Goal: Task Accomplishment & Management: Use online tool/utility

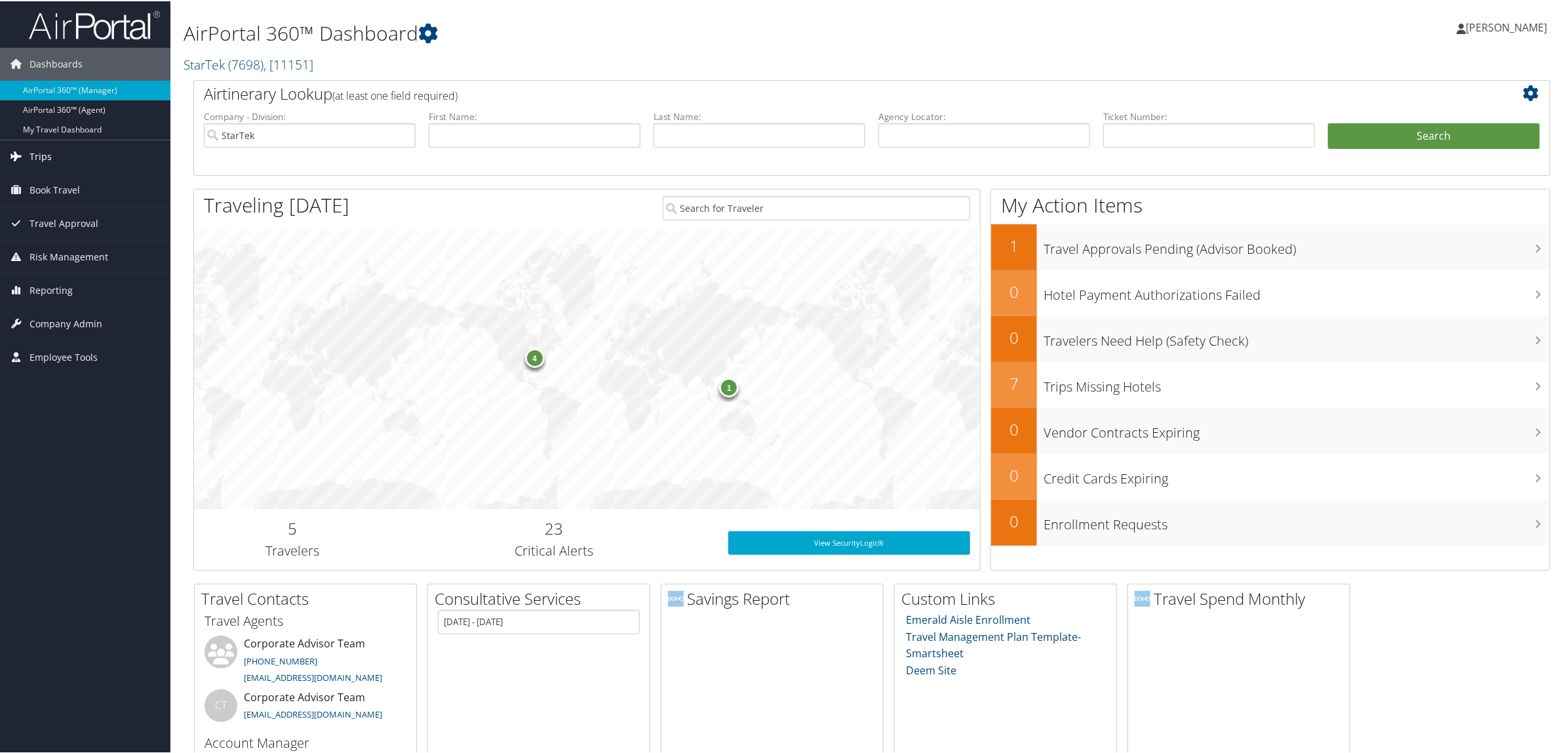
click at [20, 165] on link "Trips" at bounding box center [85, 155] width 171 height 33
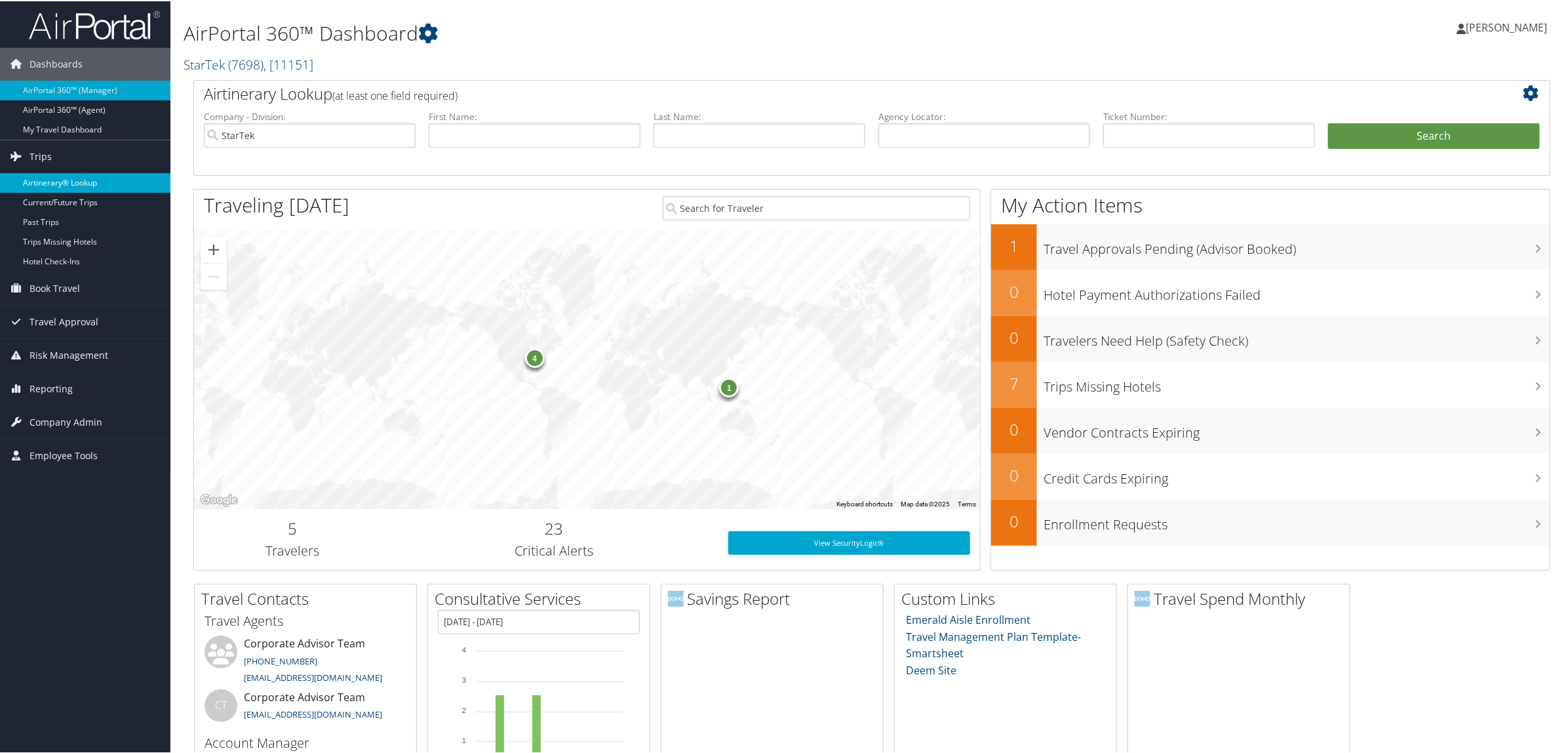
click at [69, 181] on link "Airtinerary® Lookup" at bounding box center [85, 181] width 171 height 20
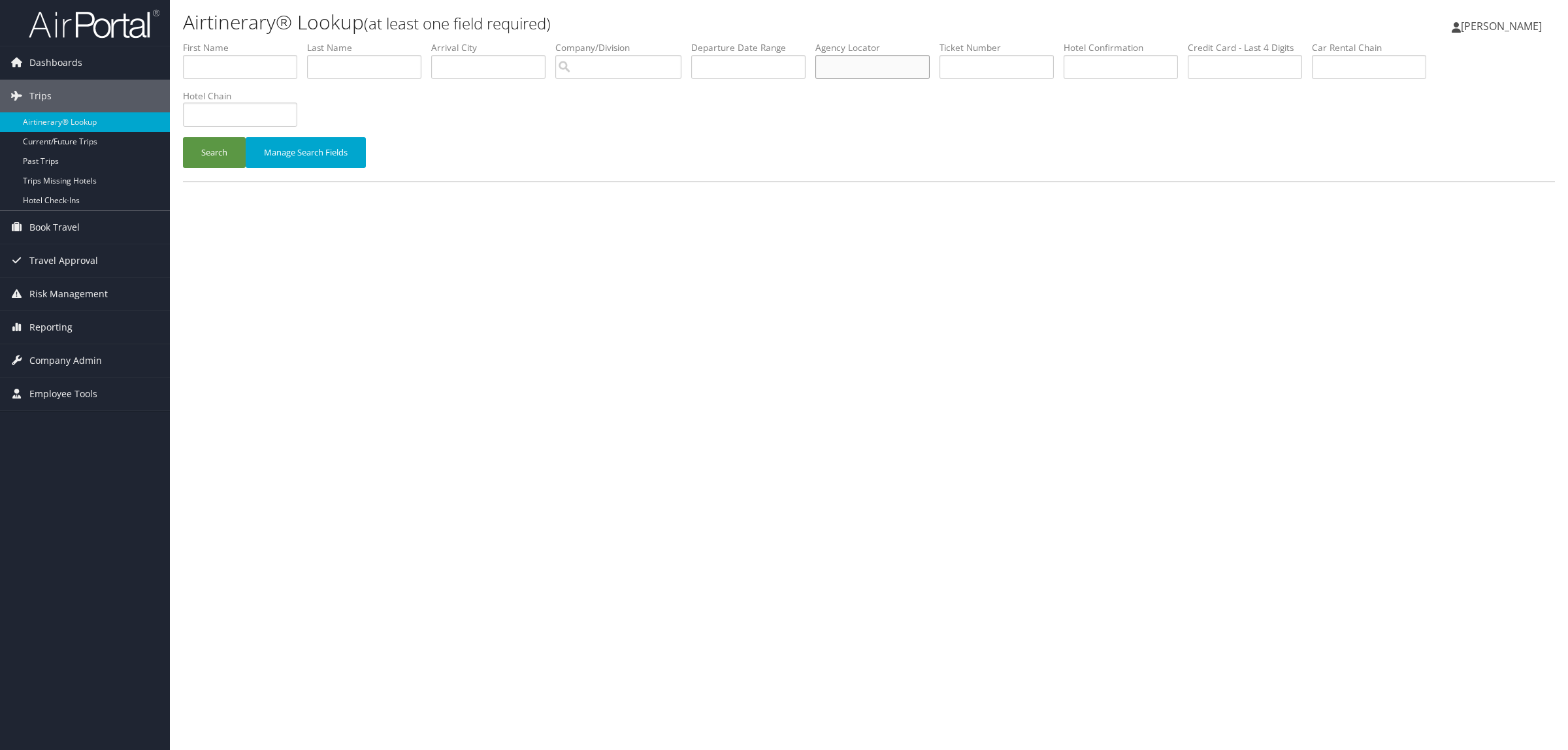
paste input "DJG9TF"
click at [213, 149] on button "Search" at bounding box center [214, 153] width 63 height 31
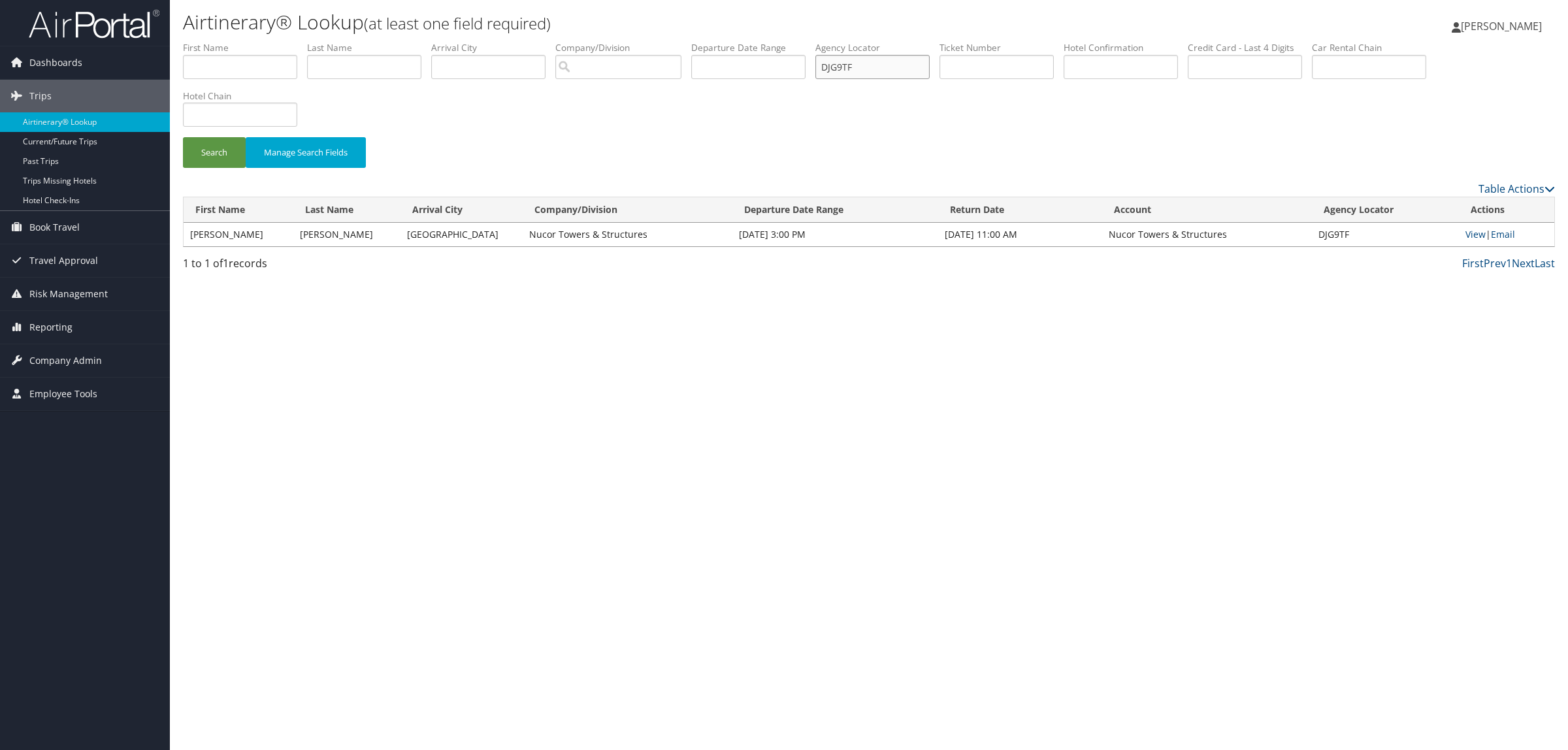
drag, startPoint x: 900, startPoint y: 65, endPoint x: 809, endPoint y: 65, distance: 91.0
click at [788, 41] on ul "First Name Last Name Departure City Arrival City Company/Division Airport/City …" at bounding box center [868, 41] width 1372 height 0
paste input "7060D"
click at [217, 148] on button "Search" at bounding box center [214, 153] width 63 height 31
click at [1478, 237] on link "View" at bounding box center [1476, 234] width 20 height 12
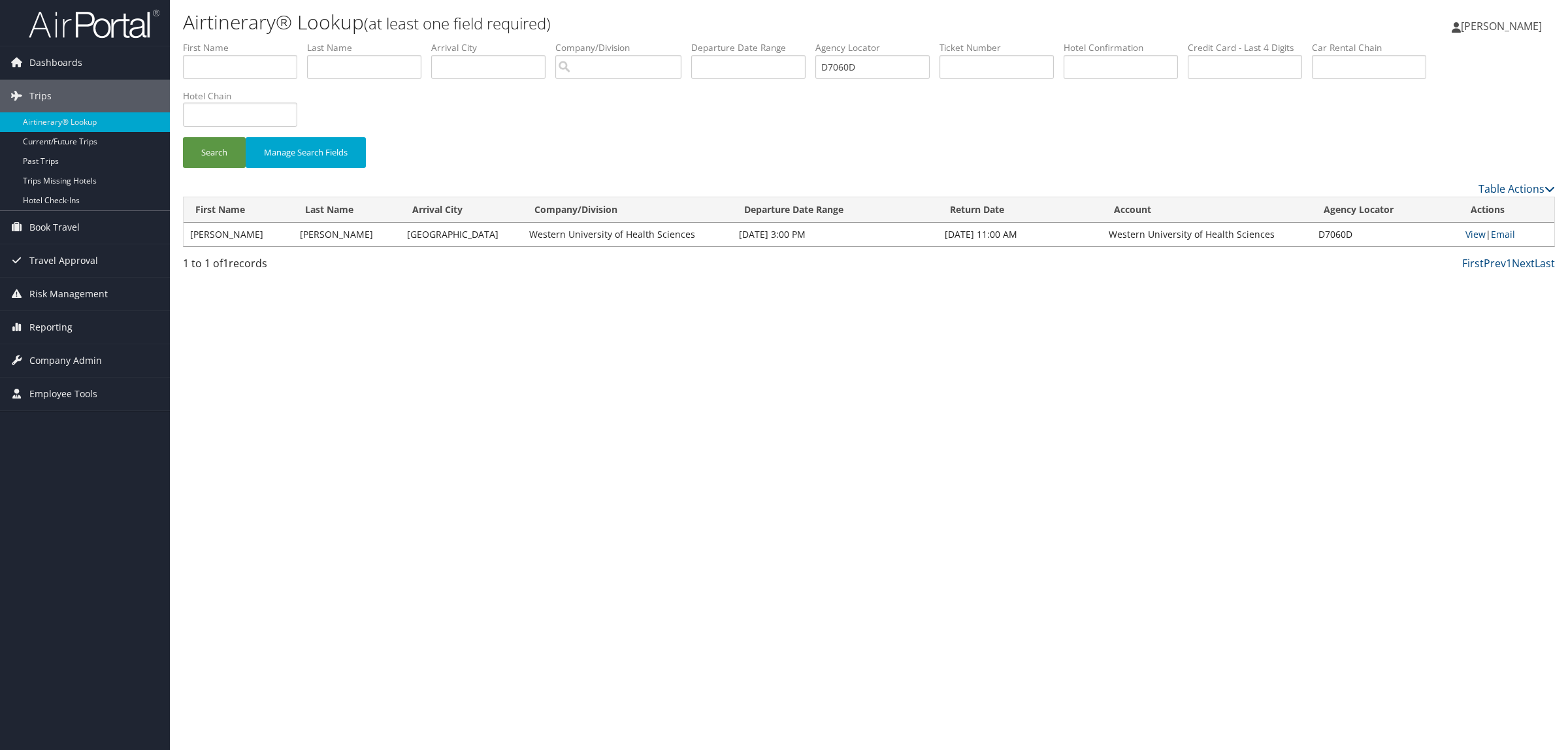
drag, startPoint x: 605, startPoint y: 402, endPoint x: 566, endPoint y: 390, distance: 40.8
click at [603, 402] on div "Airtinerary® Lookup (at least one field required) Hope Ewing Hope Ewing My Sett…" at bounding box center [869, 375] width 1398 height 750
drag, startPoint x: 886, startPoint y: 60, endPoint x: 641, endPoint y: 54, distance: 245.1
click at [650, 41] on ul "First Name Last Name Departure City Arrival City Company/Division Airport/City …" at bounding box center [868, 41] width 1372 height 0
type input "dk2601"
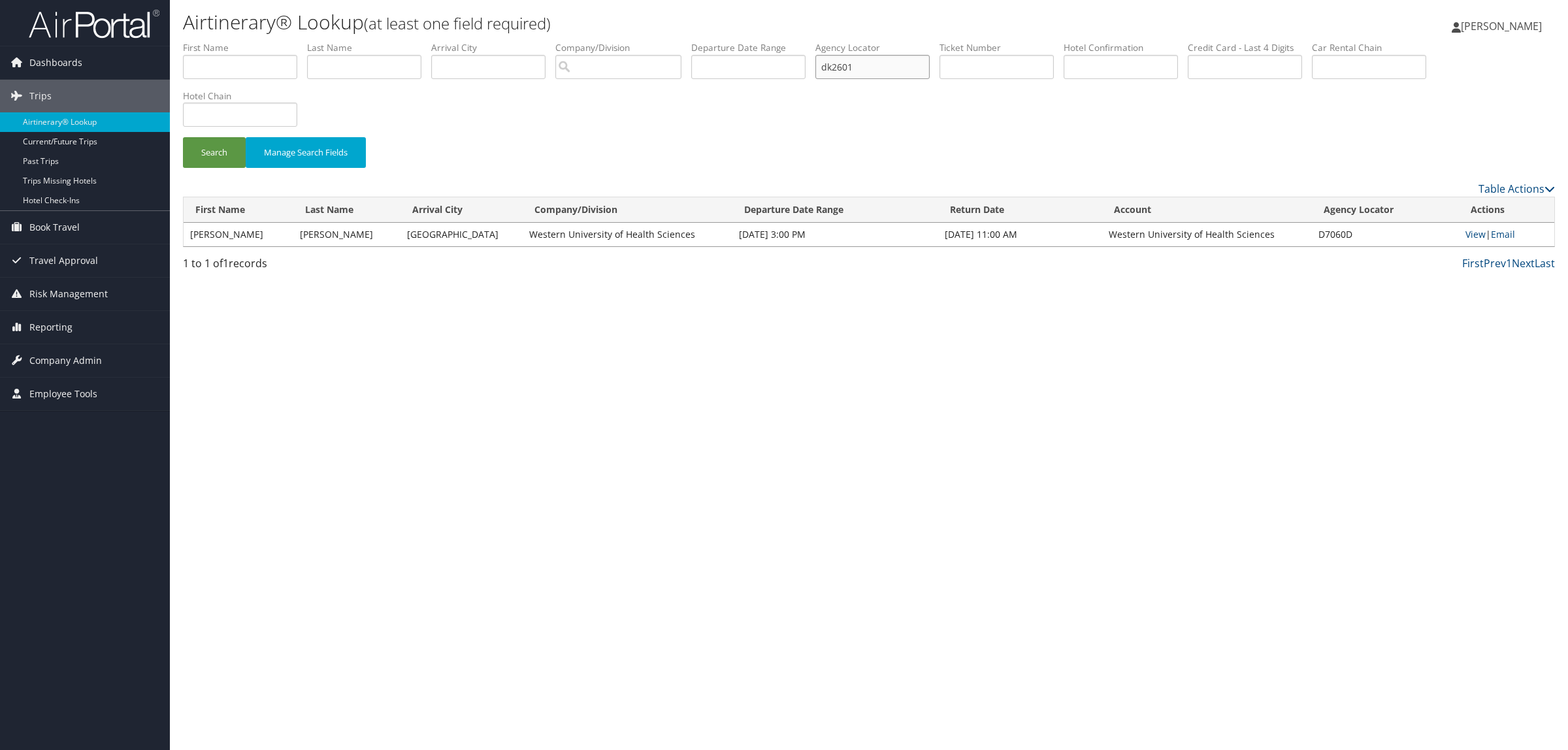
click at [183, 138] on button "Search" at bounding box center [214, 153] width 63 height 31
drag, startPoint x: 877, startPoint y: 69, endPoint x: 723, endPoint y: 67, distance: 154.0
click at [723, 41] on ul "First Name Last Name Departure City Arrival City Company/Division Airport/City …" at bounding box center [868, 41] width 1372 height 0
click at [226, 64] on input "text" at bounding box center [240, 67] width 115 height 24
type input "john"
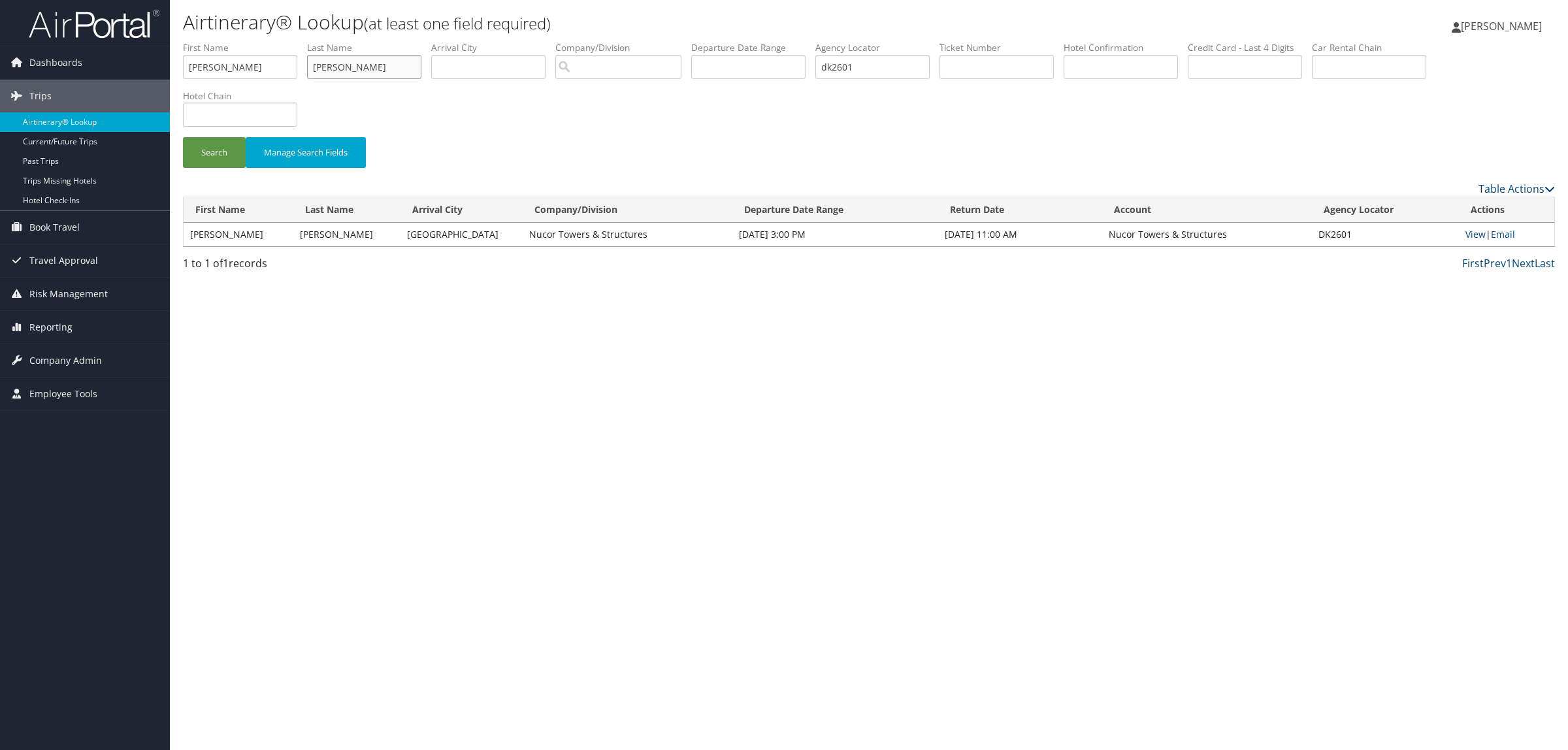
type input "thomas"
drag, startPoint x: 870, startPoint y: 67, endPoint x: 278, endPoint y: 39, distance: 592.7
click at [305, 41] on ul "First Name john Last Name thomas Departure City Arrival City Company/Division A…" at bounding box center [868, 41] width 1372 height 0
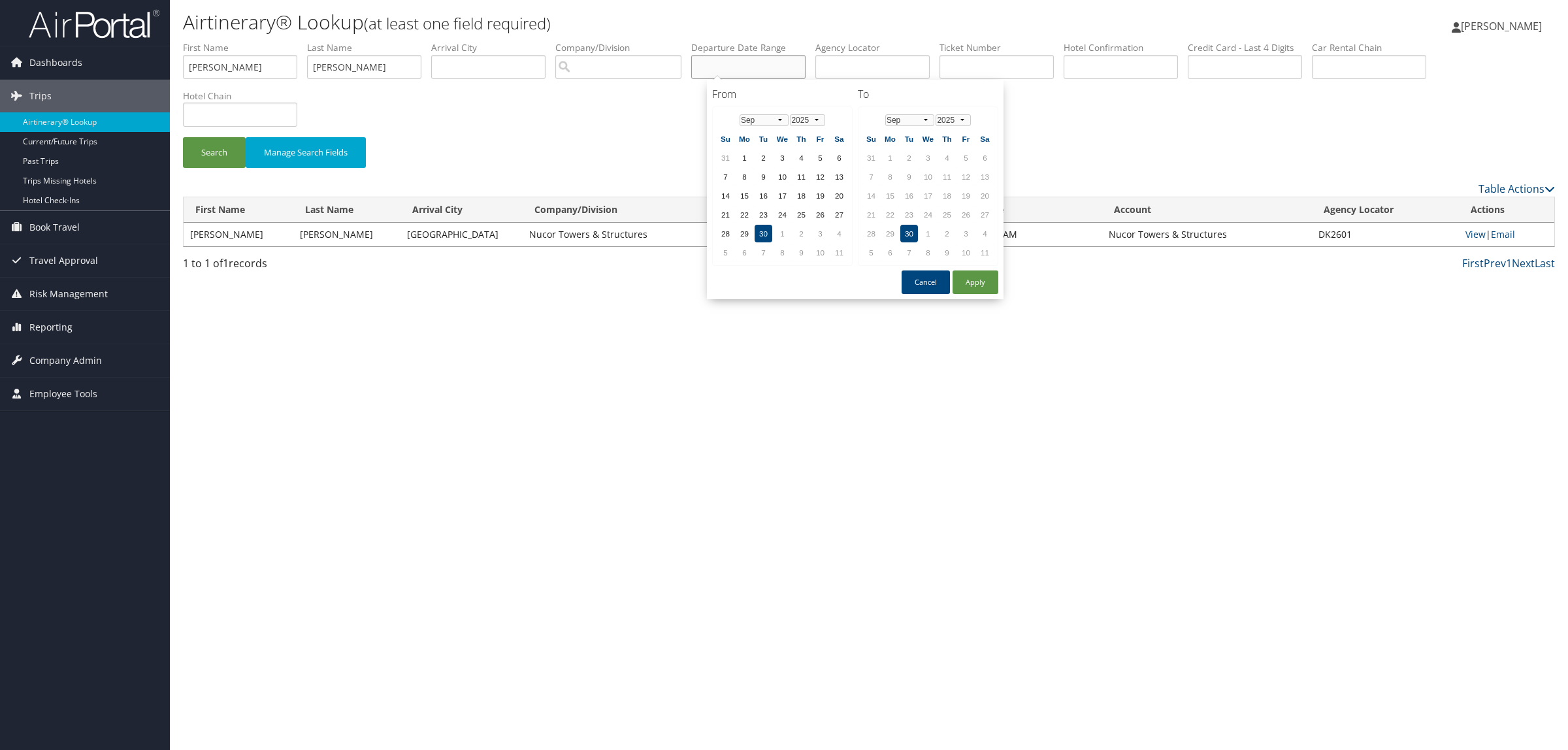
click at [798, 69] on input "text" at bounding box center [748, 67] width 115 height 24
click at [973, 288] on button "Apply" at bounding box center [975, 282] width 46 height 24
type input "[DATE]"
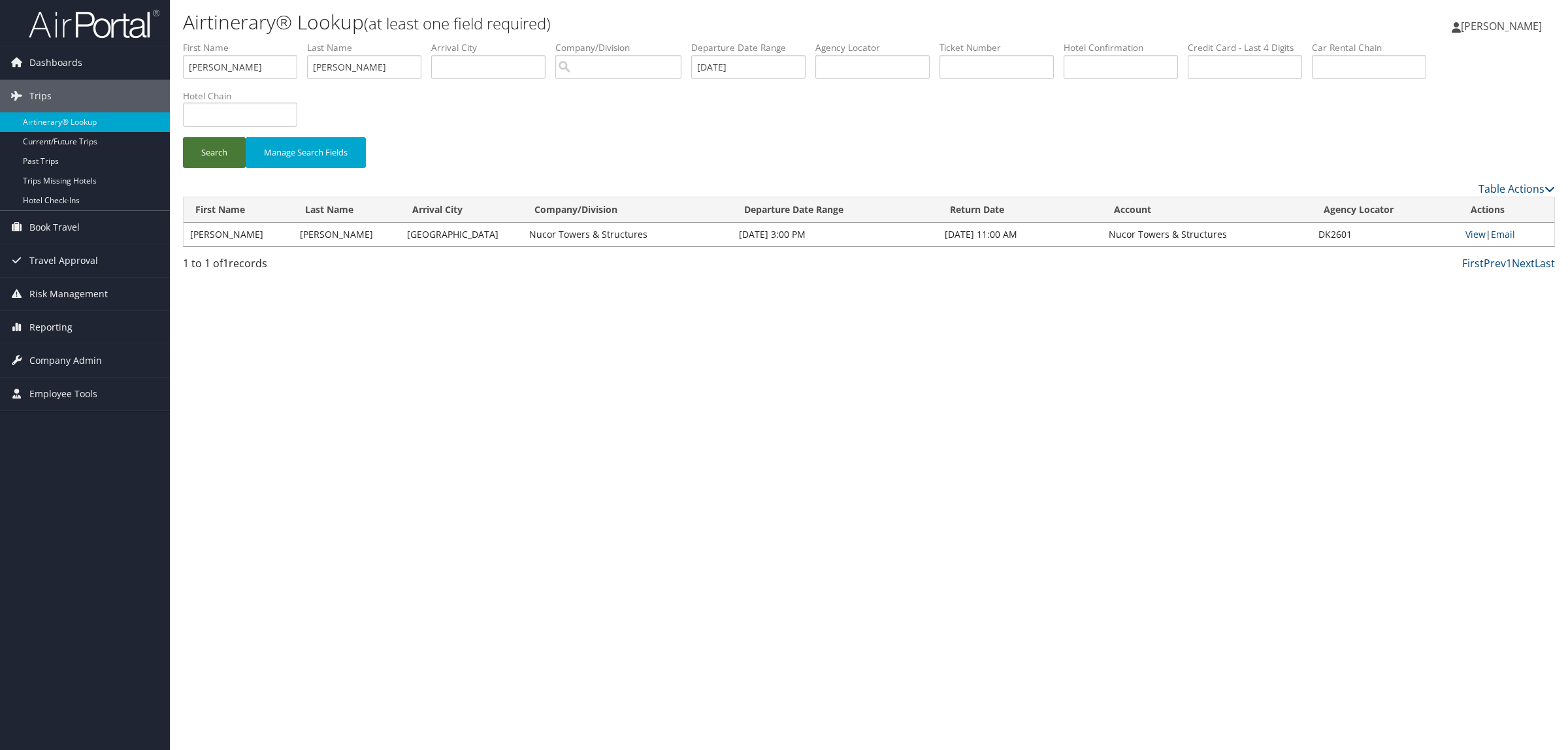
click at [224, 158] on button "Search" at bounding box center [214, 153] width 63 height 31
click at [1476, 236] on link "View" at bounding box center [1476, 234] width 20 height 12
drag, startPoint x: 204, startPoint y: 65, endPoint x: 0, endPoint y: 65, distance: 204.0
click at [0, 65] on div "Dashboards AirPortal 360™ (Manager) AirPortal 360™ (Agent) My Travel Dashboard …" at bounding box center [784, 375] width 1568 height 750
click at [183, 75] on form "First Name Last Name Departure City Arrival City Company/Division Airport/City …" at bounding box center [868, 110] width 1372 height 140
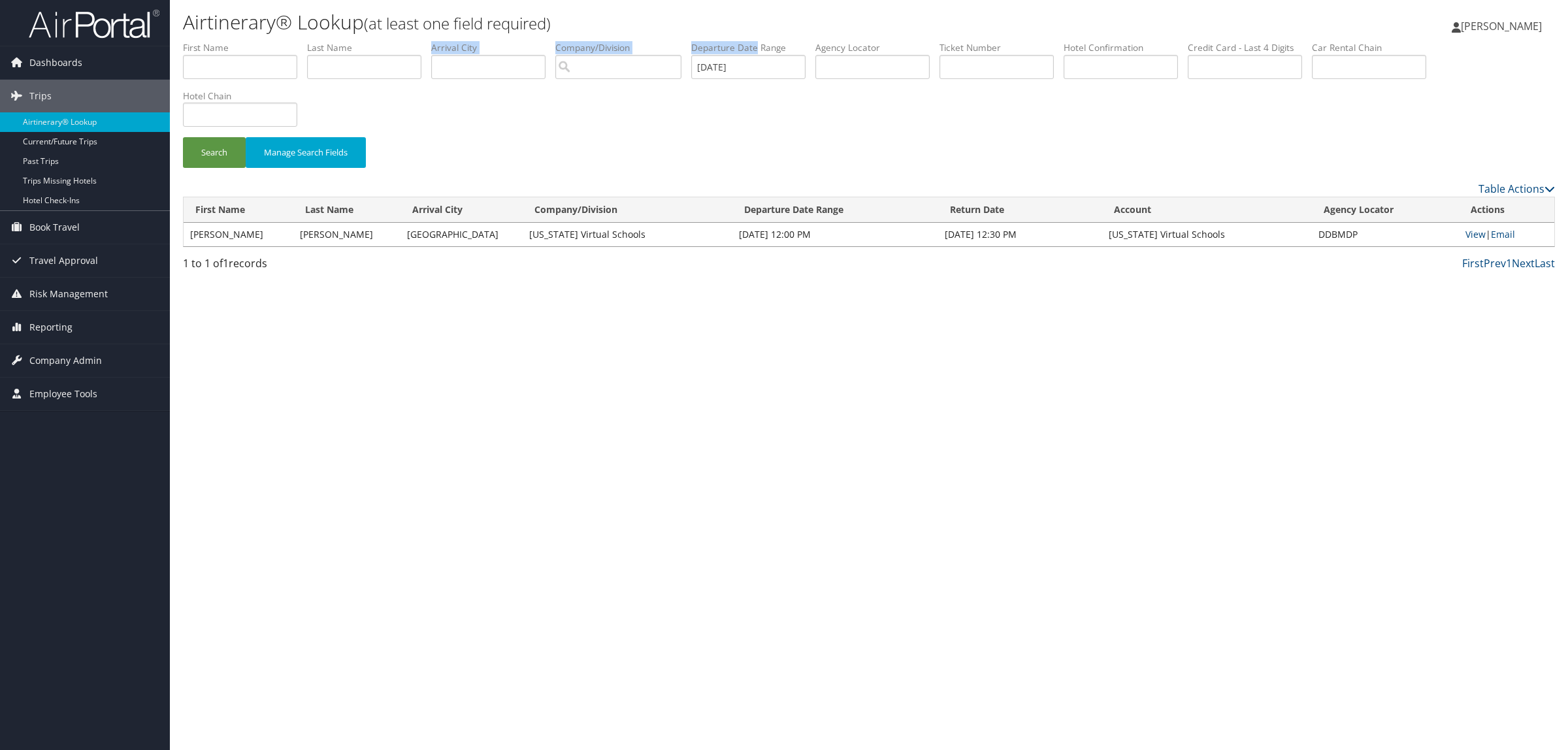
drag, startPoint x: 772, startPoint y: 52, endPoint x: 609, endPoint y: 56, distance: 163.0
click at [459, 41] on ul "First Name Last Name Departure City Arrival City Company/Division Airport/City …" at bounding box center [868, 41] width 1372 height 0
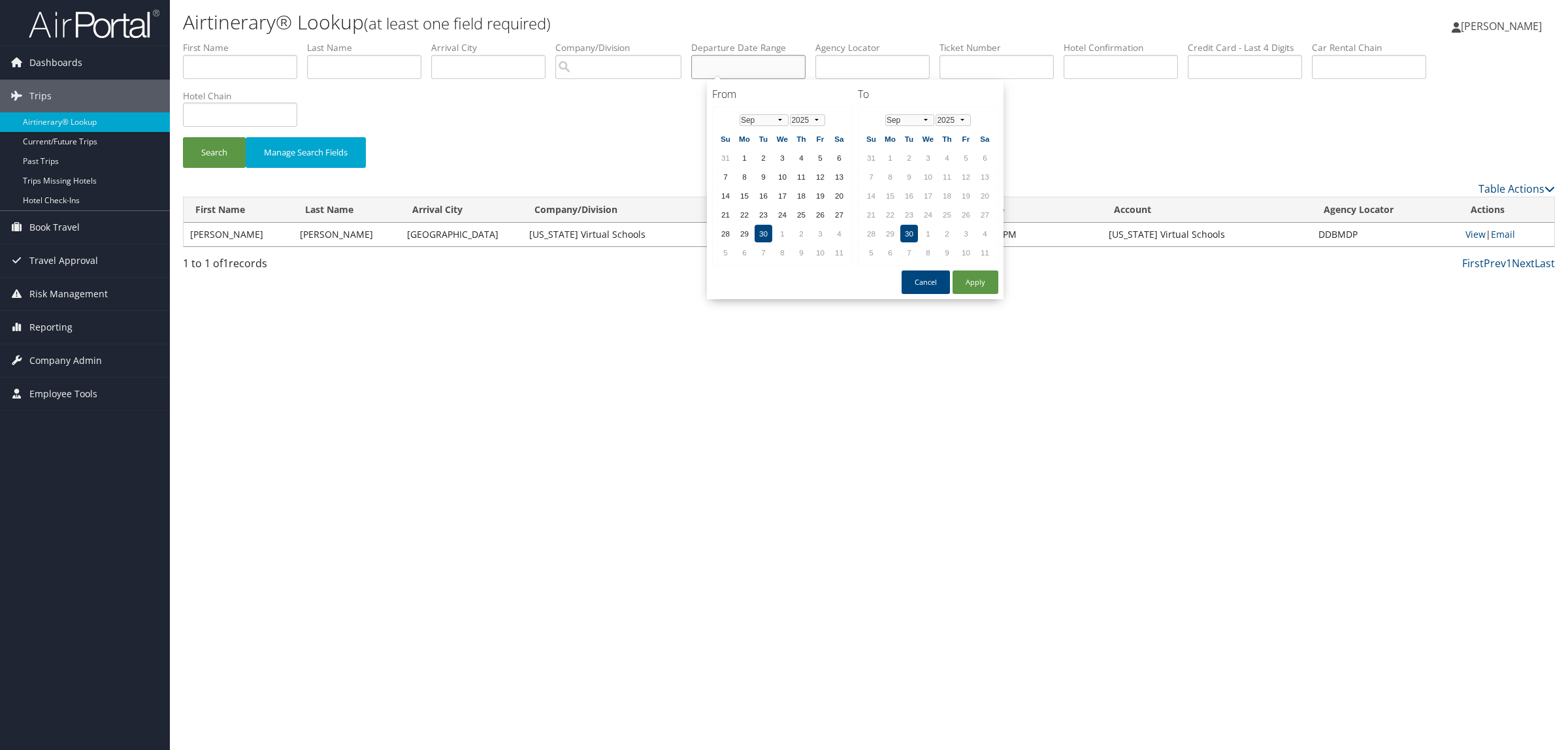
drag, startPoint x: 766, startPoint y: 65, endPoint x: 521, endPoint y: 70, distance: 245.1
click at [457, 41] on ul "First Name Last Name Departure City Arrival City Company/Division Airport/City …" at bounding box center [868, 41] width 1372 height 0
click at [871, 66] on input "text" at bounding box center [873, 67] width 115 height 24
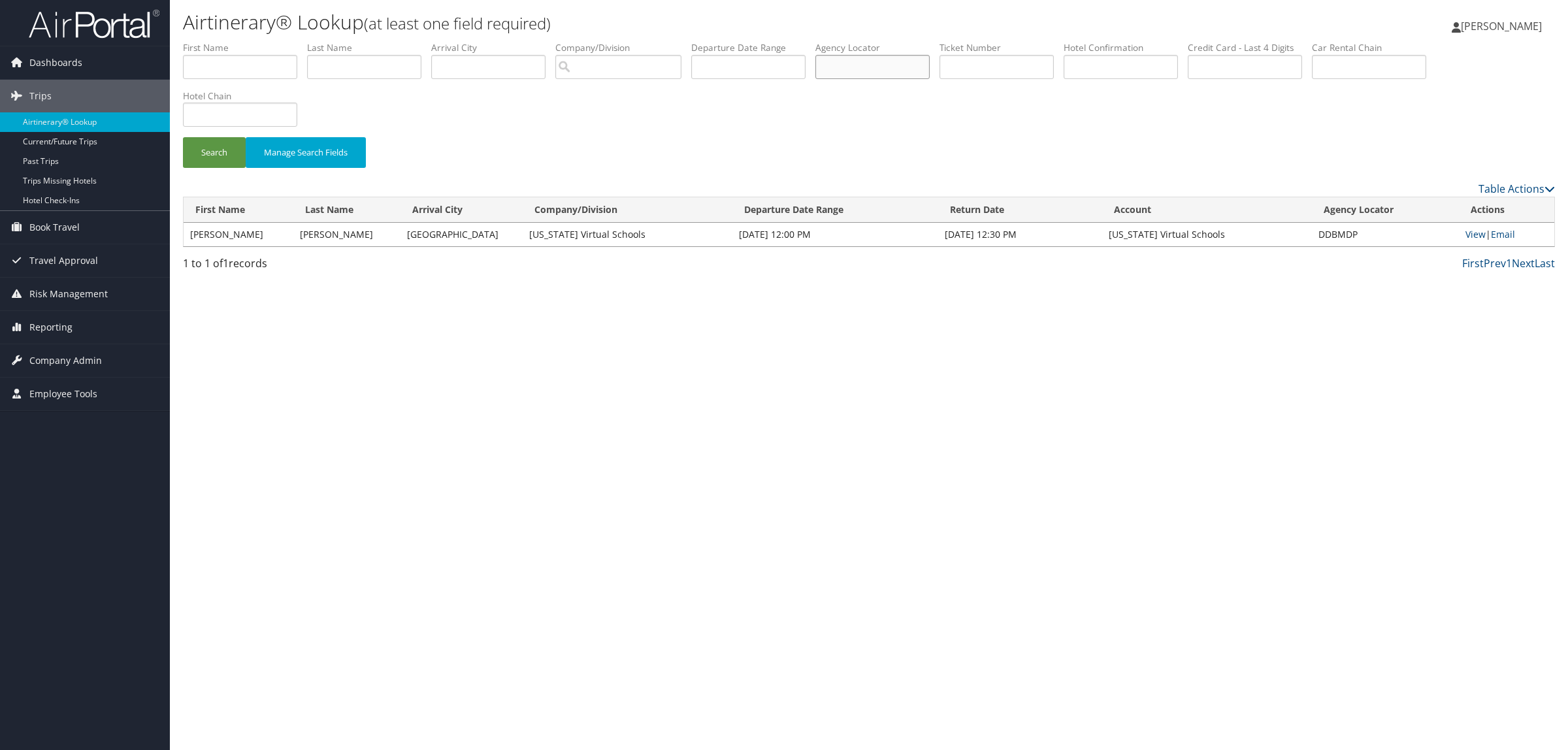
paste input "DJG9TF"
type input "DJG9TF"
click at [213, 150] on button "Search" at bounding box center [214, 153] width 63 height 31
click at [1483, 232] on link "View" at bounding box center [1476, 234] width 20 height 12
click at [875, 60] on input "DJG9TF" at bounding box center [873, 67] width 115 height 24
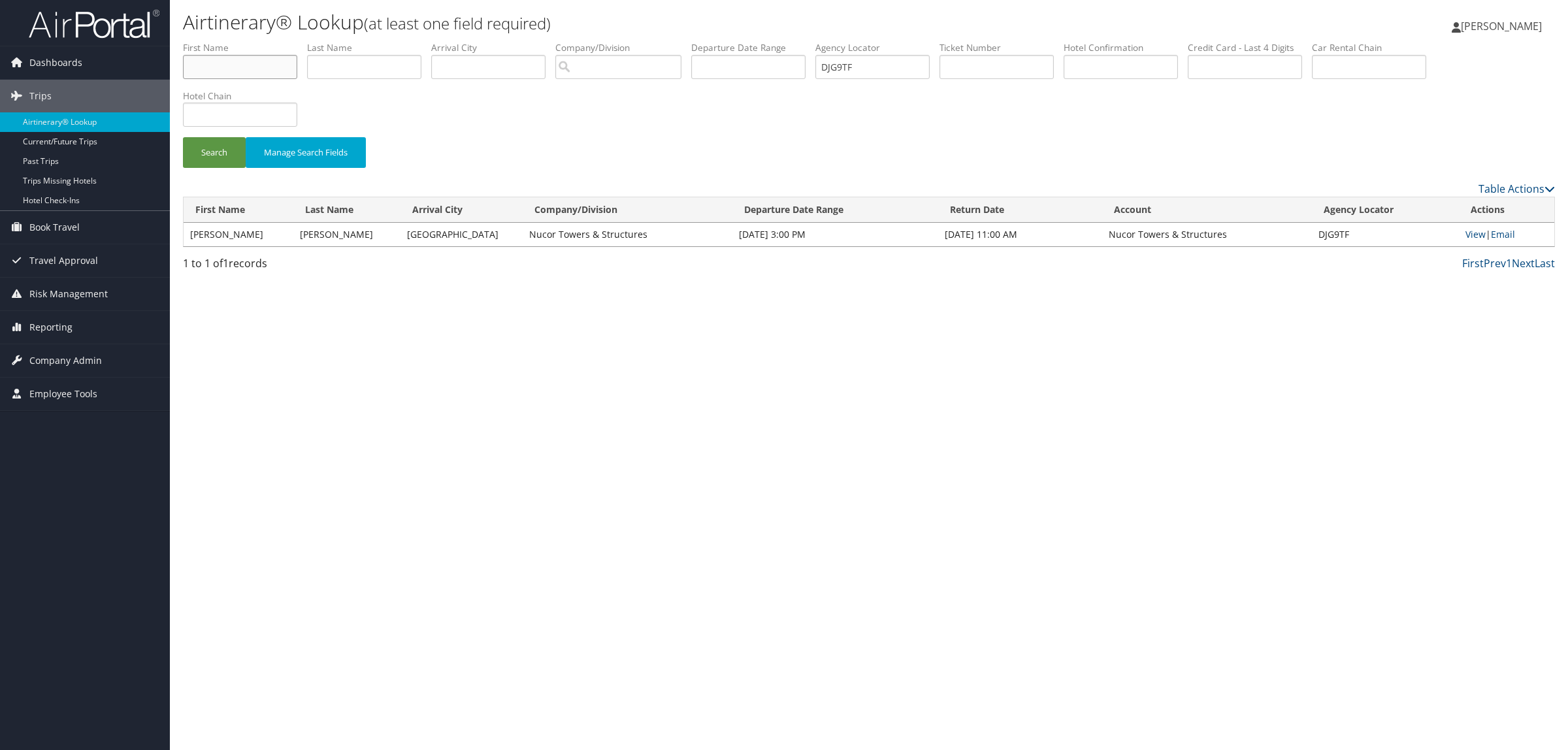
click at [223, 67] on input "text" at bounding box center [240, 67] width 115 height 24
type input "u"
type input "wengross"
drag, startPoint x: 903, startPoint y: 59, endPoint x: 533, endPoint y: 72, distance: 370.2
click at [536, 41] on ul "First Name Last Name wengross Departure City Arrival City Company/Division Airp…" at bounding box center [868, 41] width 1372 height 0
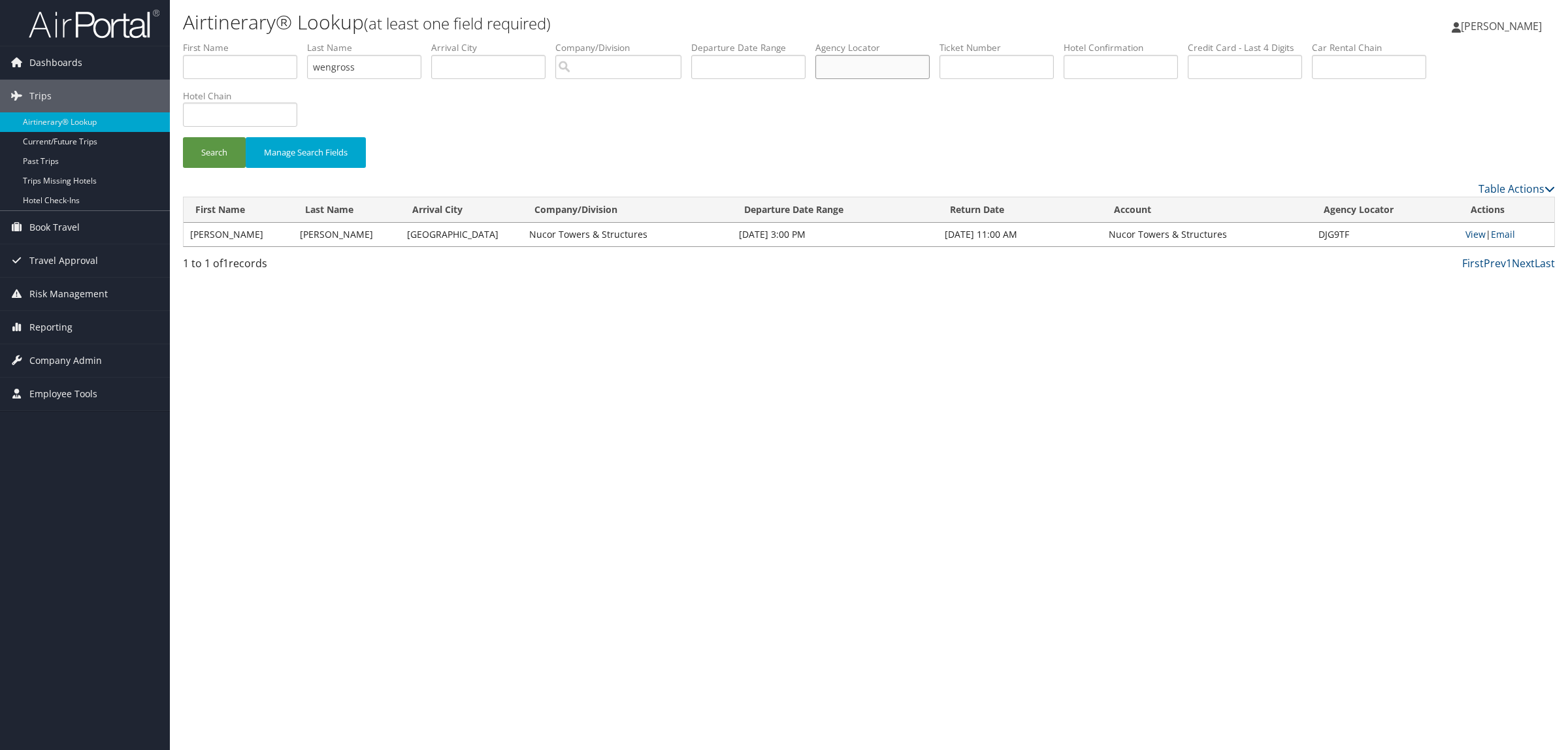
click at [183, 138] on button "Search" at bounding box center [214, 153] width 63 height 31
click at [196, 155] on button "Search" at bounding box center [214, 153] width 63 height 31
drag, startPoint x: 367, startPoint y: 70, endPoint x: 220, endPoint y: 69, distance: 147.0
click at [224, 41] on ul "First Name Last Name wengross Departure City Arrival City Company/Division Airp…" at bounding box center [868, 41] width 1372 height 0
click at [197, 55] on input "text" at bounding box center [240, 67] width 115 height 24
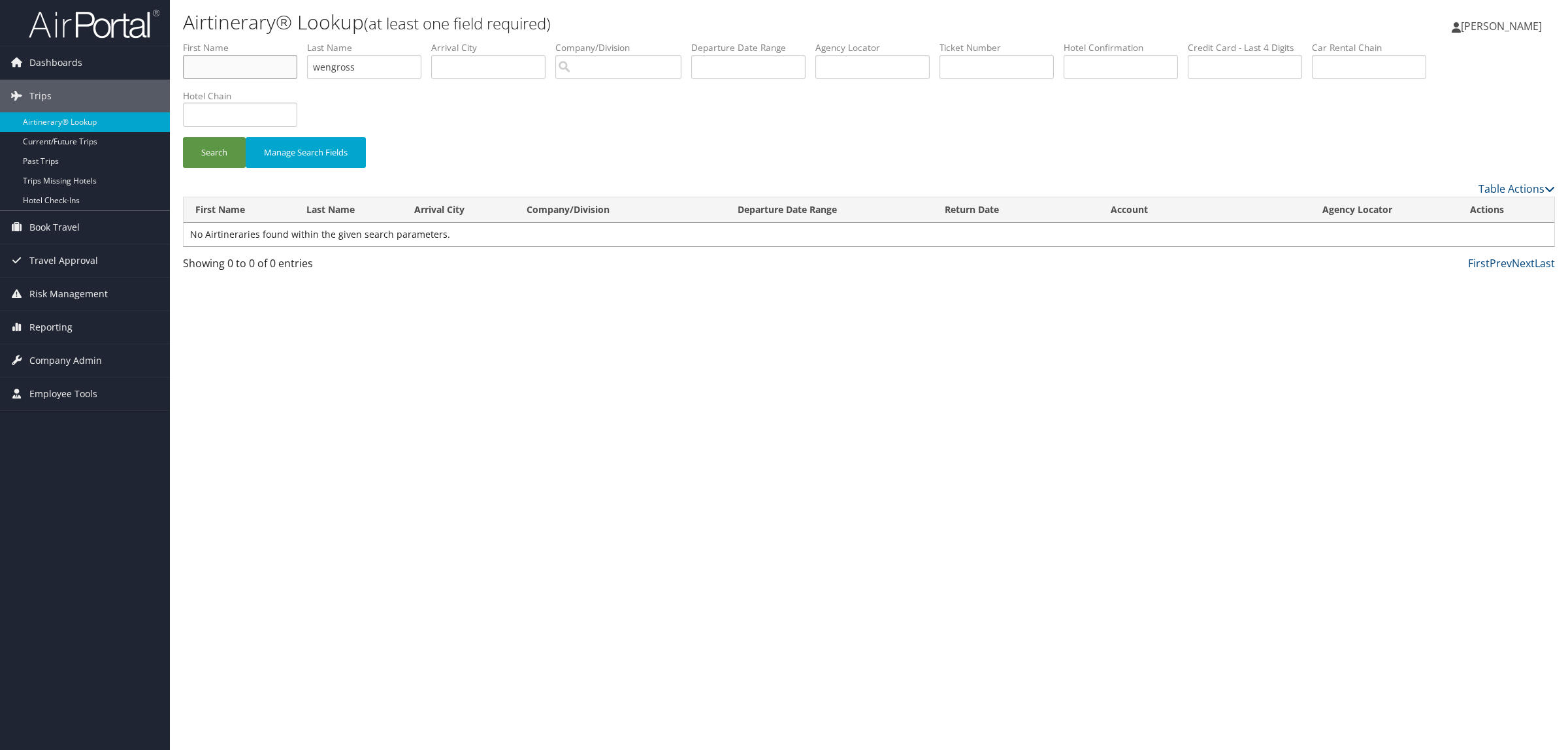
paste input "wengross"
type input "wengross"
drag, startPoint x: 418, startPoint y: 67, endPoint x: 197, endPoint y: 108, distance: 224.8
click at [199, 41] on ul "First Name wengross Last Name wengross Departure City Arrival City Company/Divi…" at bounding box center [868, 41] width 1372 height 0
click at [190, 142] on button "Search" at bounding box center [214, 153] width 63 height 31
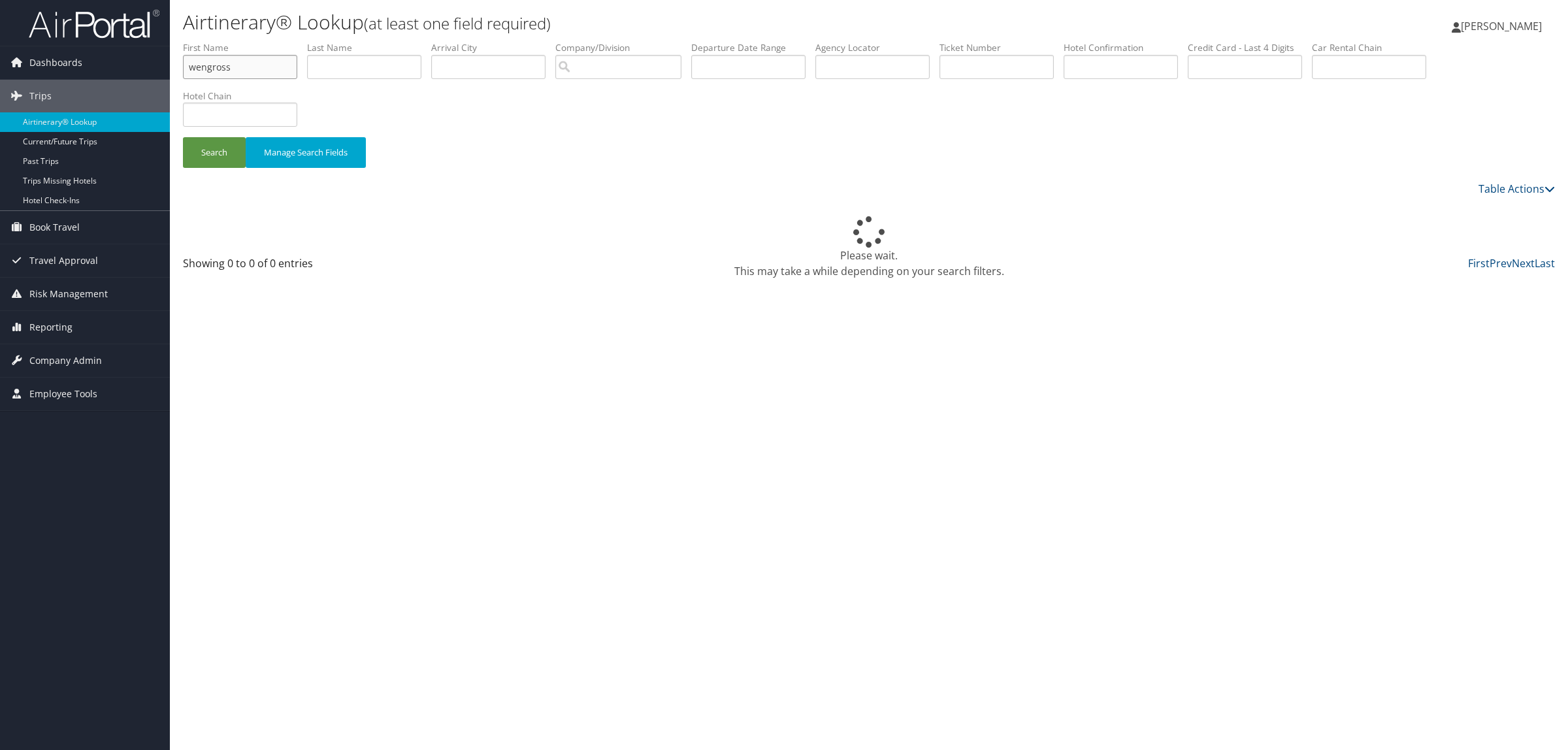
click at [252, 70] on input "wengross" at bounding box center [240, 67] width 115 height 24
click at [338, 60] on input "text" at bounding box center [364, 67] width 115 height 24
type input "w"
drag, startPoint x: 382, startPoint y: 62, endPoint x: 265, endPoint y: 64, distance: 117.0
click at [265, 41] on ul "First Name wengross Last Name yengross Departure City Arrival City Company/Divi…" at bounding box center [868, 41] width 1372 height 0
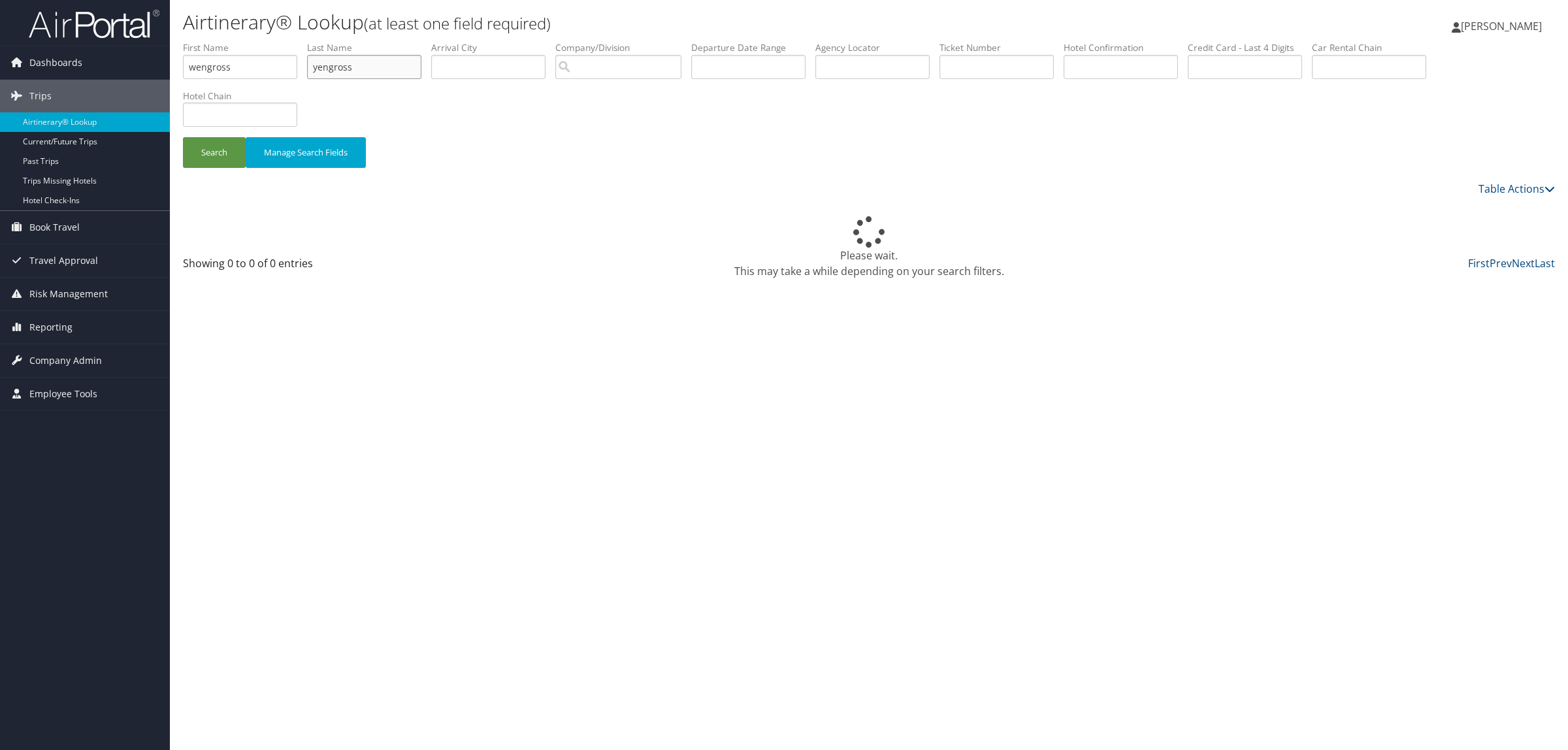
click at [348, 63] on input "yengross" at bounding box center [364, 67] width 115 height 24
click at [335, 64] on input "yengross" at bounding box center [364, 67] width 115 height 24
click at [343, 64] on input "yengross" at bounding box center [364, 67] width 115 height 24
click at [337, 64] on input "yengross" at bounding box center [364, 67] width 115 height 24
click at [343, 63] on input "yengross" at bounding box center [364, 67] width 115 height 24
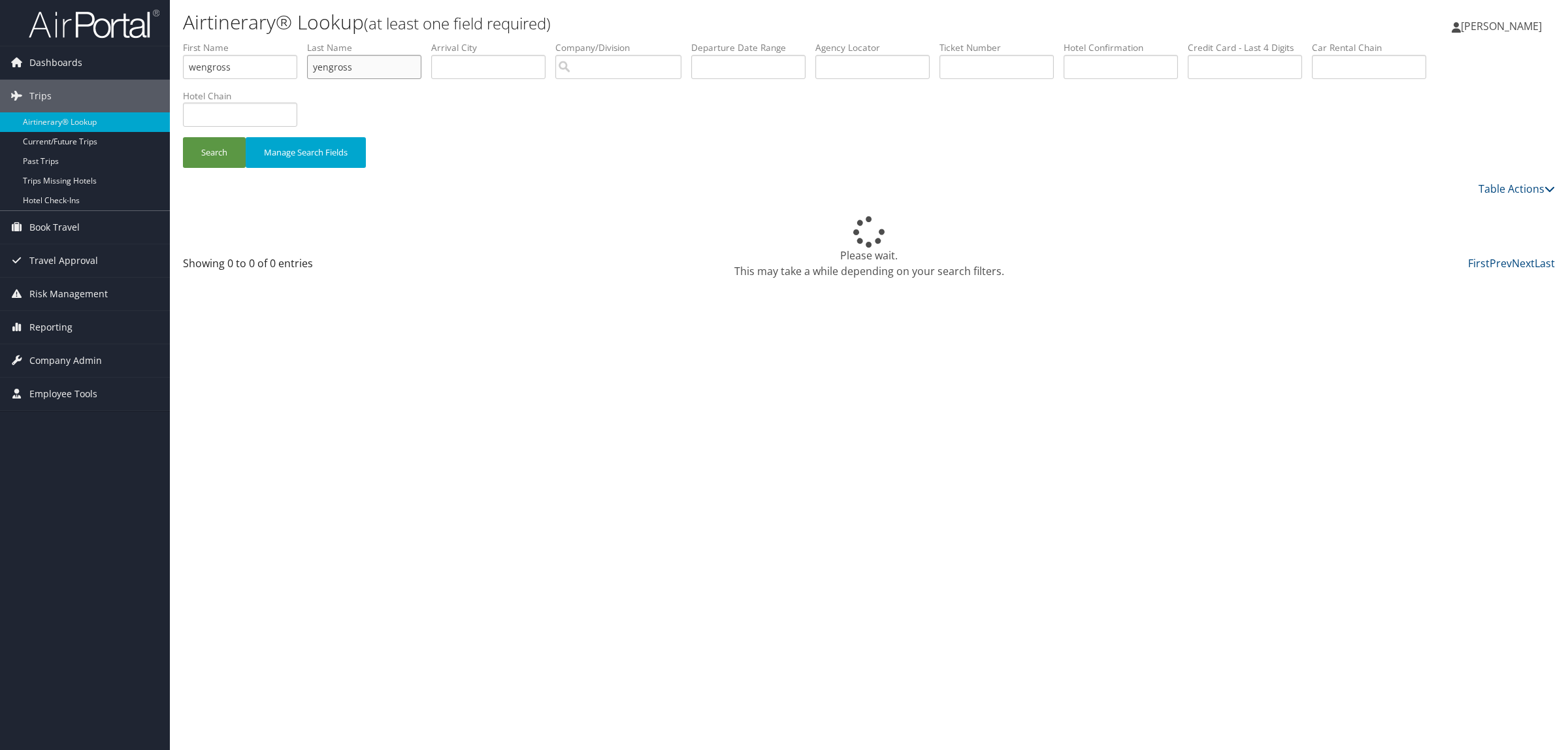
click at [361, 70] on input "yengross" at bounding box center [364, 67] width 115 height 24
click at [340, 67] on input "yengross" at bounding box center [364, 67] width 115 height 24
click at [345, 65] on input "yengross" at bounding box center [364, 67] width 115 height 24
click at [349, 72] on input "yengross" at bounding box center [364, 67] width 115 height 24
click at [350, 67] on input "yengross" at bounding box center [364, 67] width 115 height 24
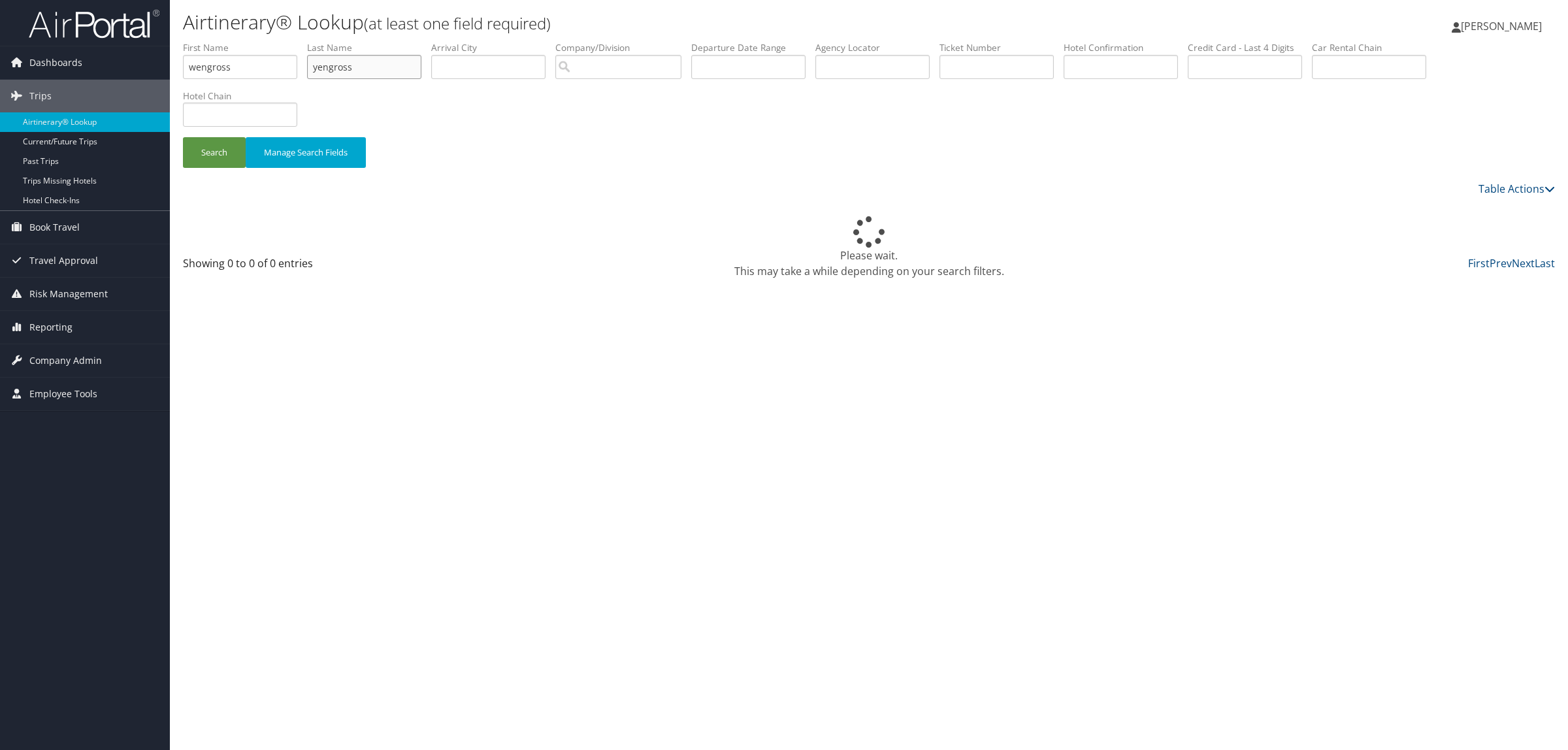
click at [343, 67] on input "yengross" at bounding box center [364, 67] width 115 height 24
click at [345, 67] on input "yengross" at bounding box center [364, 67] width 115 height 24
click at [361, 67] on input "yengross" at bounding box center [364, 67] width 115 height 24
drag, startPoint x: 320, startPoint y: 64, endPoint x: 186, endPoint y: 60, distance: 134.1
click at [187, 41] on ul "First Name wengross Last Name yengroff Departure City Arrival City Company/Divi…" at bounding box center [868, 41] width 1372 height 0
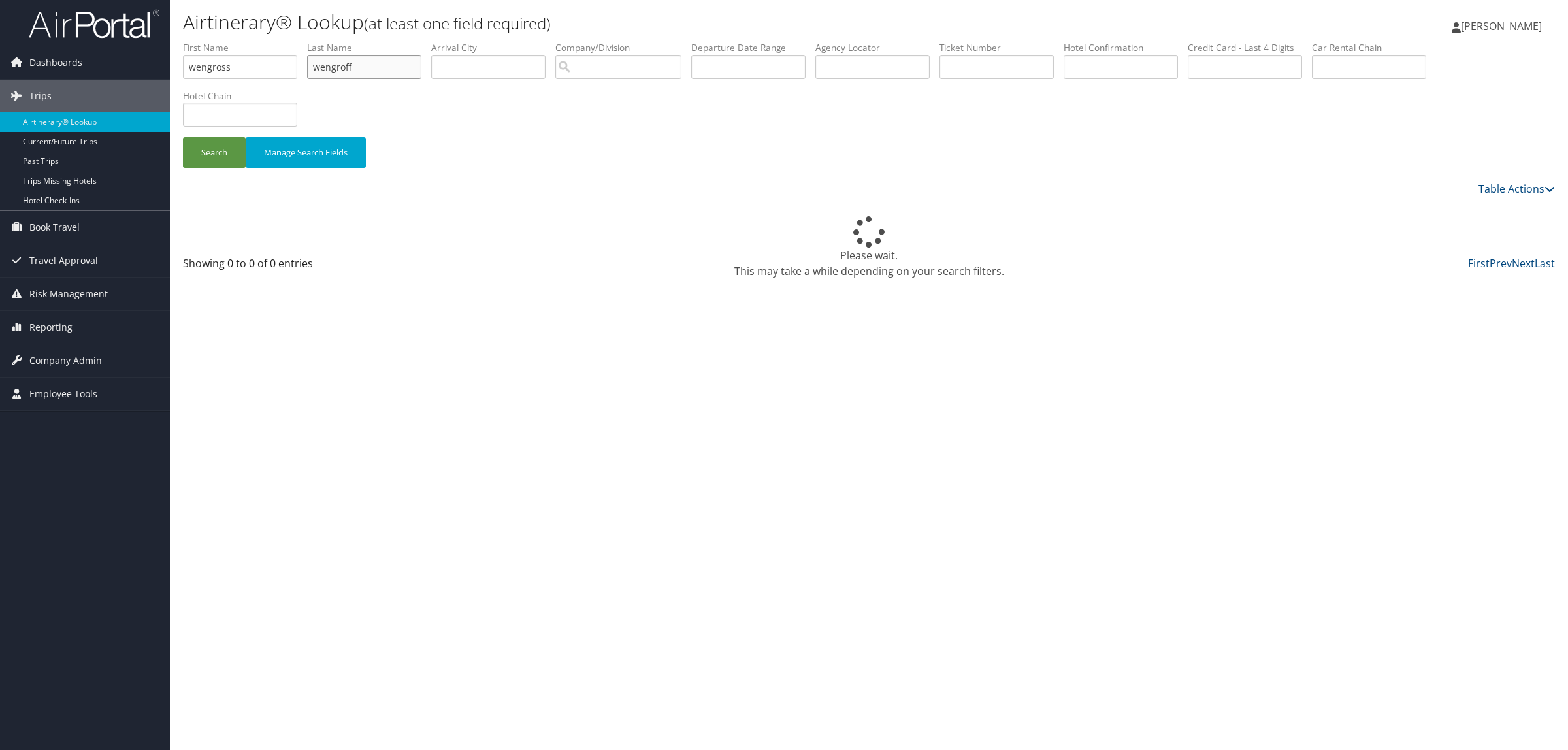
type input "wengroff"
drag, startPoint x: 213, startPoint y: 73, endPoint x: -115, endPoint y: 126, distance: 332.3
click at [0, 126] on html "Menu Dashboards ► AirPortal 360™ (Manager) AirPortal 360™ (Agent) My Travel Das…" at bounding box center [784, 375] width 1568 height 750
drag, startPoint x: 327, startPoint y: 67, endPoint x: 239, endPoint y: 69, distance: 88.0
click at [239, 41] on ul "First Name Last Name wengroff Departure City Arrival City Company/Division Airp…" at bounding box center [868, 41] width 1372 height 0
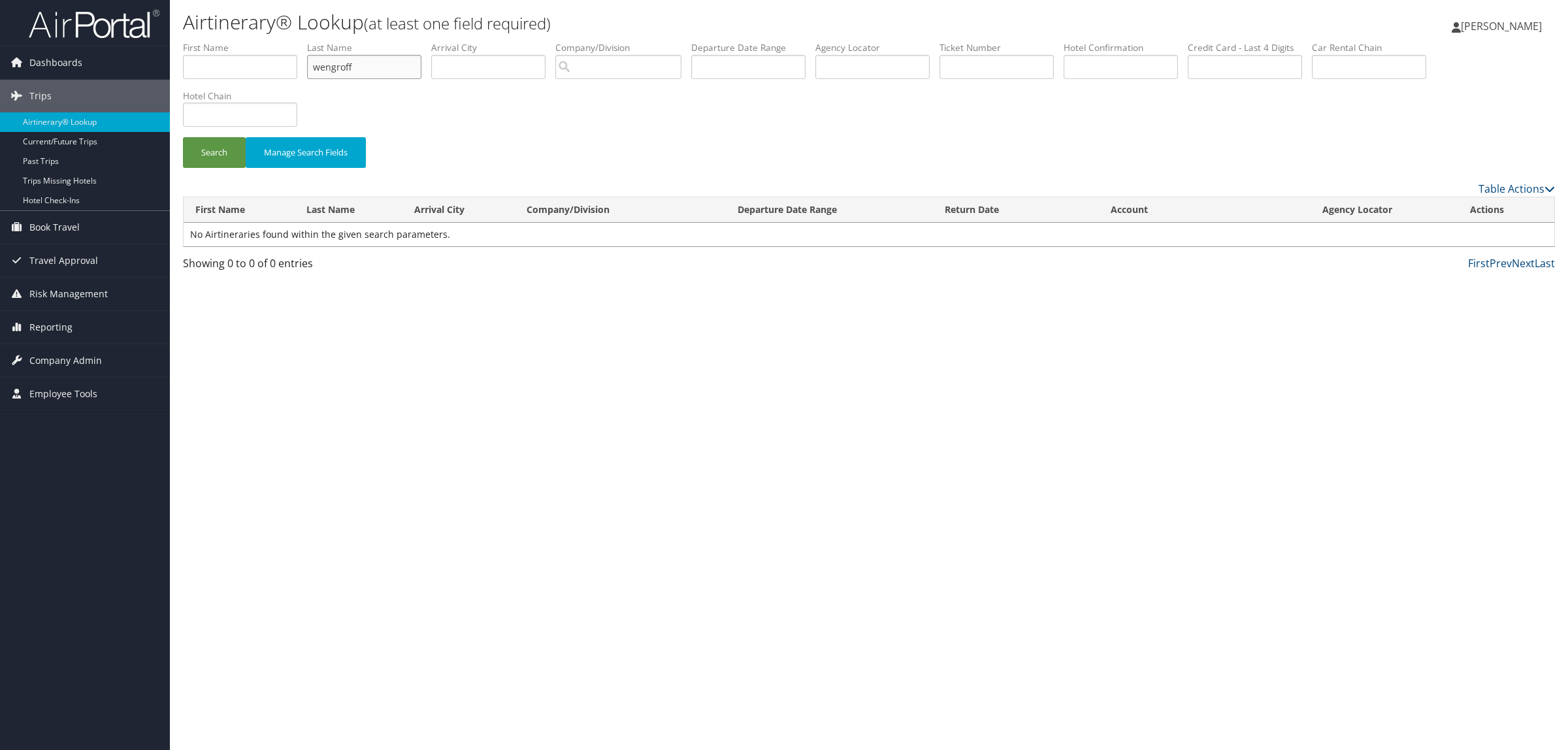
click at [360, 67] on input "wengroff" at bounding box center [364, 67] width 115 height 24
drag, startPoint x: 368, startPoint y: 66, endPoint x: 242, endPoint y: 66, distance: 126.0
click at [242, 41] on ul "First Name Last Name wengroff Departure City Arrival City Company/Division Airp…" at bounding box center [868, 41] width 1372 height 0
paste input "DJ1N0B"
click at [214, 161] on button "Search" at bounding box center [214, 153] width 63 height 31
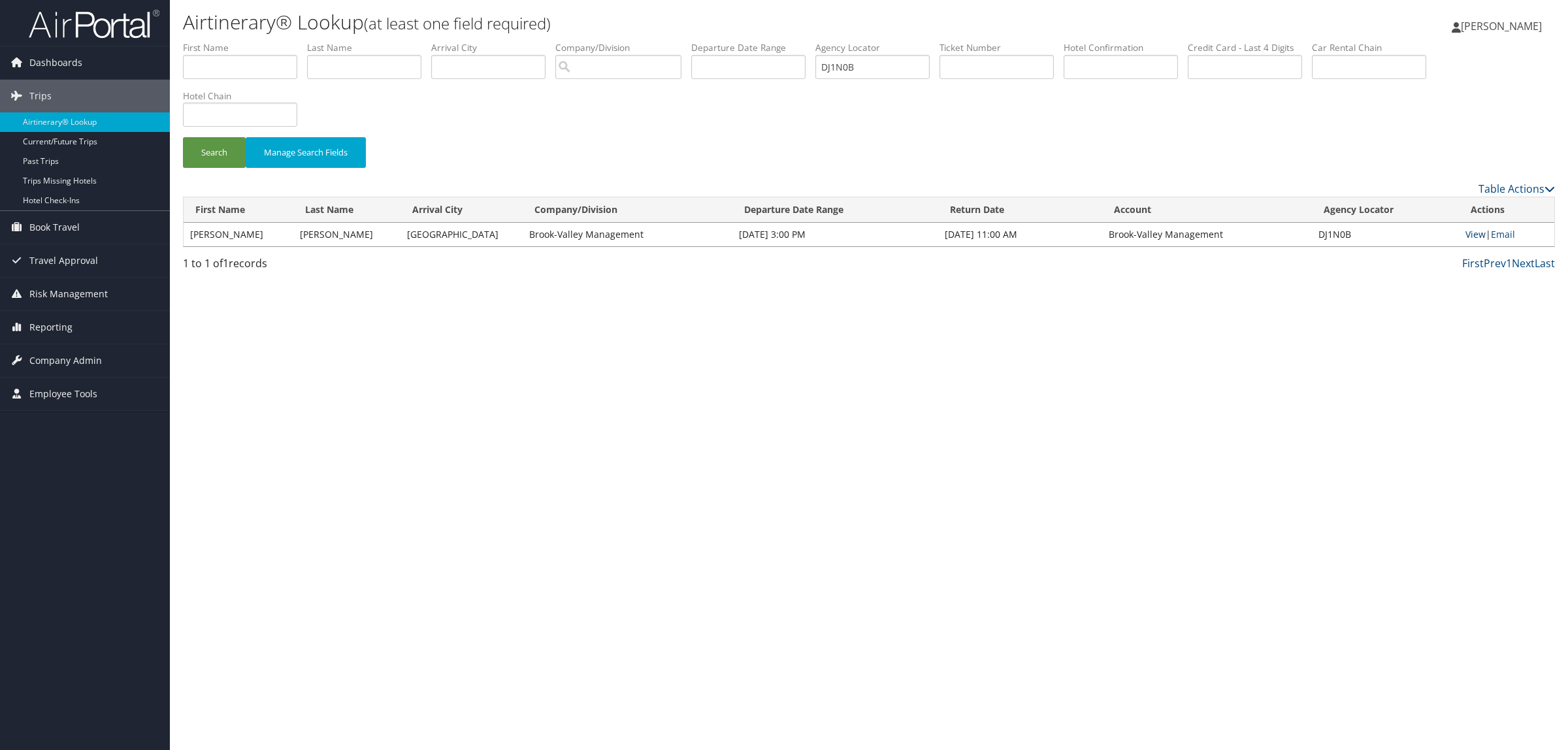
click at [1480, 236] on link "View" at bounding box center [1476, 234] width 20 height 12
drag, startPoint x: 898, startPoint y: 69, endPoint x: 812, endPoint y: 64, distance: 86.1
click at [812, 41] on ul "First Name Last Name Departure City Arrival City Company/Division Airport/City …" at bounding box center [868, 41] width 1372 height 0
paste input "FF6Y"
click at [197, 158] on button "Search" at bounding box center [214, 153] width 63 height 31
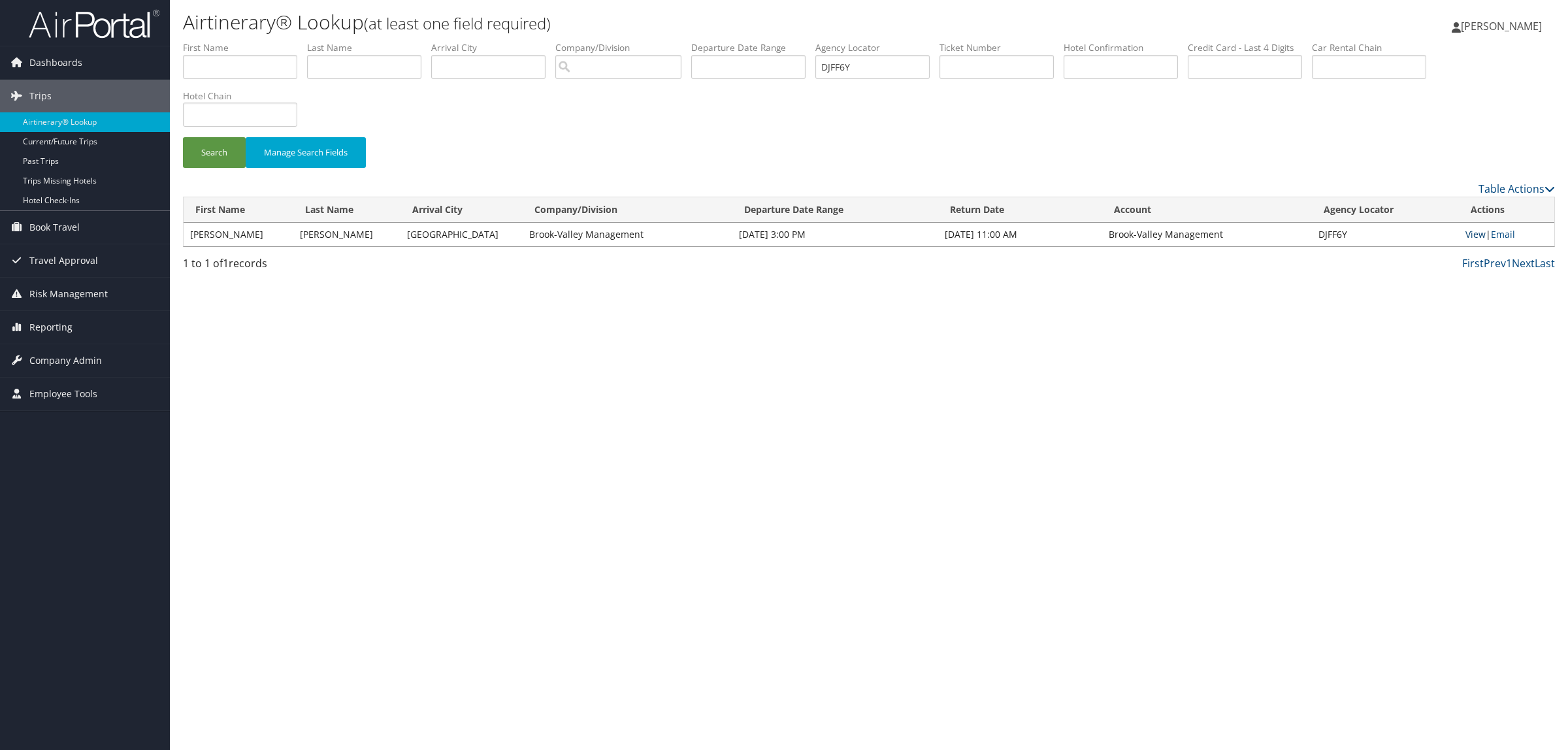
click at [1477, 234] on link "View" at bounding box center [1476, 234] width 20 height 12
paste input "KWMC7"
drag, startPoint x: 884, startPoint y: 58, endPoint x: 677, endPoint y: 65, distance: 207.1
click at [709, 41] on ul "First Name Last Name Departure City Arrival City Company/Division Airport/City …" at bounding box center [868, 41] width 1372 height 0
type input "DKWMC7"
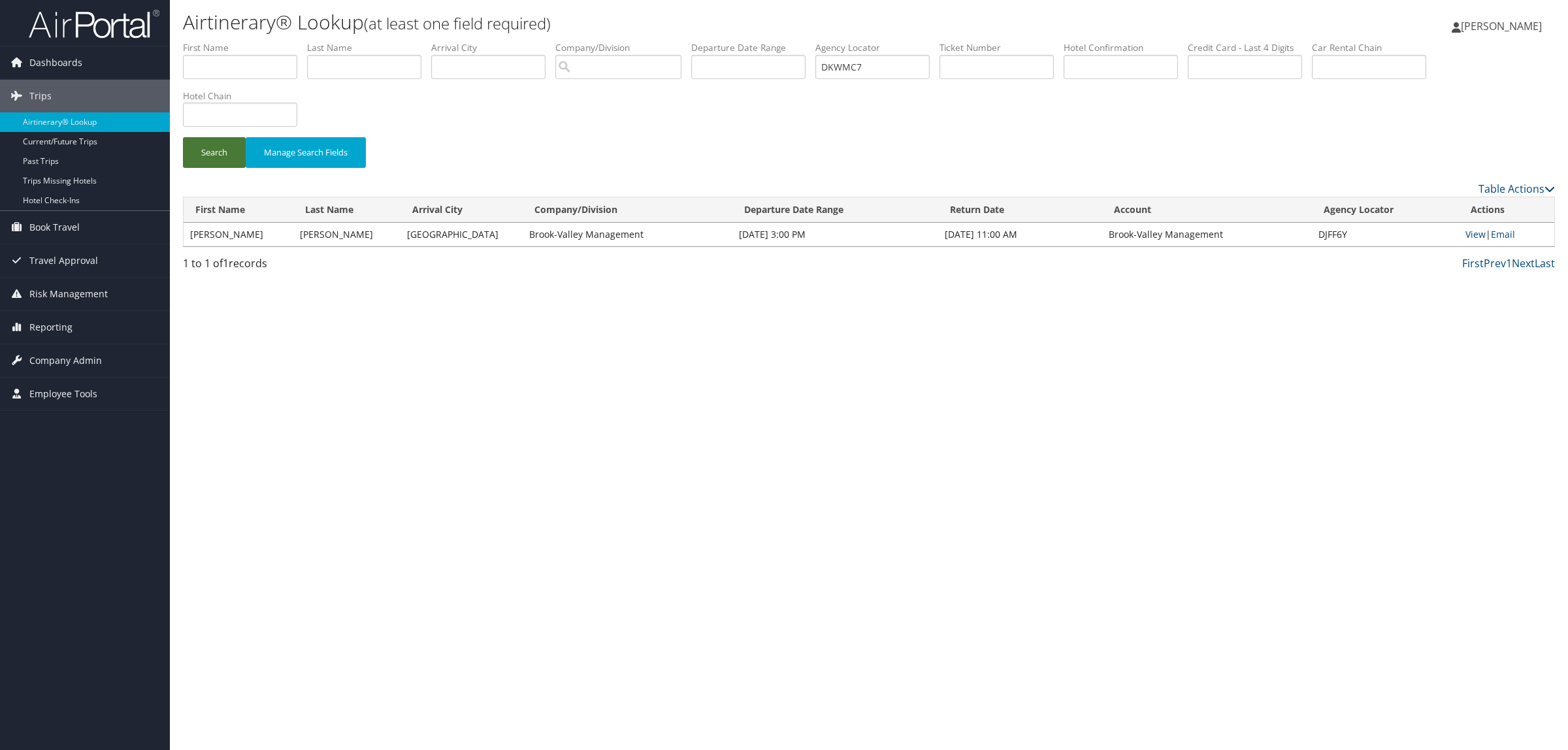
click at [195, 151] on button "Search" at bounding box center [214, 153] width 63 height 31
type input "DKWMC7"
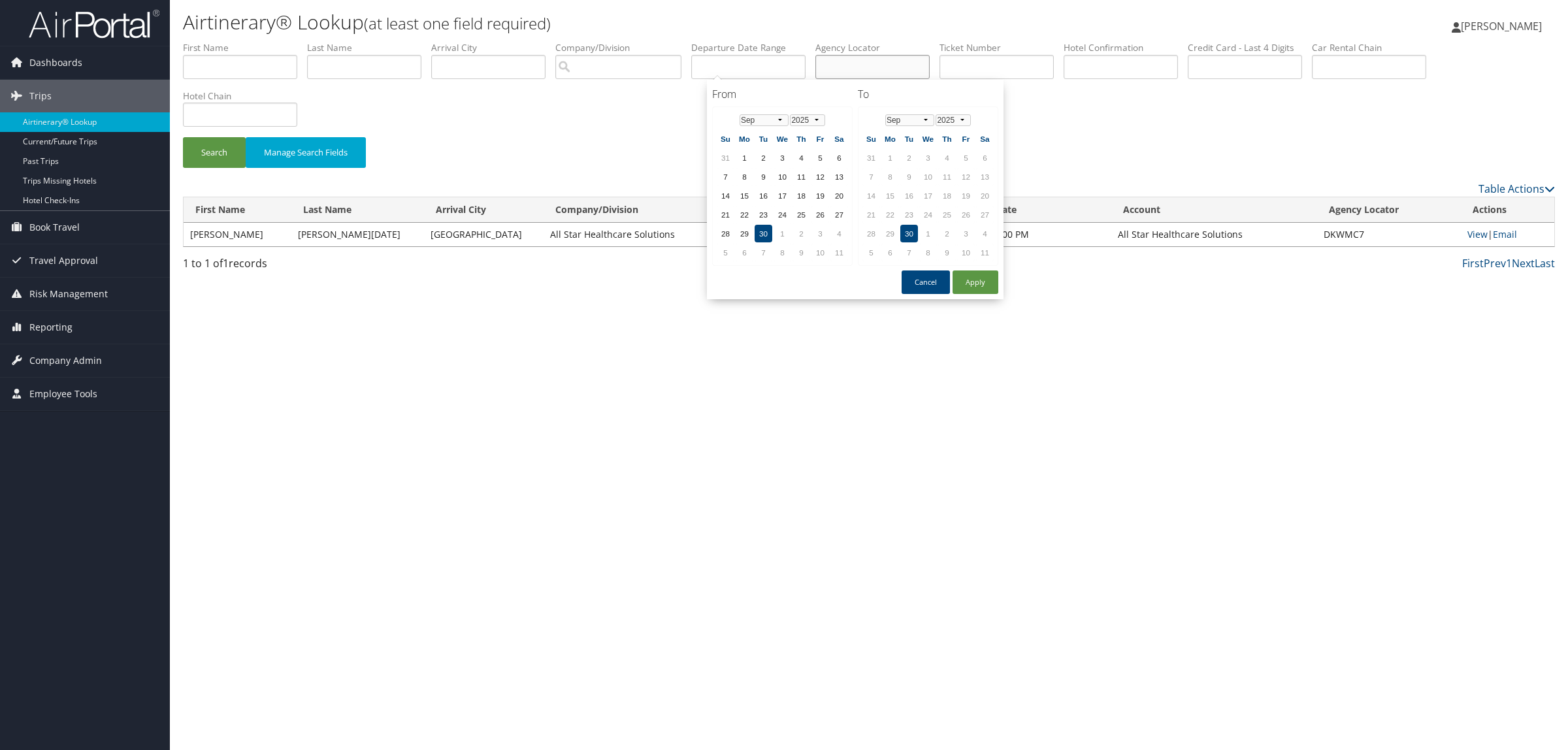
click at [893, 66] on input "text" at bounding box center [873, 67] width 115 height 24
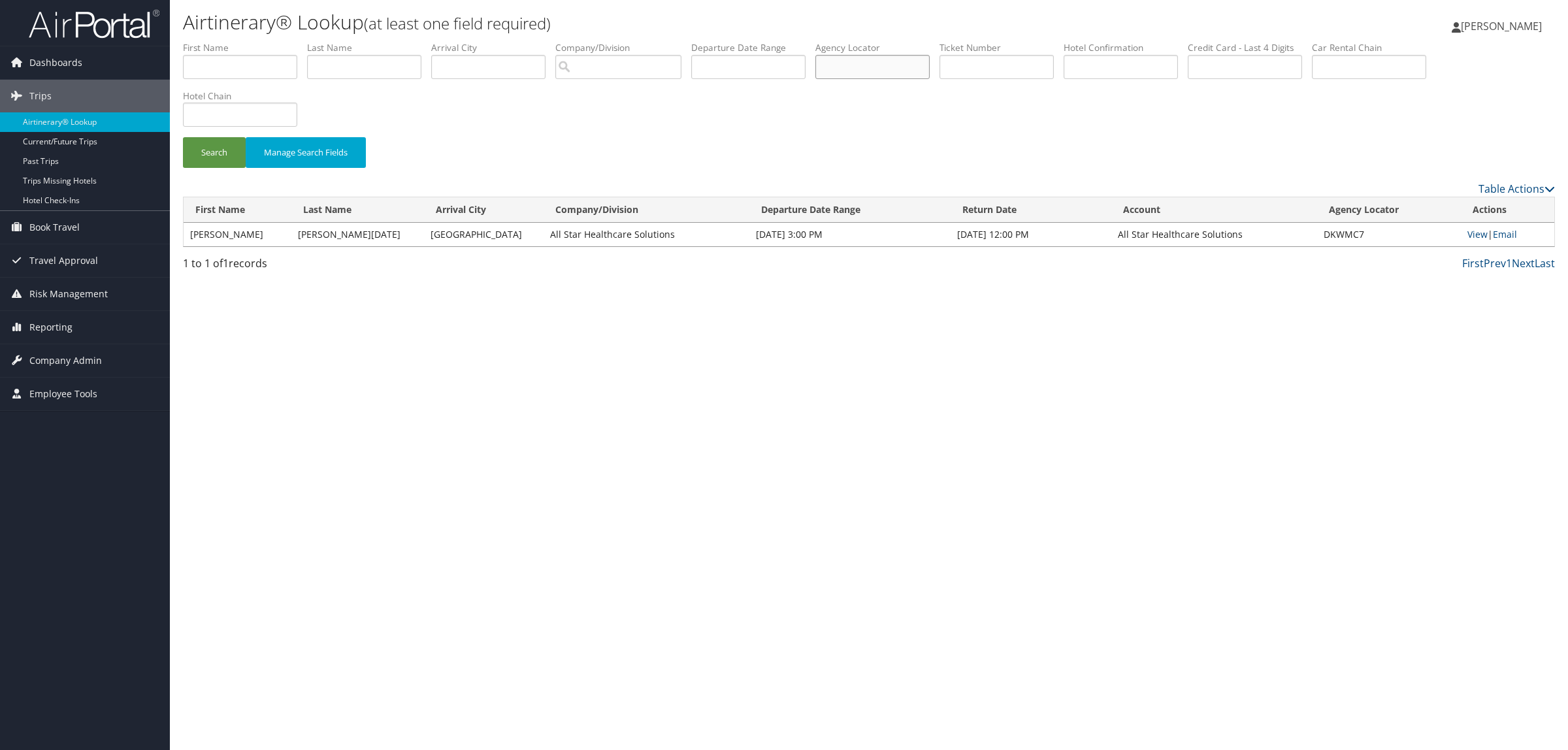
paste input "D59QQL"
type input "D59QQL"
click at [224, 149] on button "Search" at bounding box center [214, 153] width 63 height 31
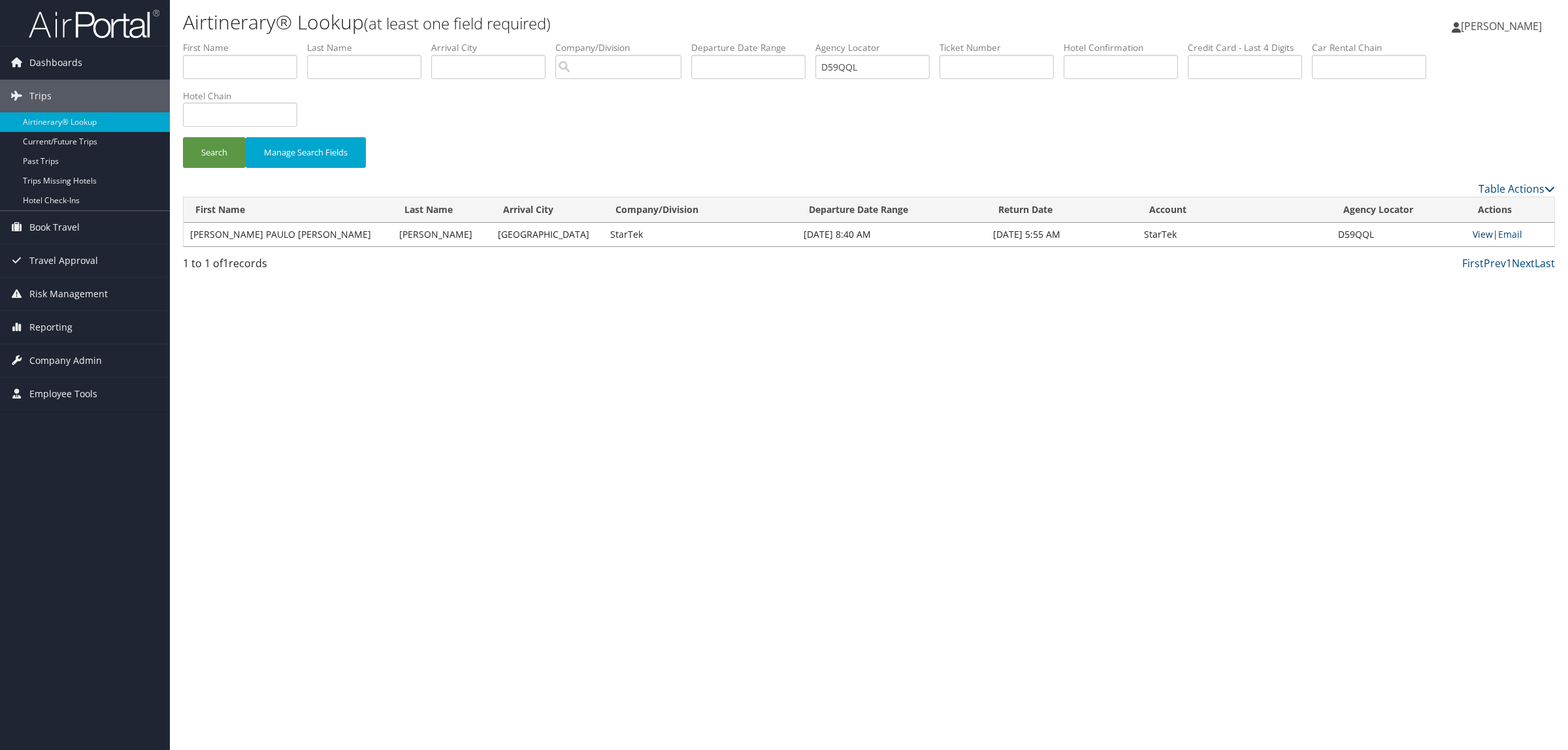
click at [1474, 236] on link "View" at bounding box center [1483, 234] width 20 height 12
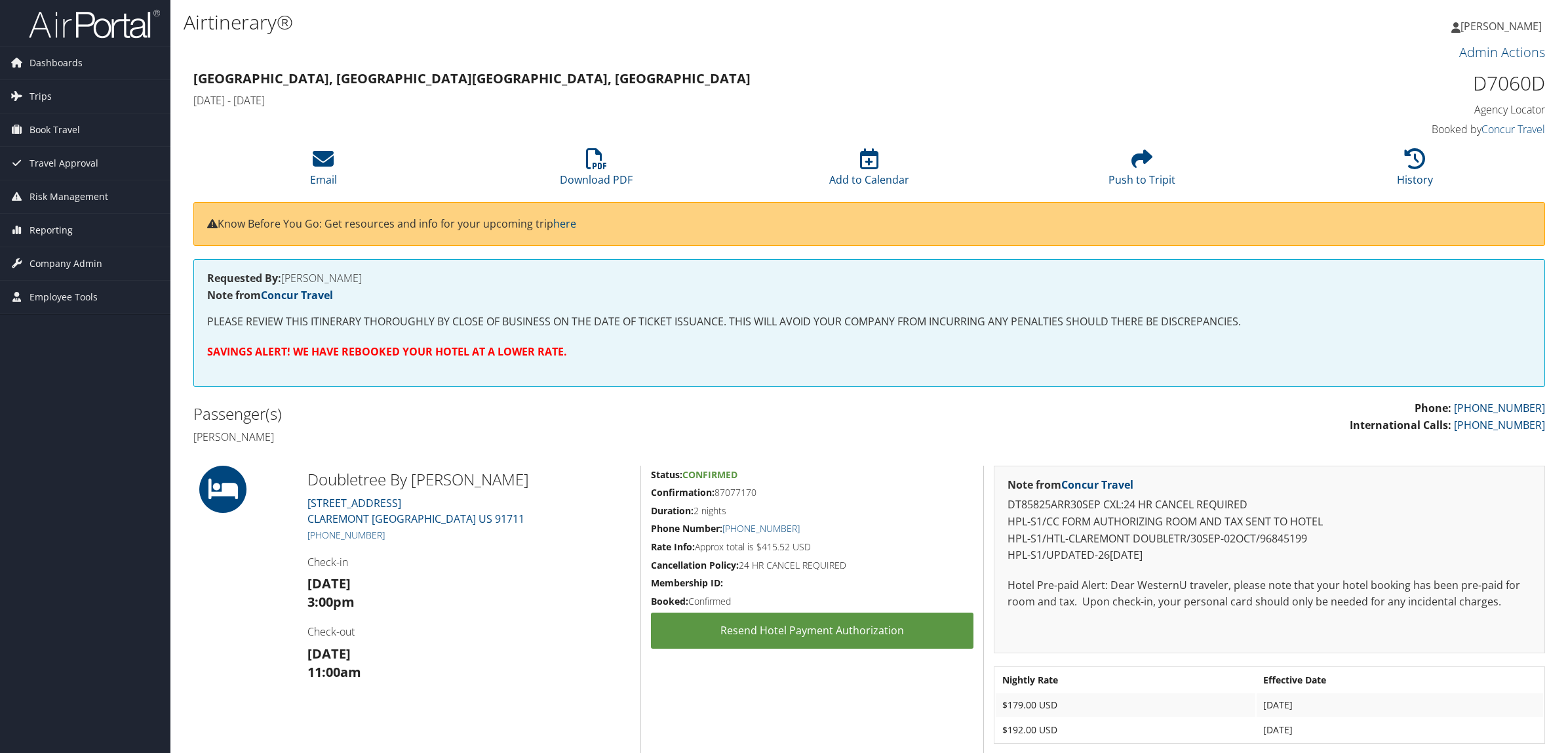
scroll to position [82, 0]
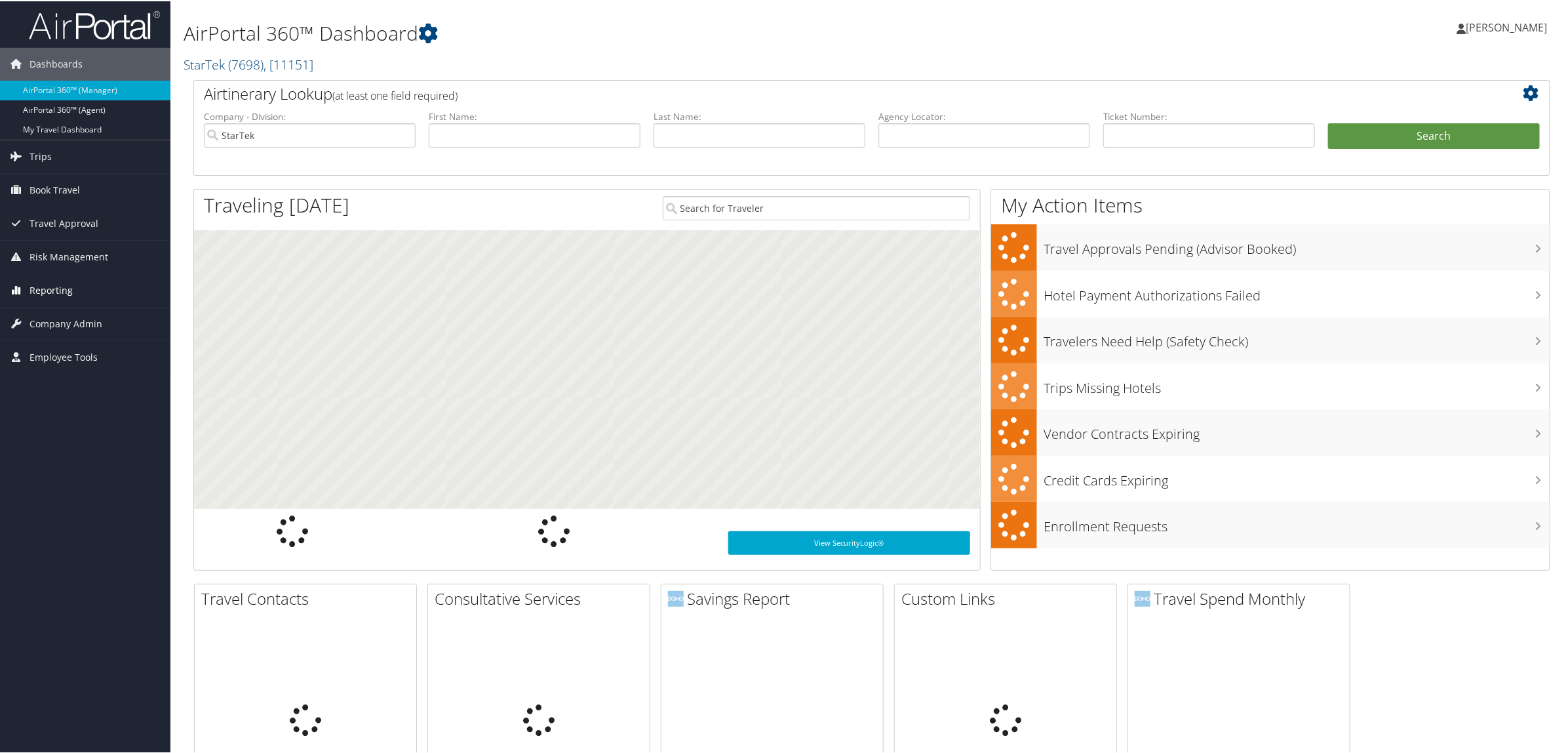
click at [71, 296] on link "Reporting" at bounding box center [85, 289] width 171 height 33
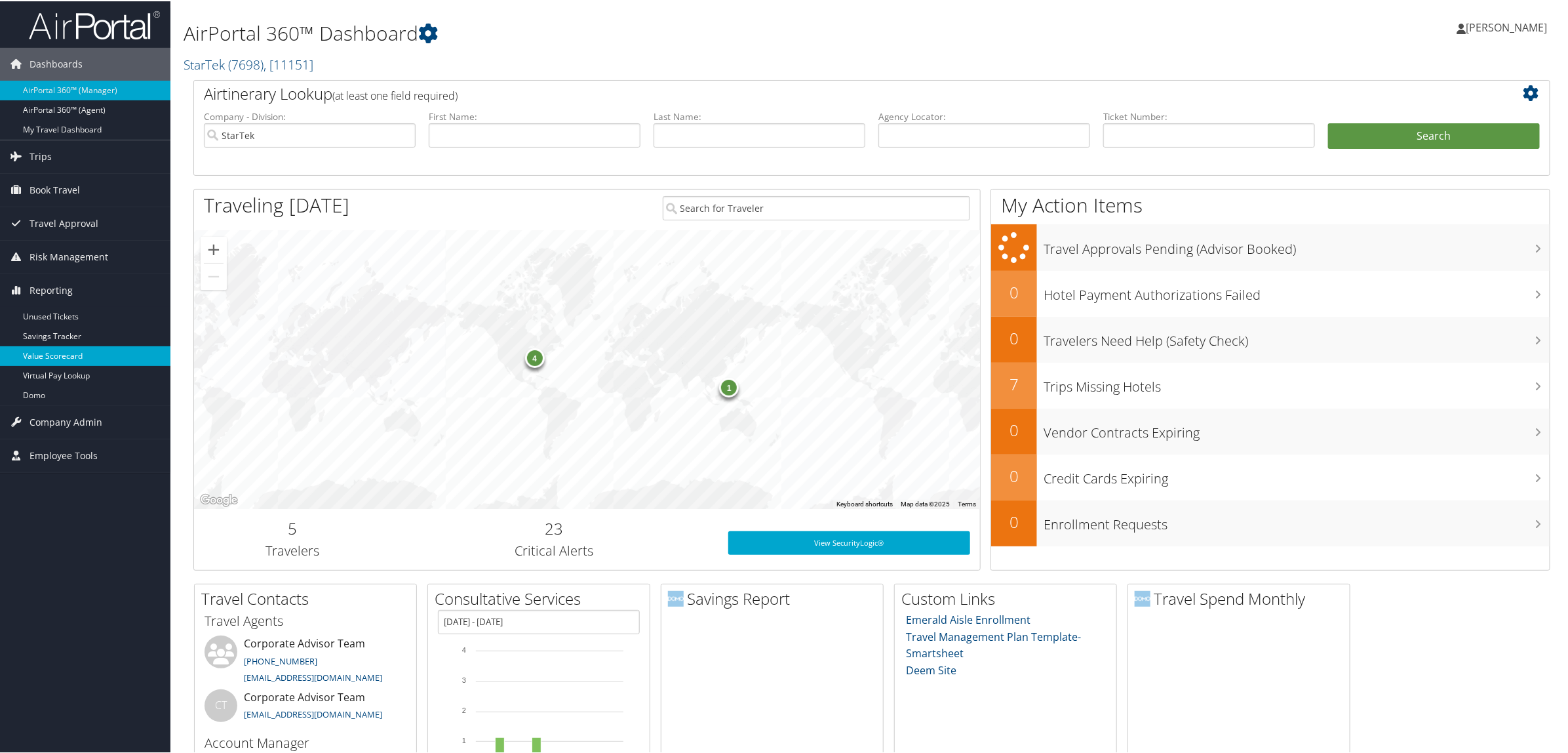
click at [108, 351] on link "Value Scorecard" at bounding box center [85, 355] width 171 height 20
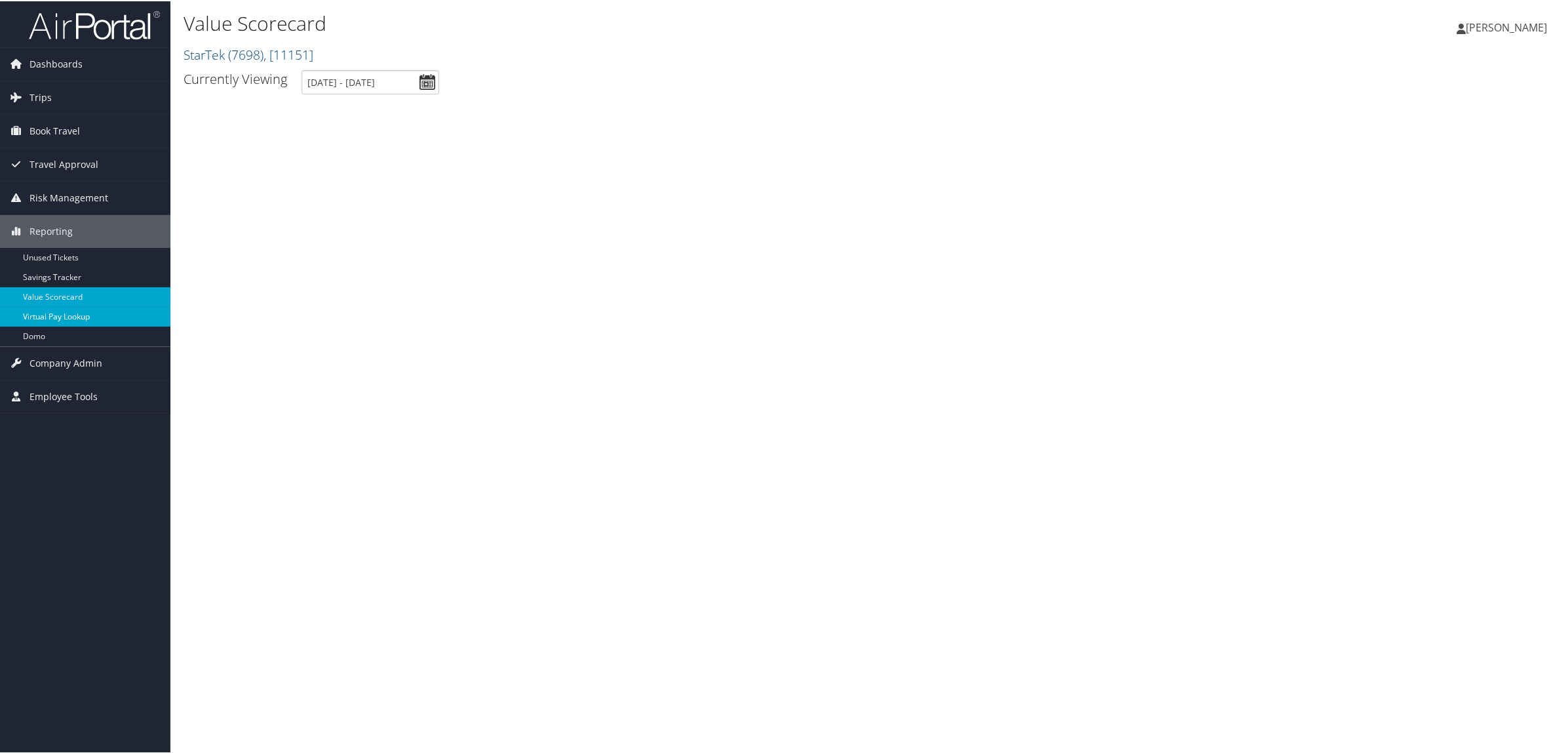
click at [87, 314] on link "Virtual Pay Lookup" at bounding box center [85, 315] width 171 height 20
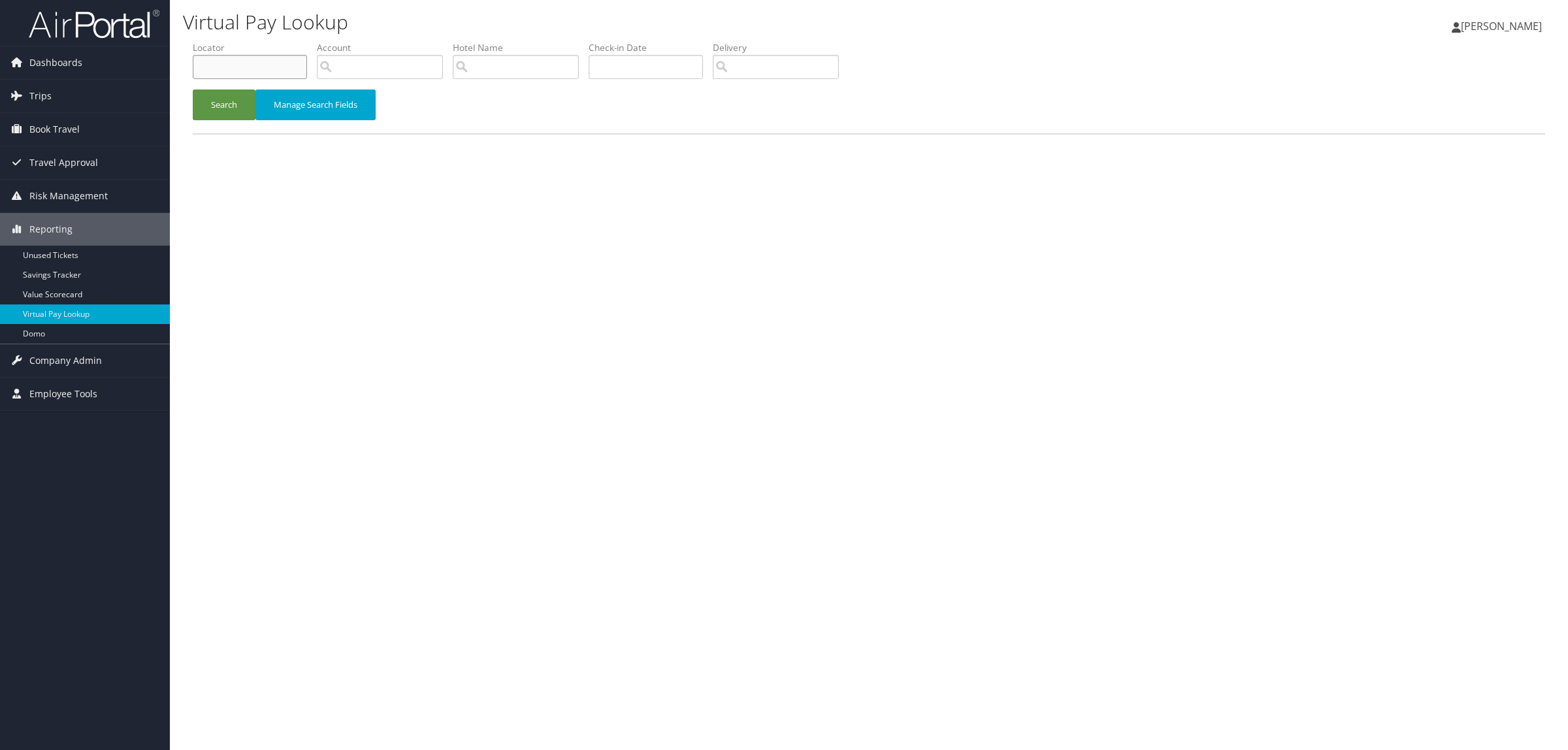
paste input "D7060D"
type input "D7060D"
click at [216, 102] on button "Search" at bounding box center [224, 105] width 63 height 31
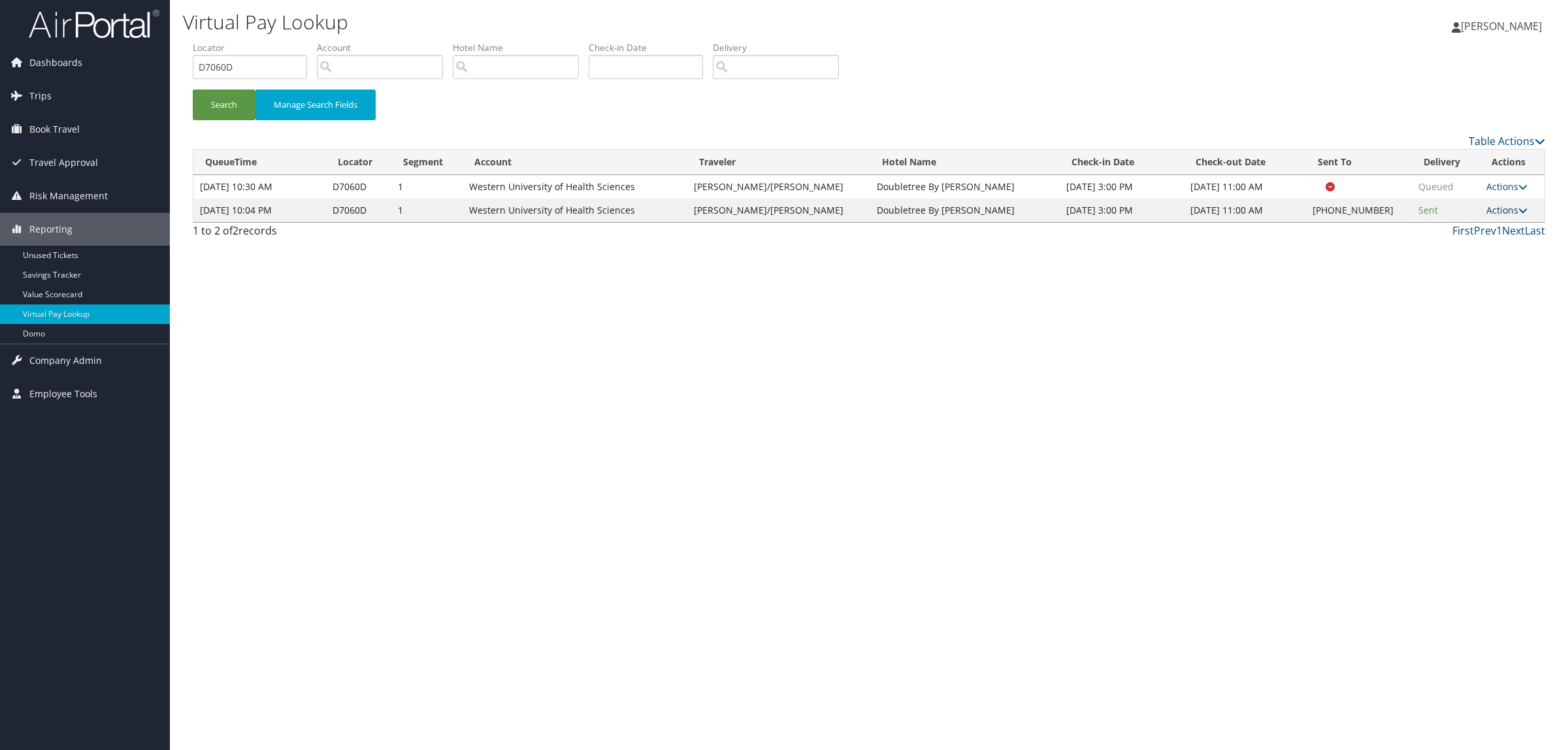
click at [1500, 210] on link "Actions" at bounding box center [1507, 210] width 41 height 12
click at [1475, 219] on link "Resend" at bounding box center [1464, 229] width 112 height 22
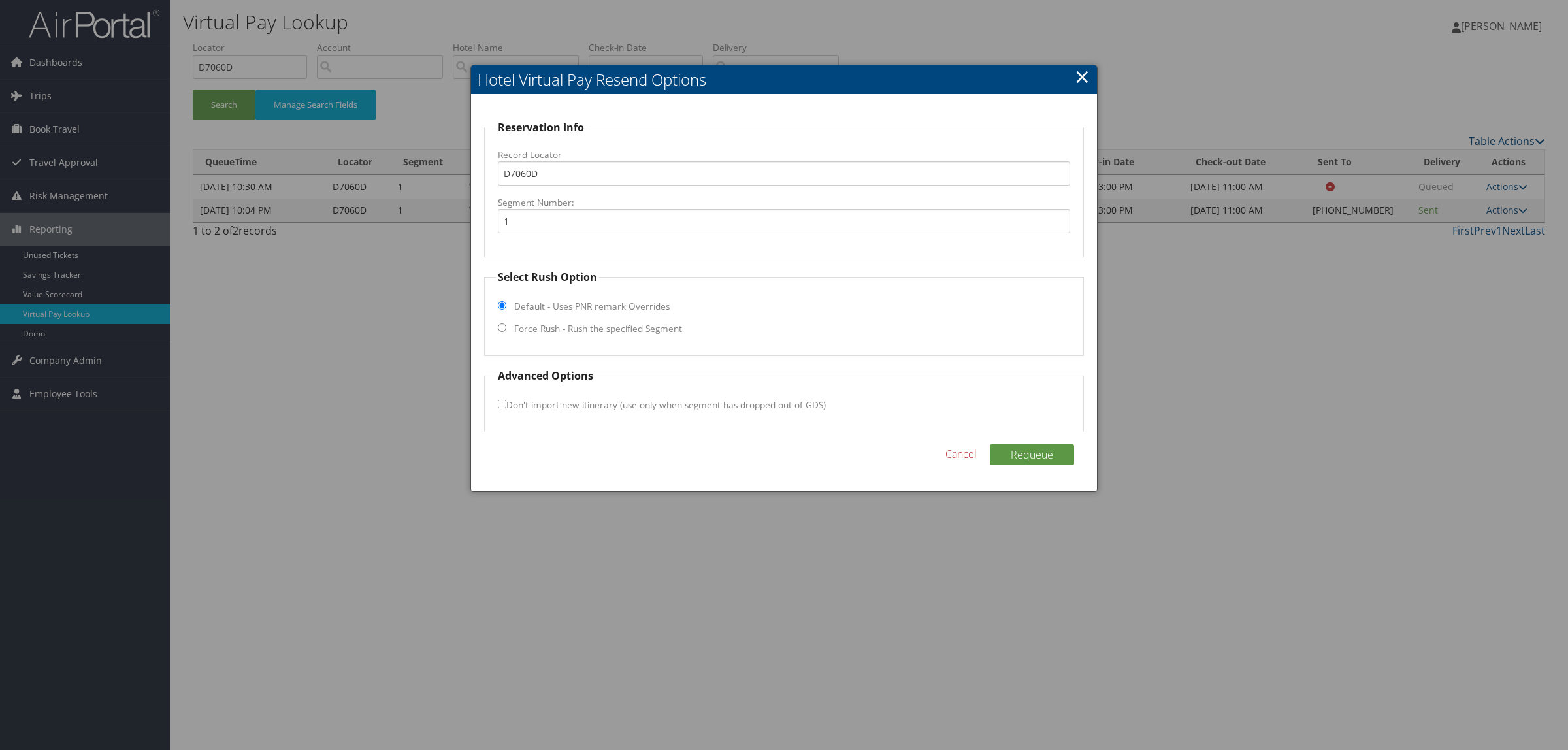
click at [632, 330] on label "Force Rush - Rush the specified Segment" at bounding box center [598, 328] width 168 height 13
click at [506, 330] on input "Force Rush - Rush the specified Segment" at bounding box center [502, 328] width 8 height 8
radio input "true"
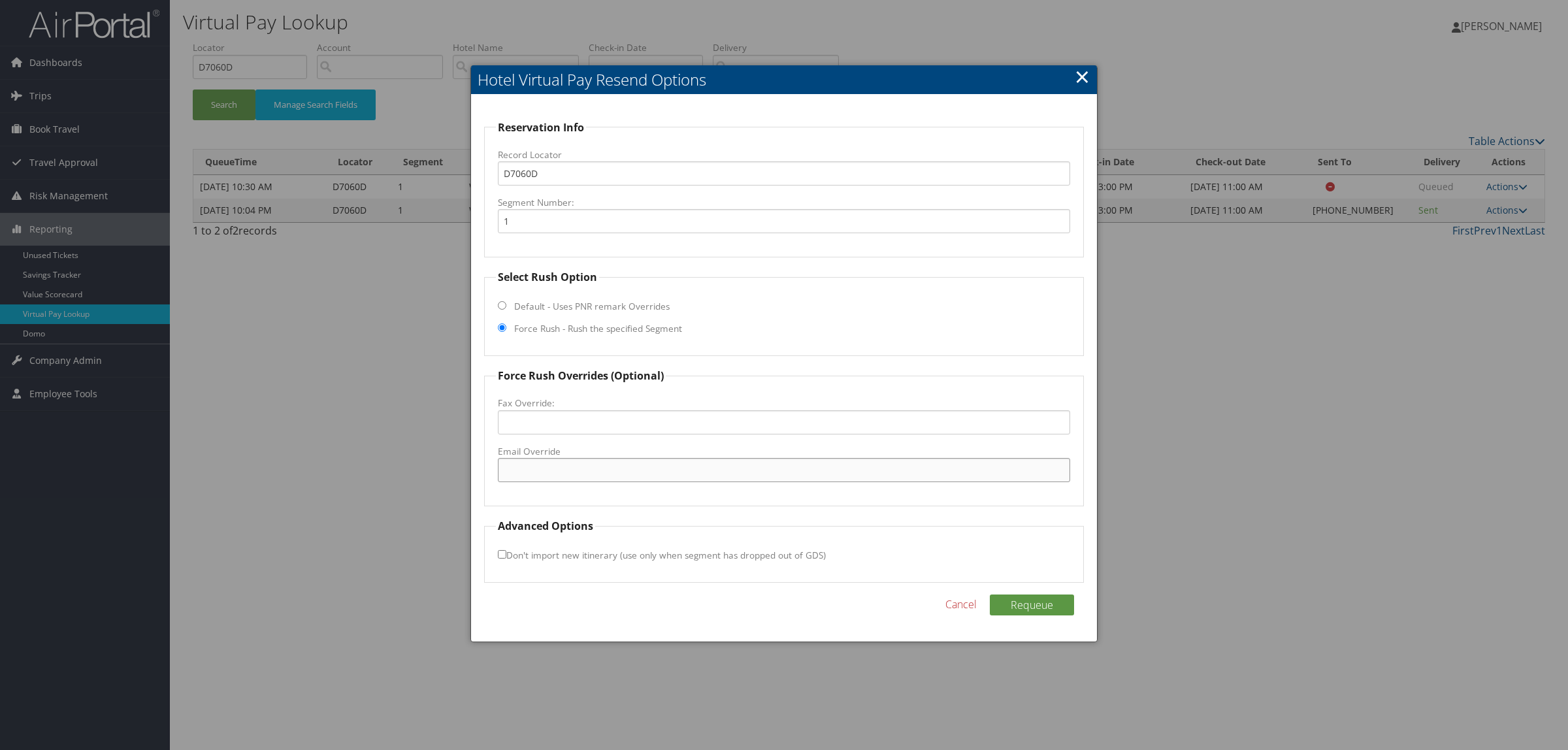
paste input "nightaudit@doubletreeclaremont.com"
type input "nightaudit@doubletreeclaremont.com"
click at [996, 597] on button "Requeue" at bounding box center [1032, 605] width 84 height 21
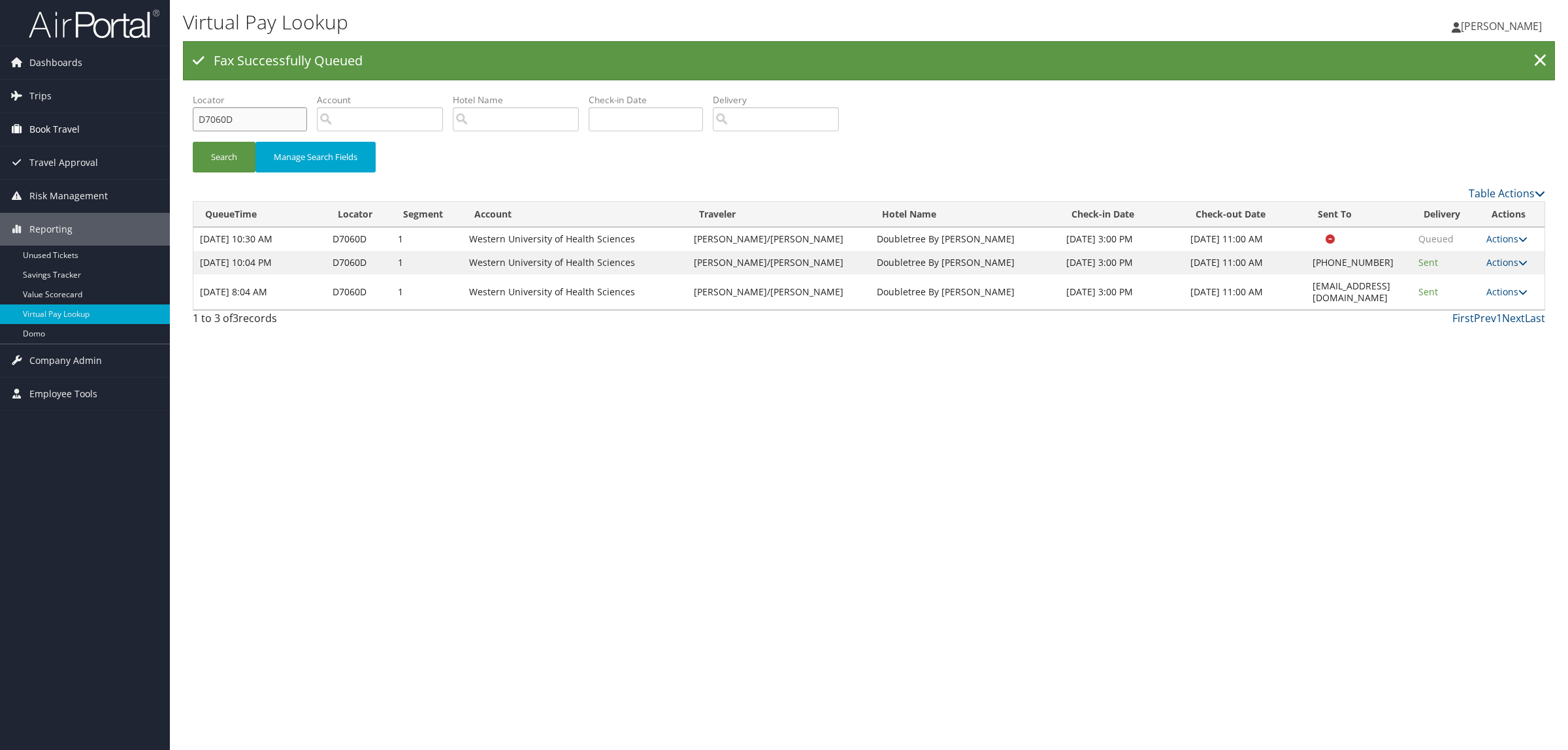
drag, startPoint x: 237, startPoint y: 115, endPoint x: 148, endPoint y: 115, distance: 89.0
click at [148, 115] on div "Dashboards AirPortal 360™ (Manager) AirPortal 360™ (Agent) My Travel Dashboard …" at bounding box center [784, 375] width 1568 height 750
paste input "7C8"
type input "D707C8"
click at [233, 148] on button "Search" at bounding box center [224, 157] width 63 height 31
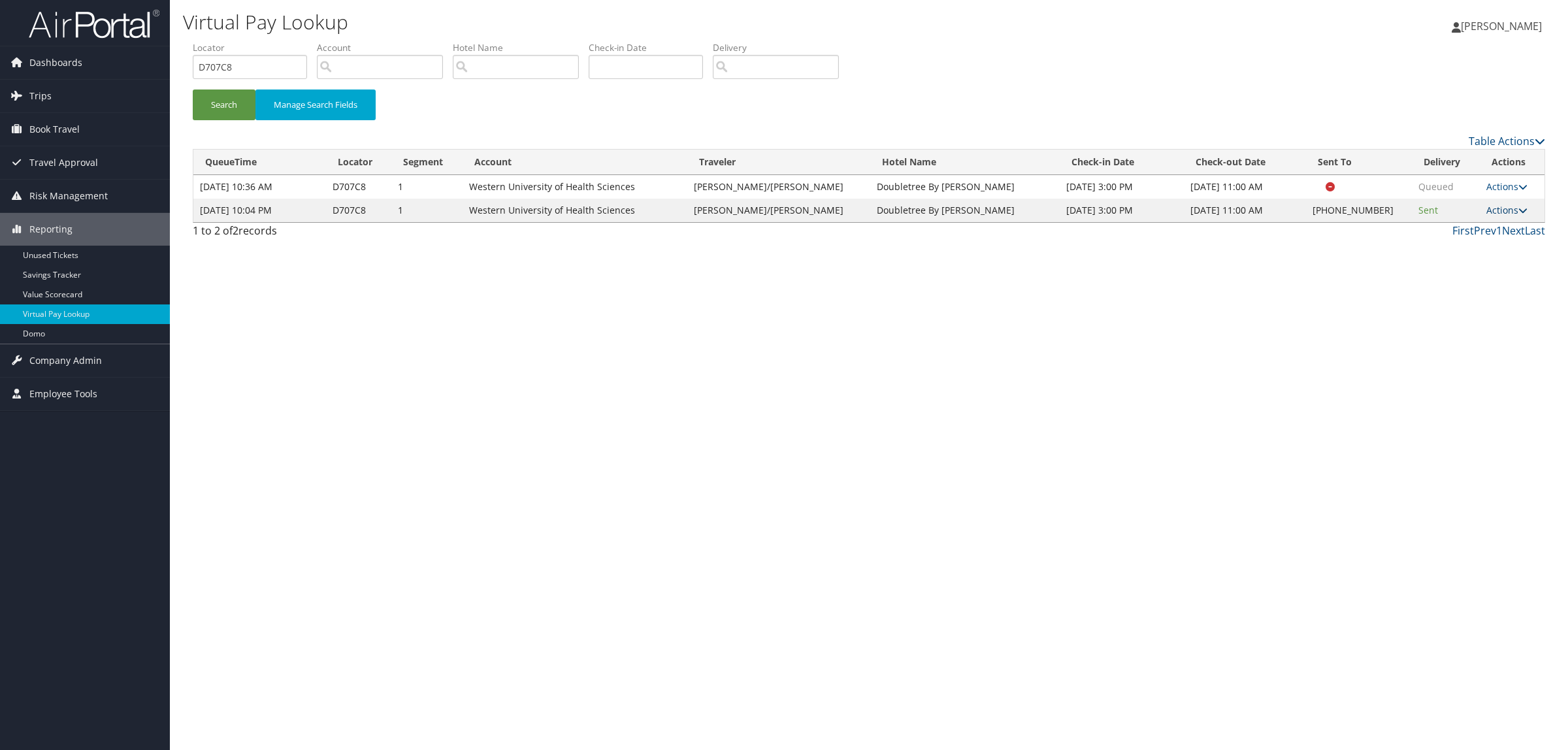
click at [1516, 203] on link "Actions" at bounding box center [1507, 210] width 41 height 12
click at [1487, 222] on link "Resend" at bounding box center [1464, 229] width 112 height 22
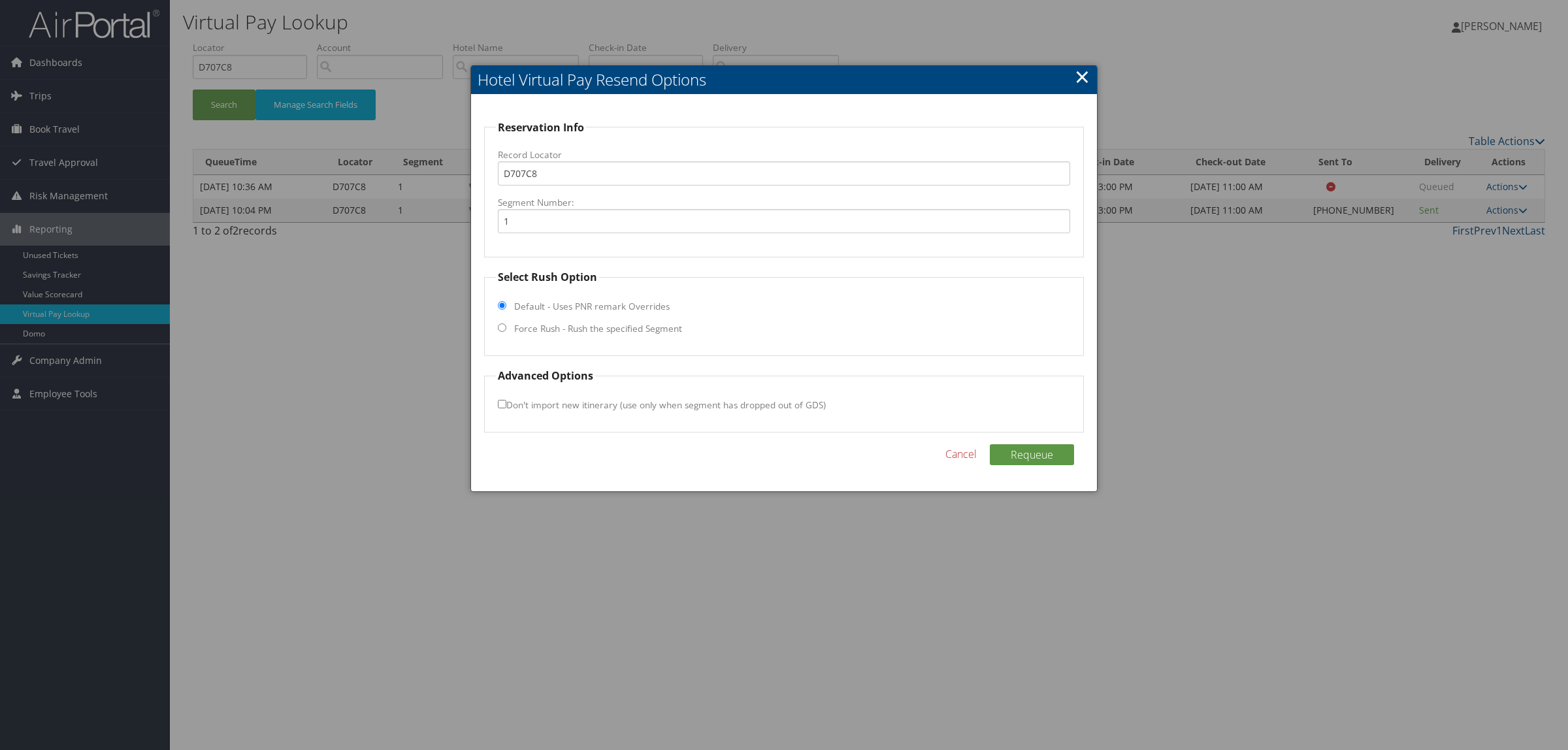
click at [625, 331] on label "Force Rush - Rush the specified Segment" at bounding box center [598, 328] width 168 height 13
click at [506, 331] on input "Force Rush - Rush the specified Segment" at bounding box center [502, 328] width 8 height 8
radio input "true"
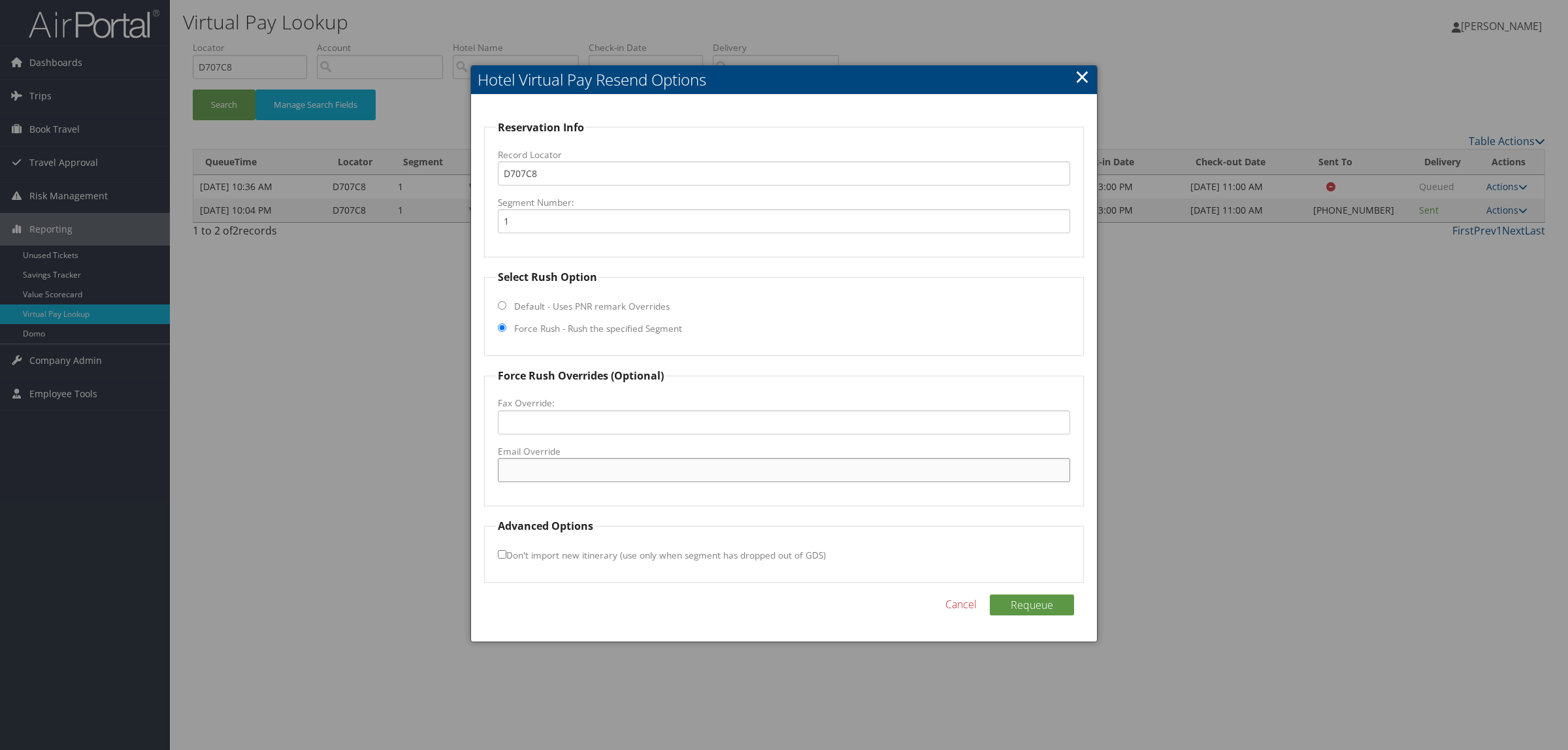
paste input "nightaudit@doubletreeclaremont.com"
type input "nightaudit@doubletreeclaremont.com"
click at [1057, 611] on button "Requeue" at bounding box center [1032, 605] width 84 height 21
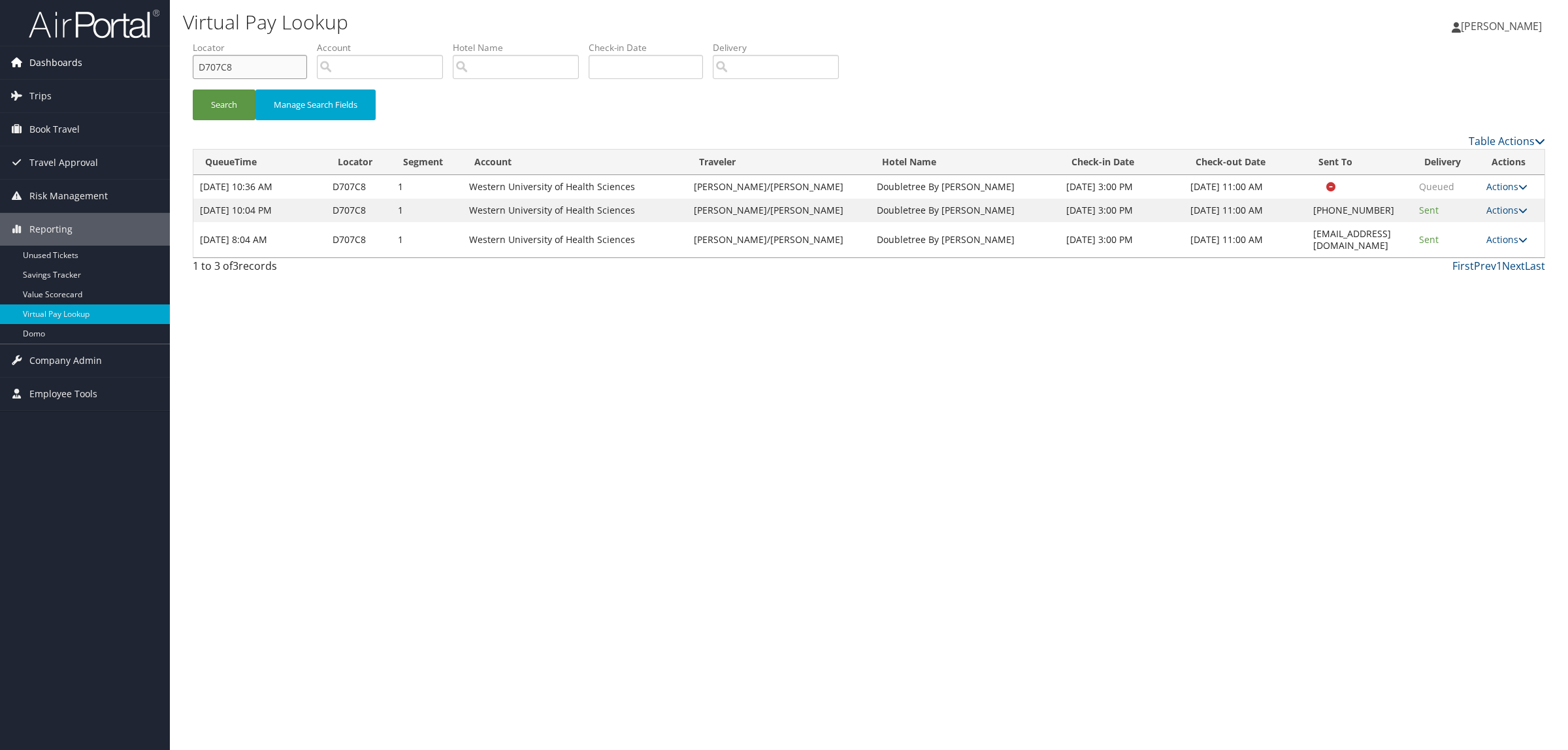
drag, startPoint x: 266, startPoint y: 76, endPoint x: 112, endPoint y: 76, distance: 154.0
click at [112, 76] on div "Dashboards AirPortal 360™ (Manager) AirPortal 360™ (Agent) My Travel Dashboard …" at bounding box center [784, 375] width 1568 height 750
paste input "CTPF6Q"
click at [226, 110] on button "Search" at bounding box center [224, 105] width 63 height 31
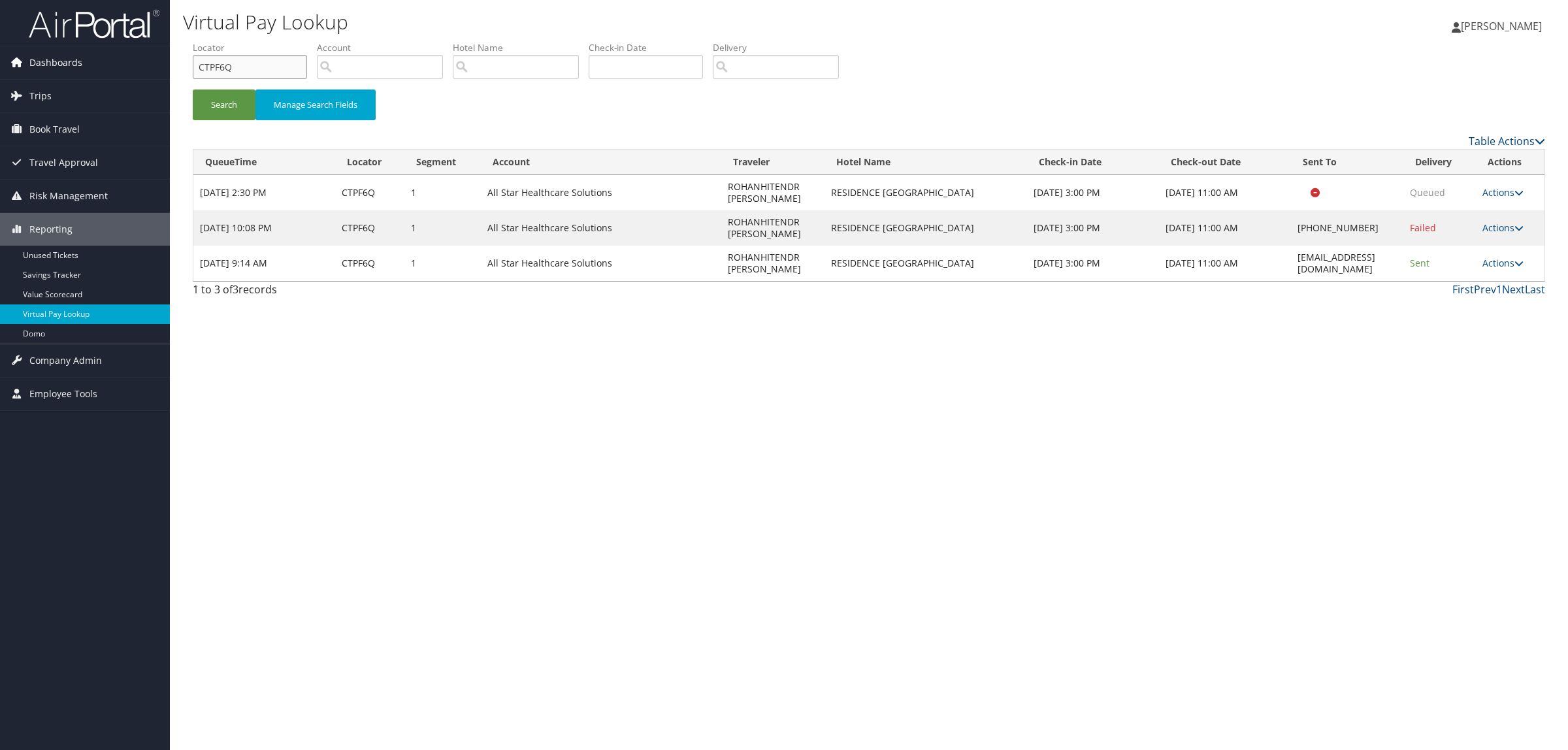
drag, startPoint x: 257, startPoint y: 57, endPoint x: 145, endPoint y: 66, distance: 112.4
click at [146, 66] on div "Dashboards AirPortal 360™ (Manager) AirPortal 360™ (Agent) My Travel Dashboard …" at bounding box center [784, 375] width 1568 height 750
paste input "DL3YVW"
type input "DL3YVW"
drag, startPoint x: 1226, startPoint y: 261, endPoint x: 1383, endPoint y: 260, distance: 157.0
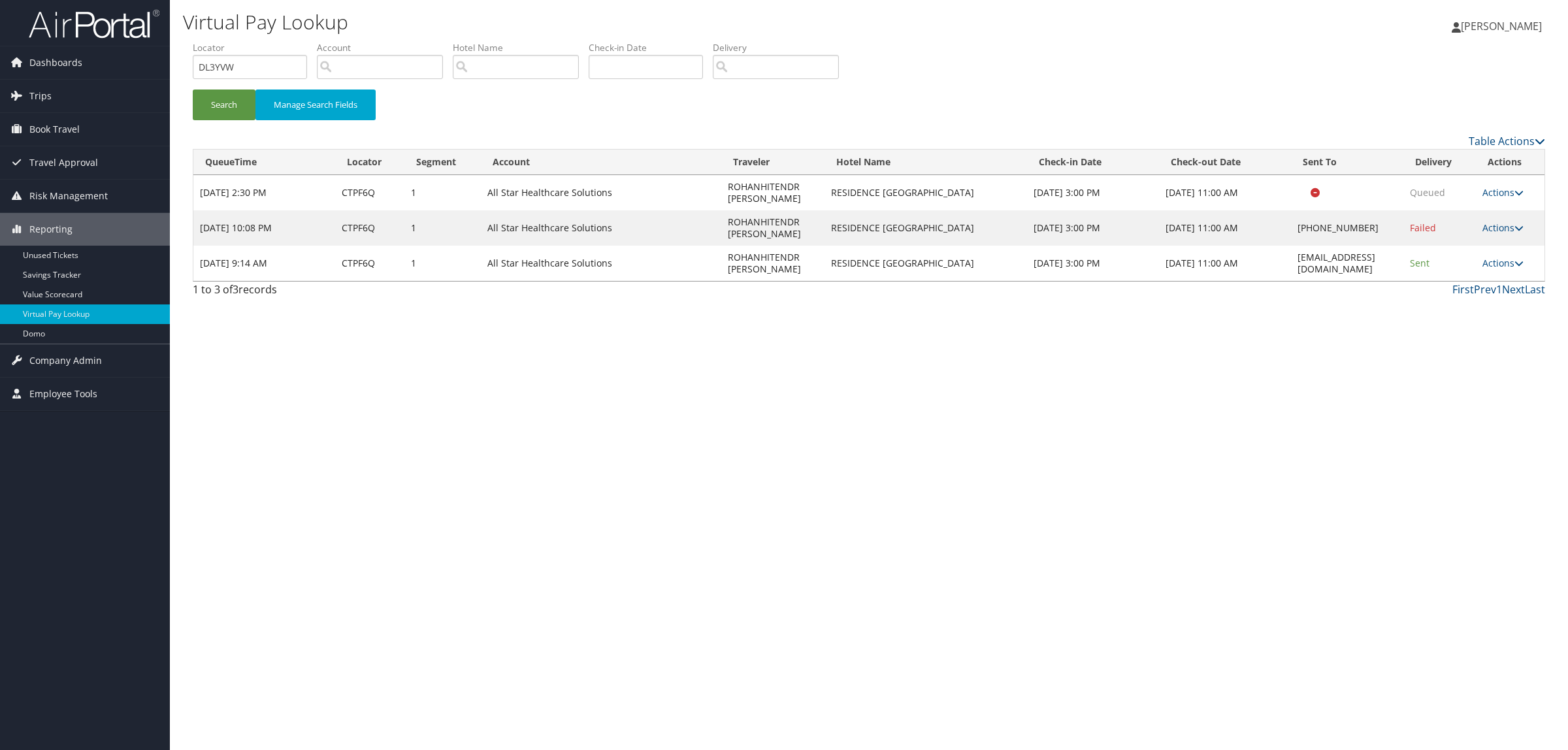
click at [1383, 260] on td "frontdesk.rimidtown@kmhotels.com" at bounding box center [1348, 263] width 113 height 35
copy td "frontdesk.rimidtown@kmhotels.com"
click at [231, 100] on button "Search" at bounding box center [224, 105] width 63 height 31
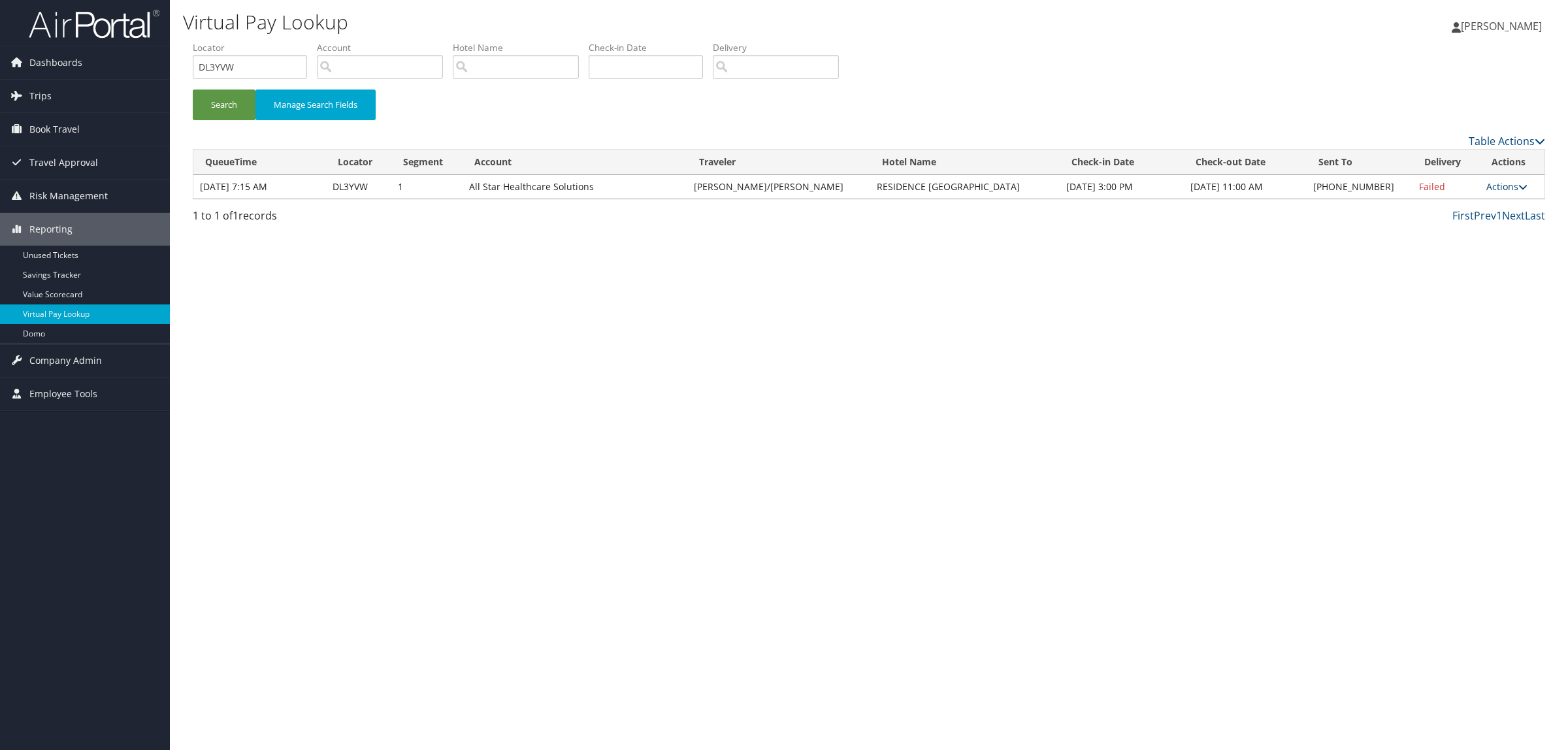
click at [1508, 190] on link "Actions" at bounding box center [1507, 187] width 41 height 12
click at [1498, 199] on link "Resend" at bounding box center [1464, 206] width 112 height 22
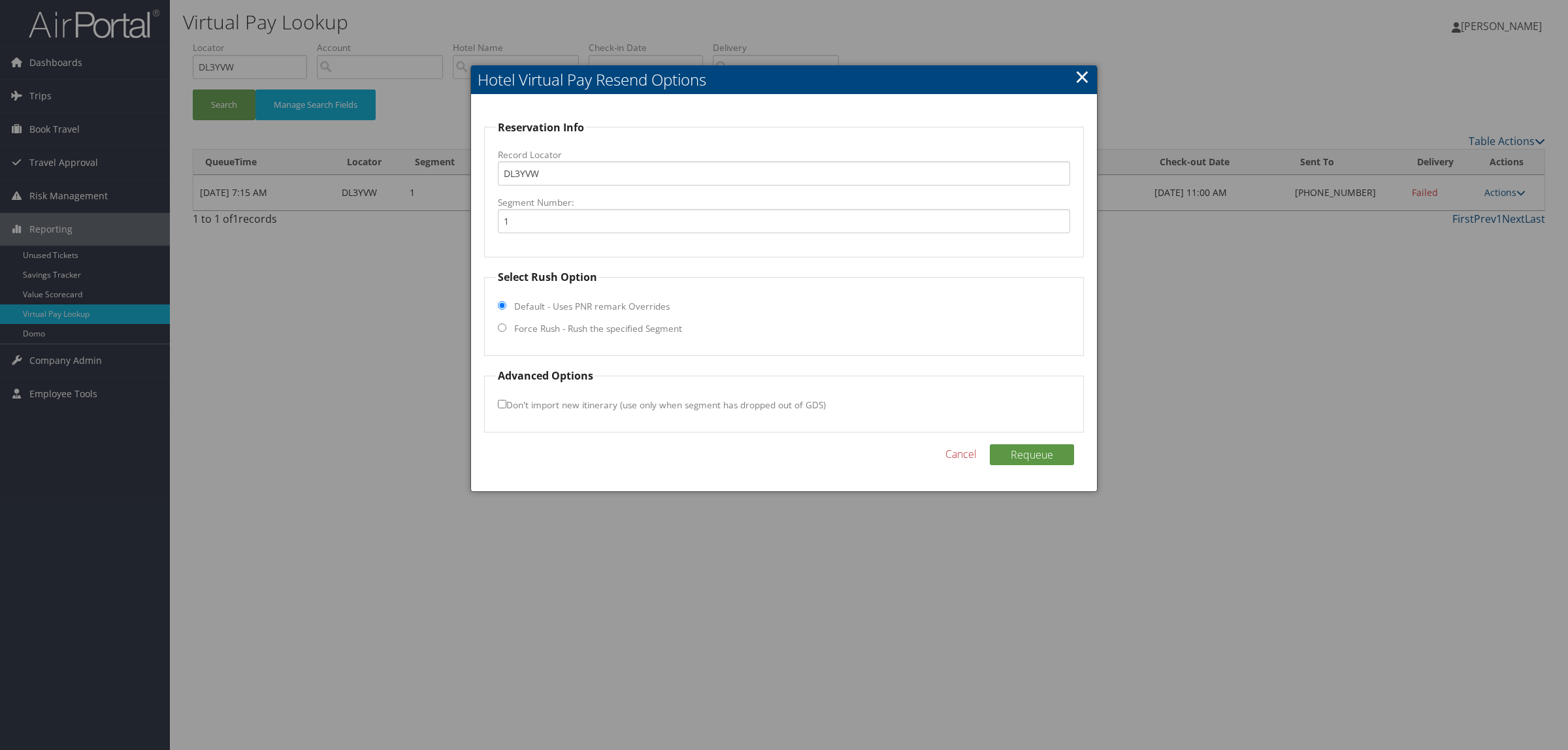
click at [633, 331] on label "Force Rush - Rush the specified Segment" at bounding box center [598, 328] width 168 height 13
click at [506, 331] on input "Force Rush - Rush the specified Segment" at bounding box center [502, 328] width 8 height 8
radio input "true"
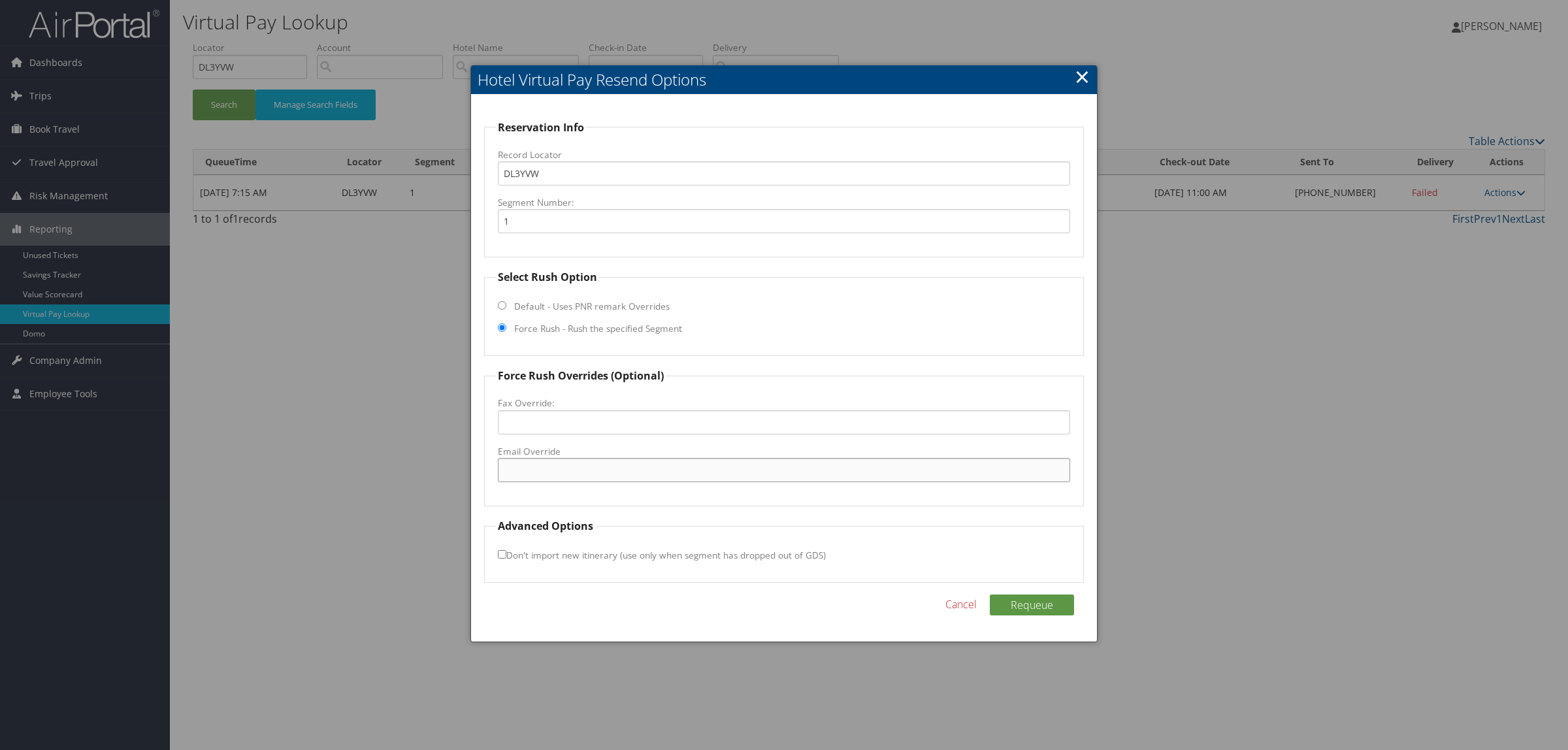
click at [573, 471] on input "Email Override" at bounding box center [784, 469] width 572 height 24
paste input "frontdesk.rimidtown@kmhotels.com"
type input "frontdesk.rimidtown@kmhotels.com"
click at [1054, 610] on button "Requeue" at bounding box center [1032, 605] width 84 height 21
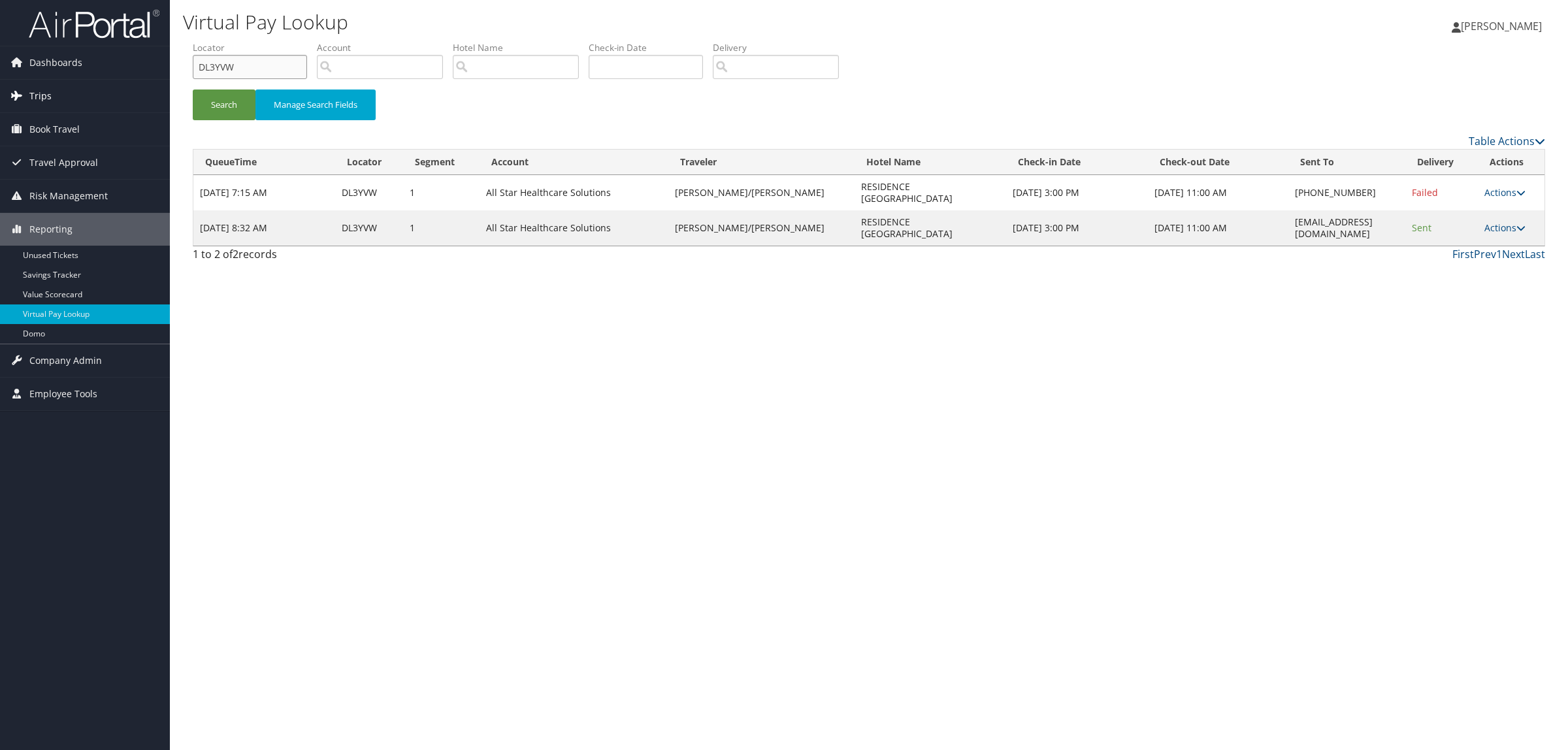
drag, startPoint x: 237, startPoint y: 65, endPoint x: 67, endPoint y: 86, distance: 171.3
click at [67, 86] on div "Dashboards AirPortal 360™ (Manager) AirPortal 360™ (Agent) My Travel Dashboard …" at bounding box center [784, 375] width 1568 height 750
paste input "KV6JH"
type input "DKV6JH"
click at [213, 109] on button "Search" at bounding box center [224, 105] width 63 height 31
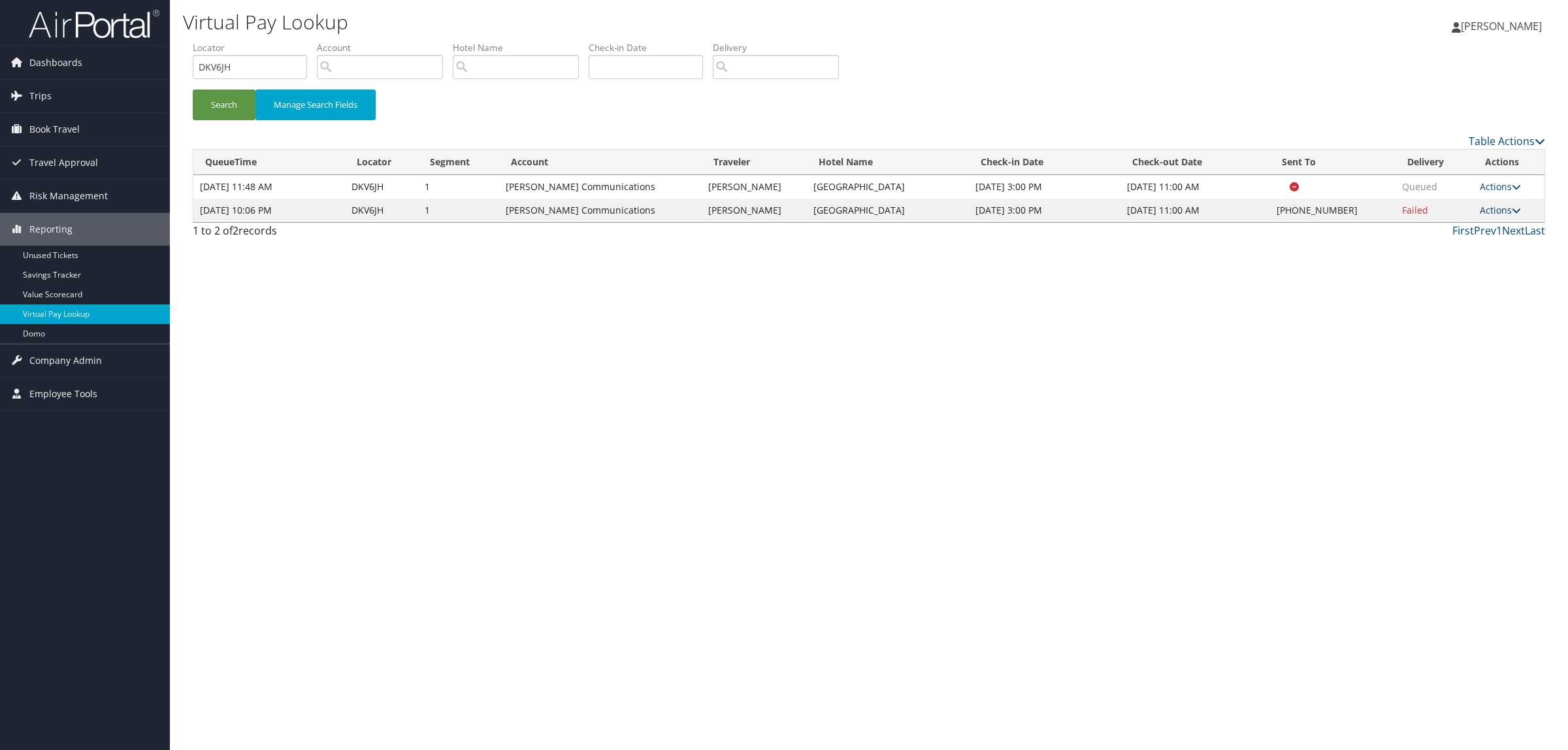
click at [1498, 209] on link "Actions" at bounding box center [1500, 210] width 41 height 12
click at [1481, 229] on link "Resend" at bounding box center [1461, 229] width 112 height 22
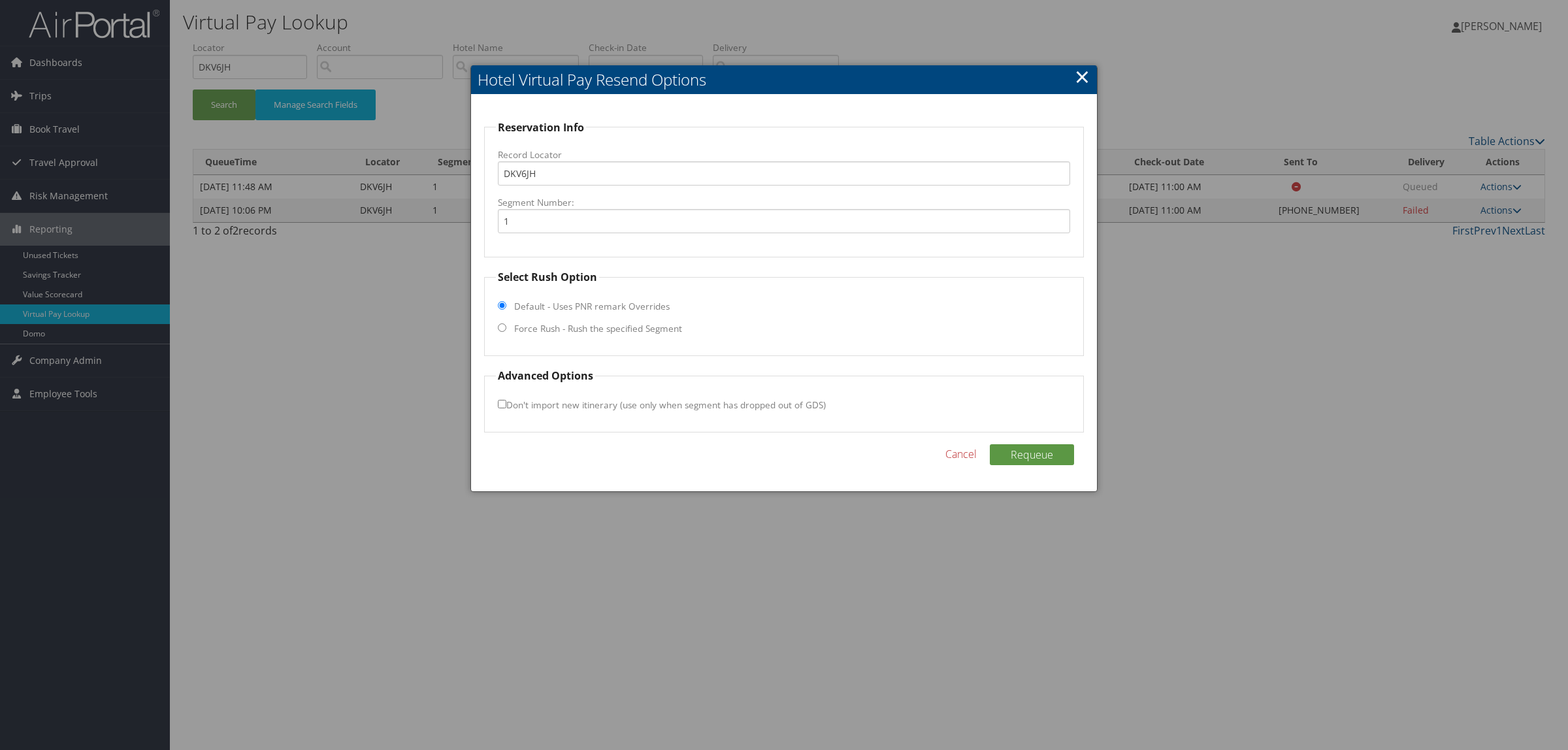
click at [616, 326] on label "Force Rush - Rush the specified Segment" at bounding box center [598, 328] width 168 height 13
click at [506, 326] on input "Force Rush - Rush the specified Segment" at bounding box center [502, 328] width 8 height 8
radio input "true"
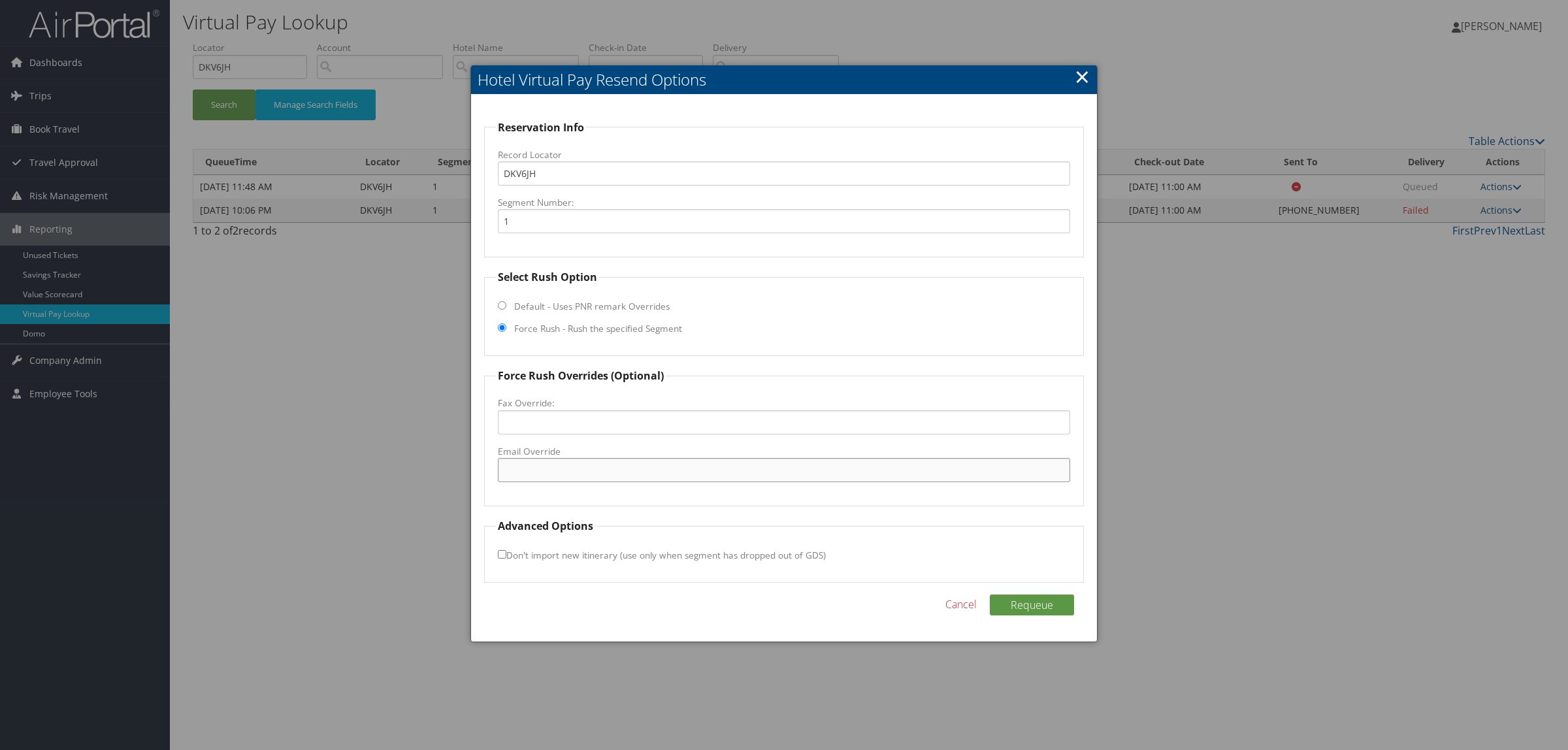
click at [557, 464] on input "Email Override" at bounding box center [784, 469] width 572 height 24
click at [562, 470] on input "Email Override" at bounding box center [784, 469] width 572 height 24
click at [579, 468] on input "smithfieldstations@smithfieldstation.com" at bounding box center [784, 469] width 572 height 24
type input "smithfieldstation@smithfieldstation.com"
click at [1055, 610] on button "Requeue" at bounding box center [1032, 605] width 84 height 21
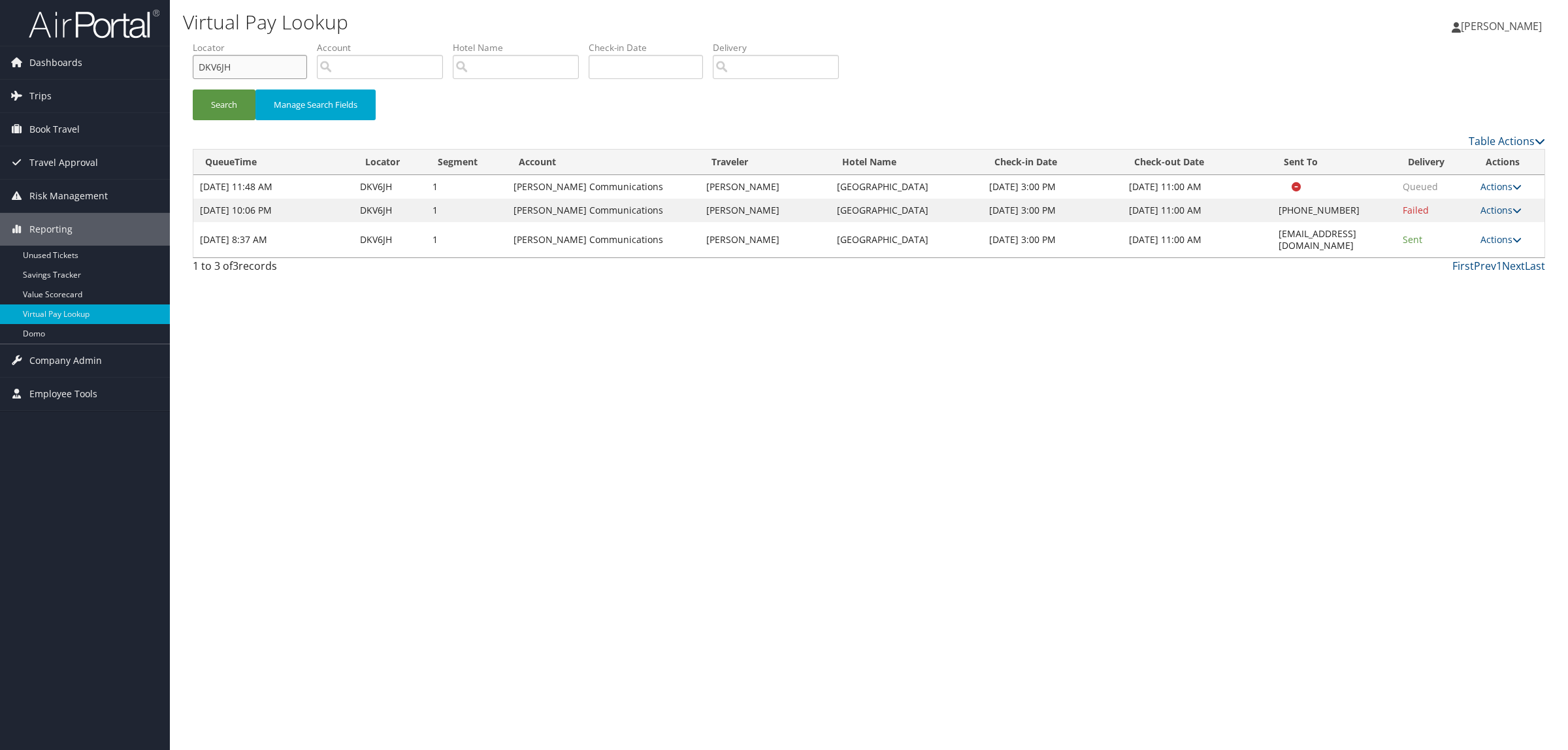
click at [227, 60] on input "DKV6JH" at bounding box center [249, 67] width 115 height 24
drag, startPoint x: 245, startPoint y: 69, endPoint x: 108, endPoint y: 69, distance: 137.0
click at [72, 69] on div "Dashboards AirPortal 360™ (Manager) AirPortal 360™ (Agent) My Travel Dashboard …" at bounding box center [784, 375] width 1568 height 750
paste input "JSLD"
type input "DKJSLD"
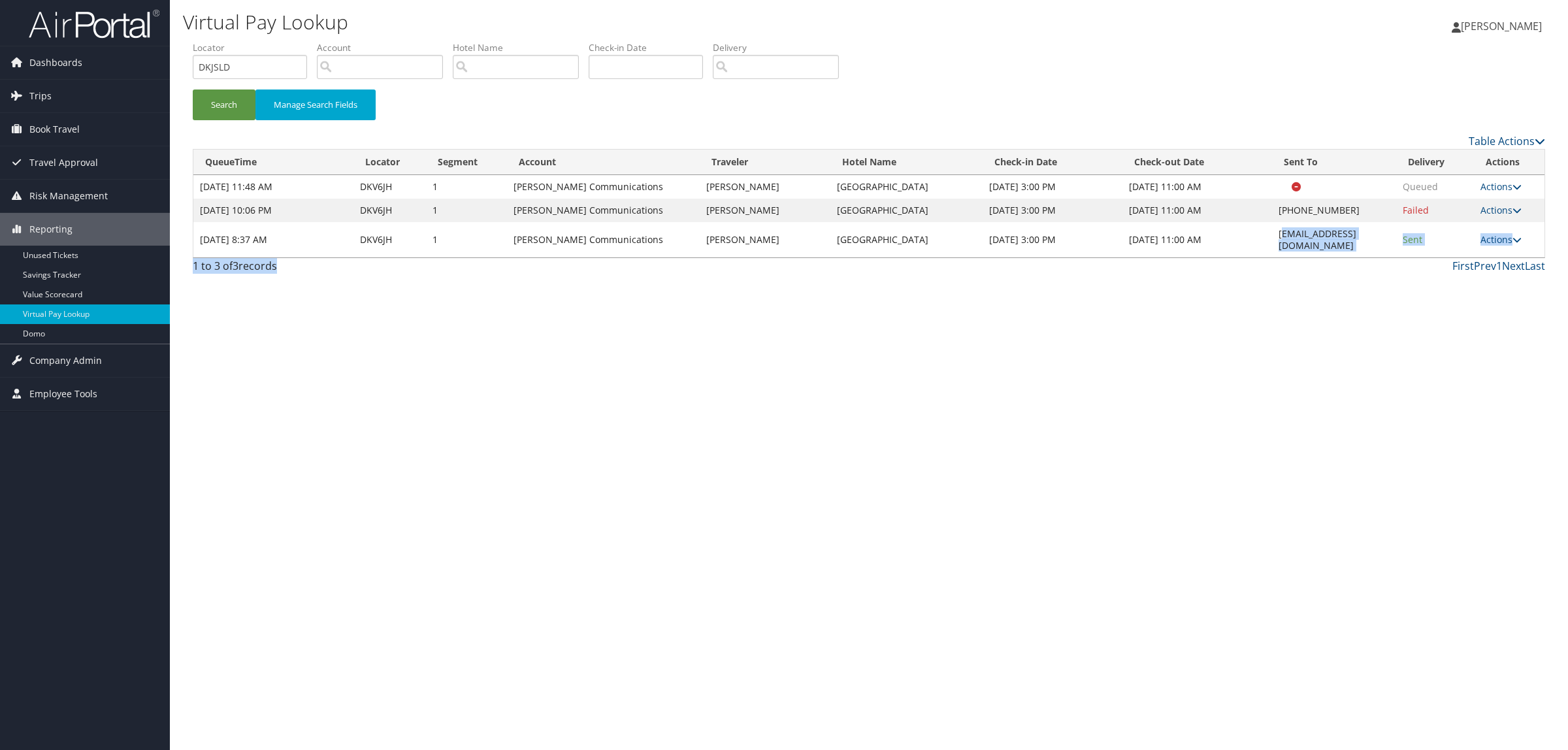
drag, startPoint x: 1204, startPoint y: 227, endPoint x: 1357, endPoint y: 250, distance: 154.7
click at [1357, 250] on div "Table Actions Loading... QueueTime Locator Segment Account Traveler Hotel Name …" at bounding box center [868, 207] width 1353 height 147
click at [1200, 250] on div "Table Actions Loading... QueueTime Locator Segment Account Traveler Hotel Name …" at bounding box center [868, 207] width 1353 height 147
click at [1272, 233] on td "smithfieldstation@smithfieldstation.com" at bounding box center [1335, 240] width 125 height 35
click at [1274, 274] on div "Virtual Pay Lookup Hope Ewing Hope Ewing My Settings Travel Agency Contacts Log…" at bounding box center [869, 375] width 1398 height 750
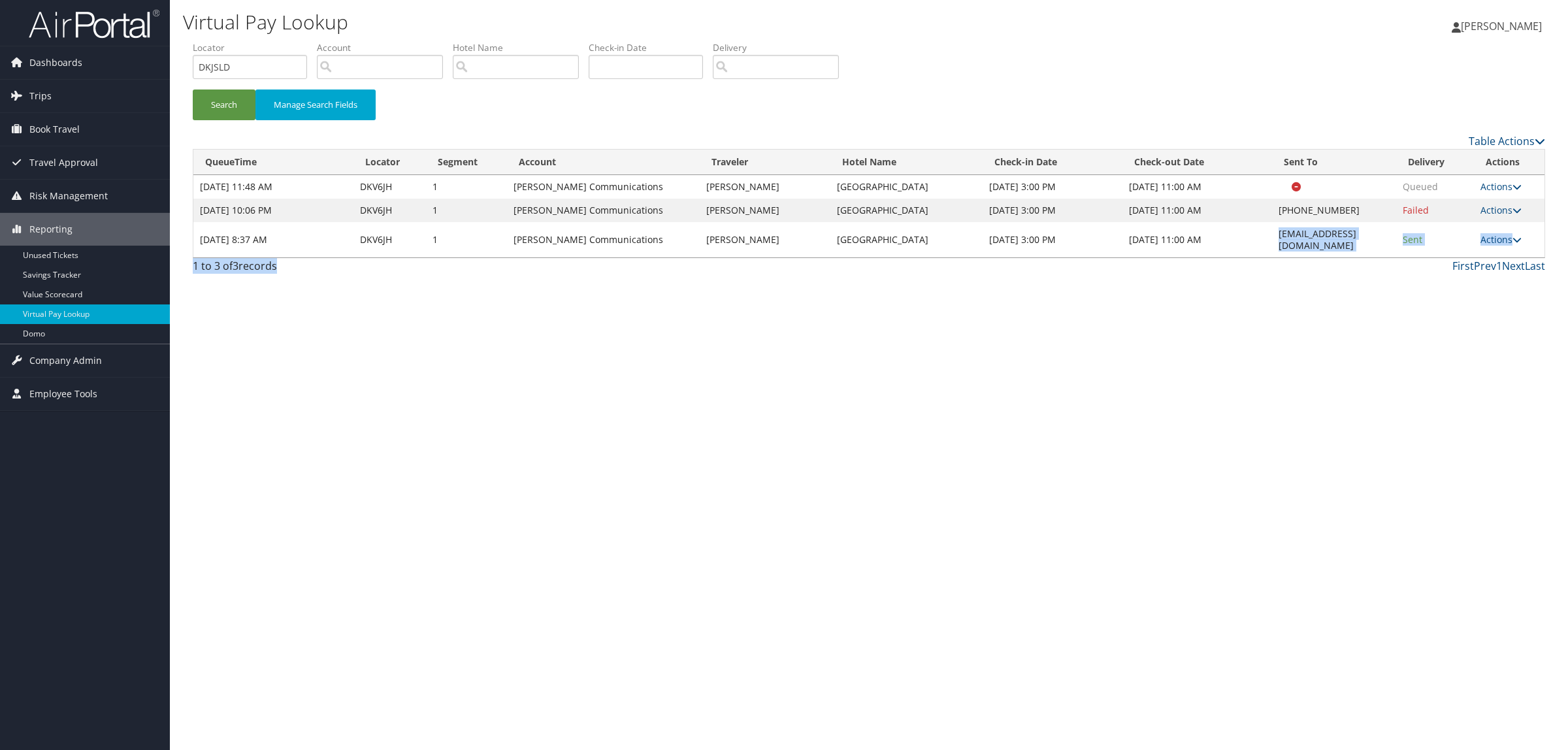
click at [1272, 232] on td "smithfieldstation@smithfieldstation.com" at bounding box center [1335, 240] width 125 height 35
copy td "smithfieldstation@smithfieldstation.com"
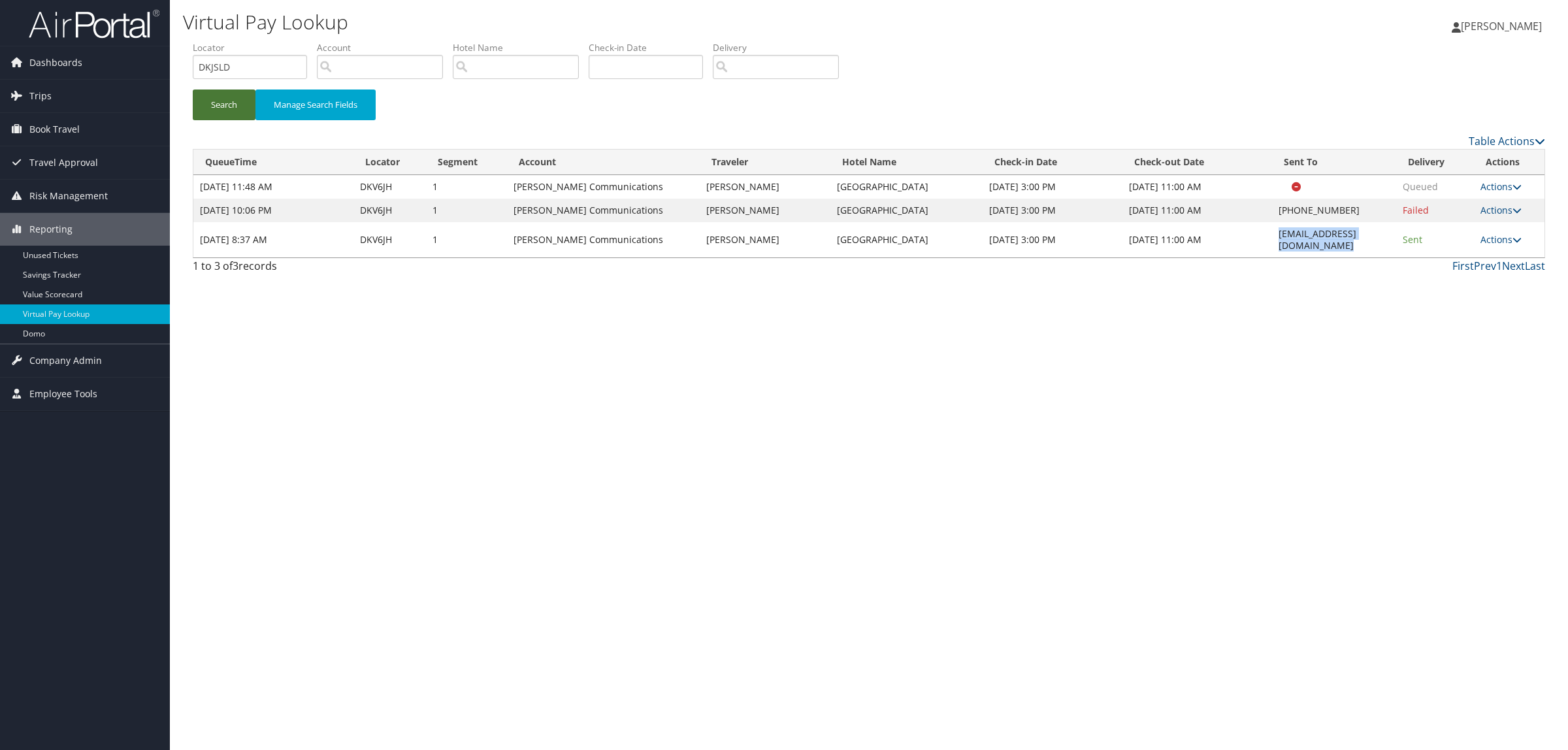
click at [213, 104] on button "Search" at bounding box center [224, 105] width 63 height 31
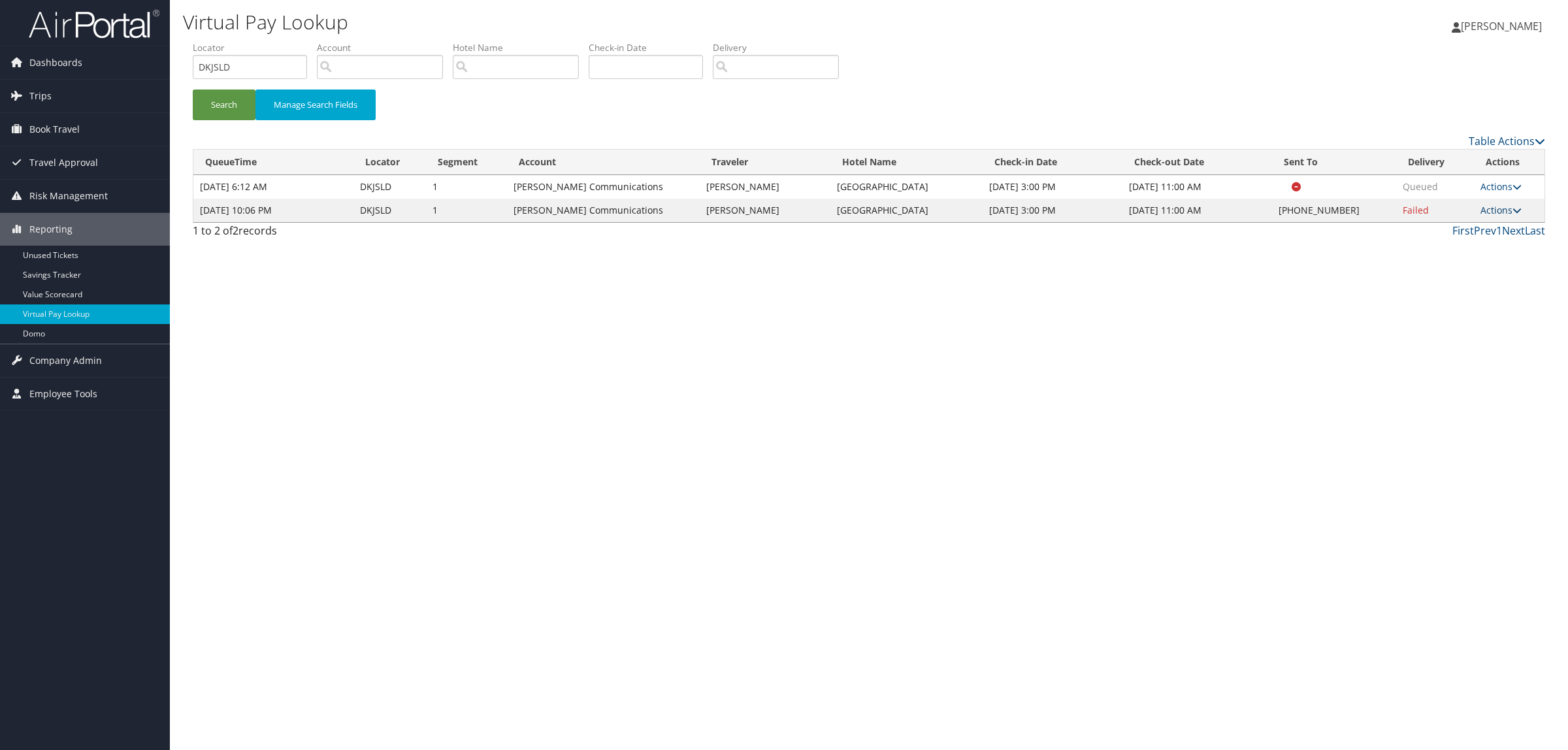
click at [1508, 210] on link "Actions" at bounding box center [1501, 210] width 41 height 12
click at [1504, 226] on link "Resend" at bounding box center [1462, 229] width 112 height 22
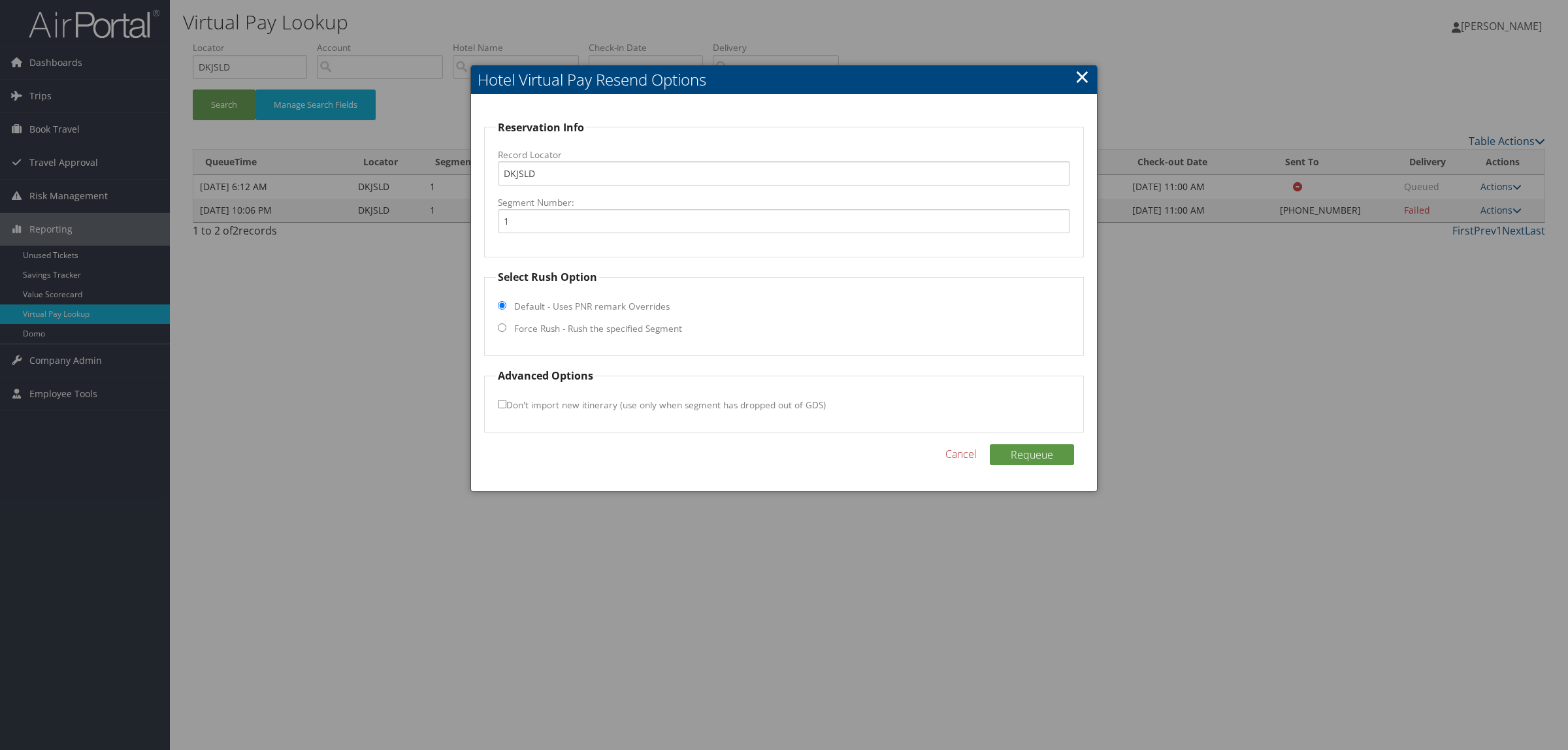
click at [645, 322] on label "Force Rush - Rush the specified Segment" at bounding box center [598, 328] width 168 height 13
click at [506, 324] on input "Force Rush - Rush the specified Segment" at bounding box center [502, 328] width 8 height 8
radio input "true"
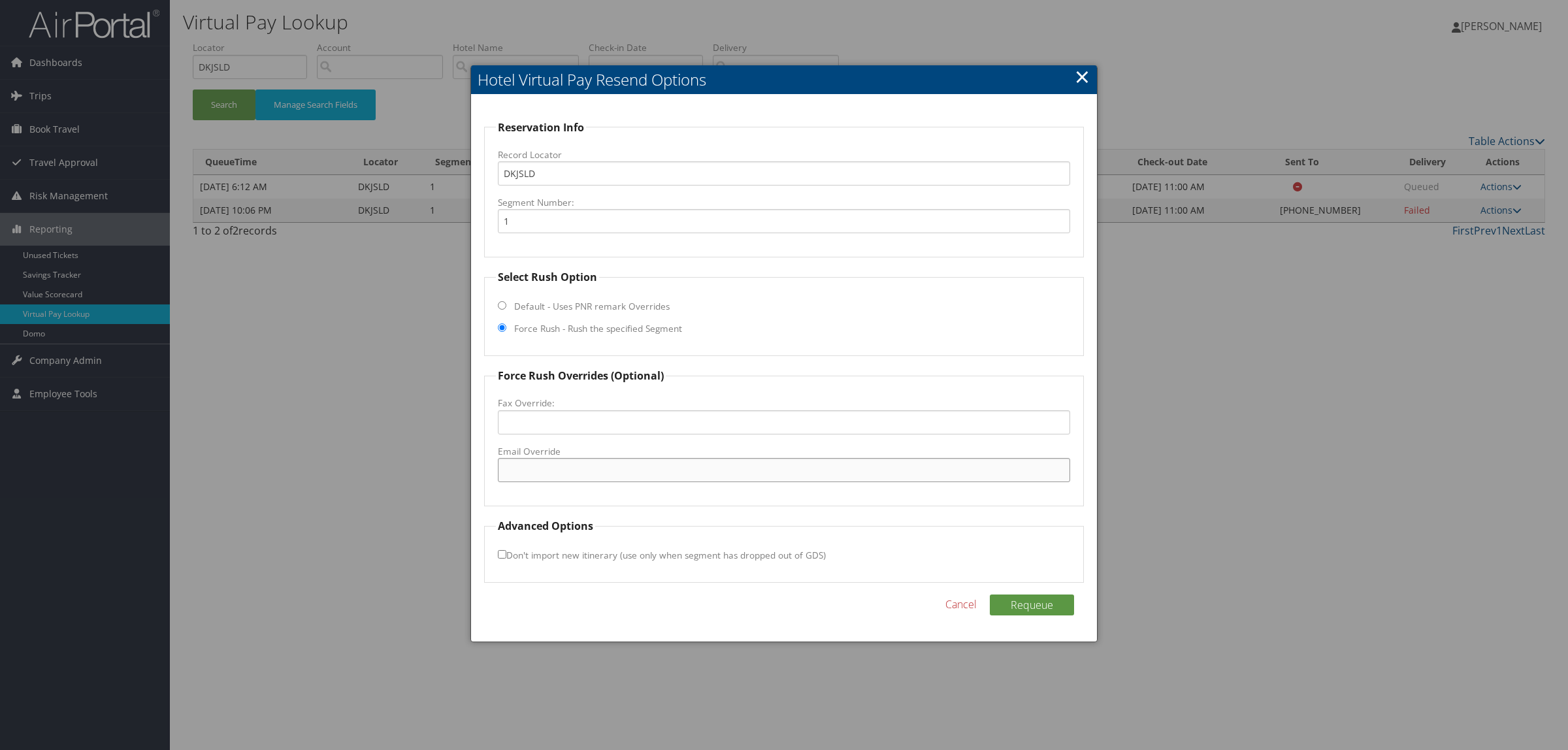
click at [622, 470] on input "Email Override" at bounding box center [784, 469] width 572 height 24
paste input "smithfieldstation@smithfieldstation.com"
type input "smithfieldstation@smithfieldstation.com"
click at [1056, 603] on button "Requeue" at bounding box center [1032, 605] width 84 height 21
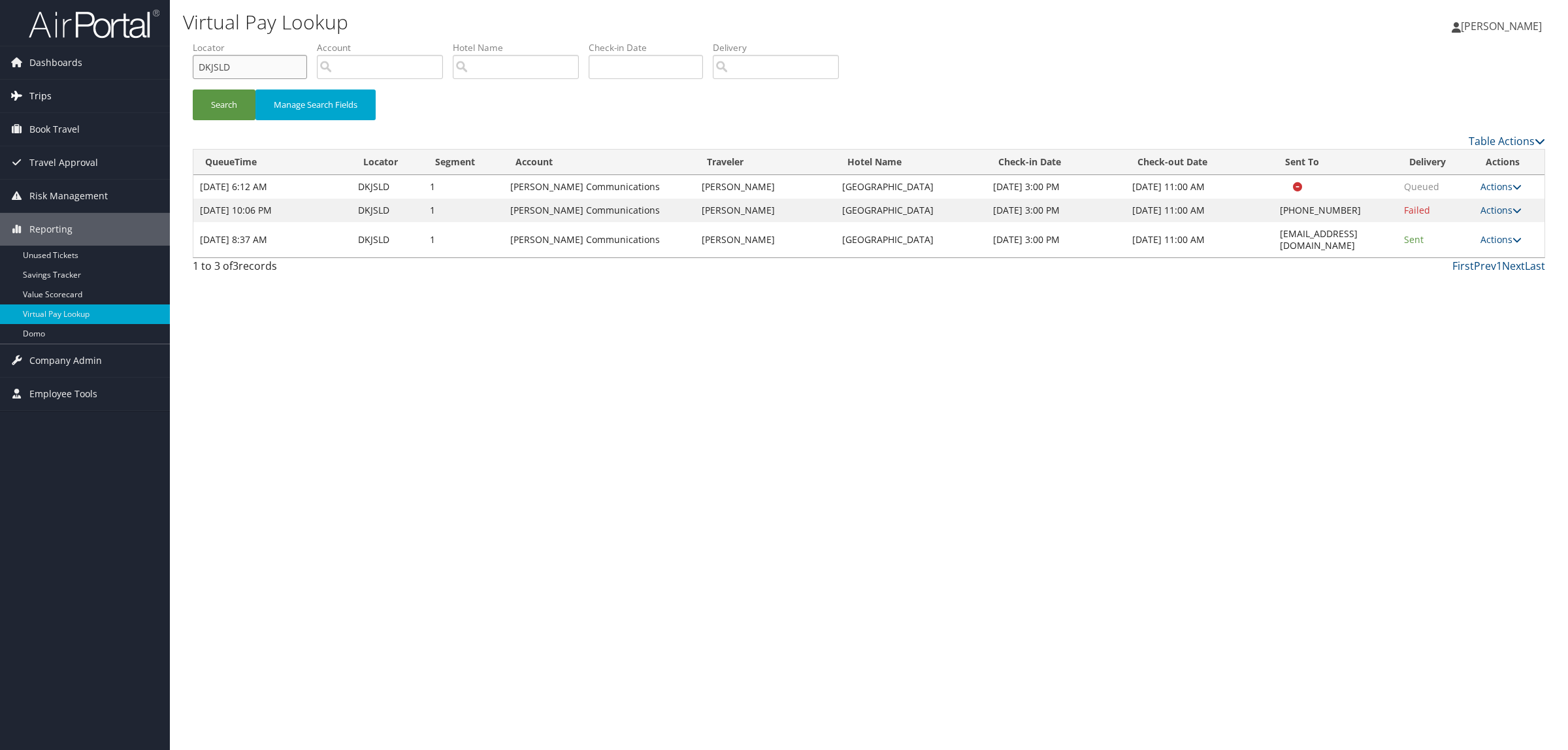
drag, startPoint x: 263, startPoint y: 72, endPoint x: 152, endPoint y: 83, distance: 111.5
click at [152, 83] on div "Dashboards AirPortal 360™ (Manager) AirPortal 360™ (Agent) My Travel Dashboard …" at bounding box center [784, 375] width 1568 height 750
paste input "HPLKQ,"
click at [213, 99] on button "Search" at bounding box center [224, 105] width 63 height 31
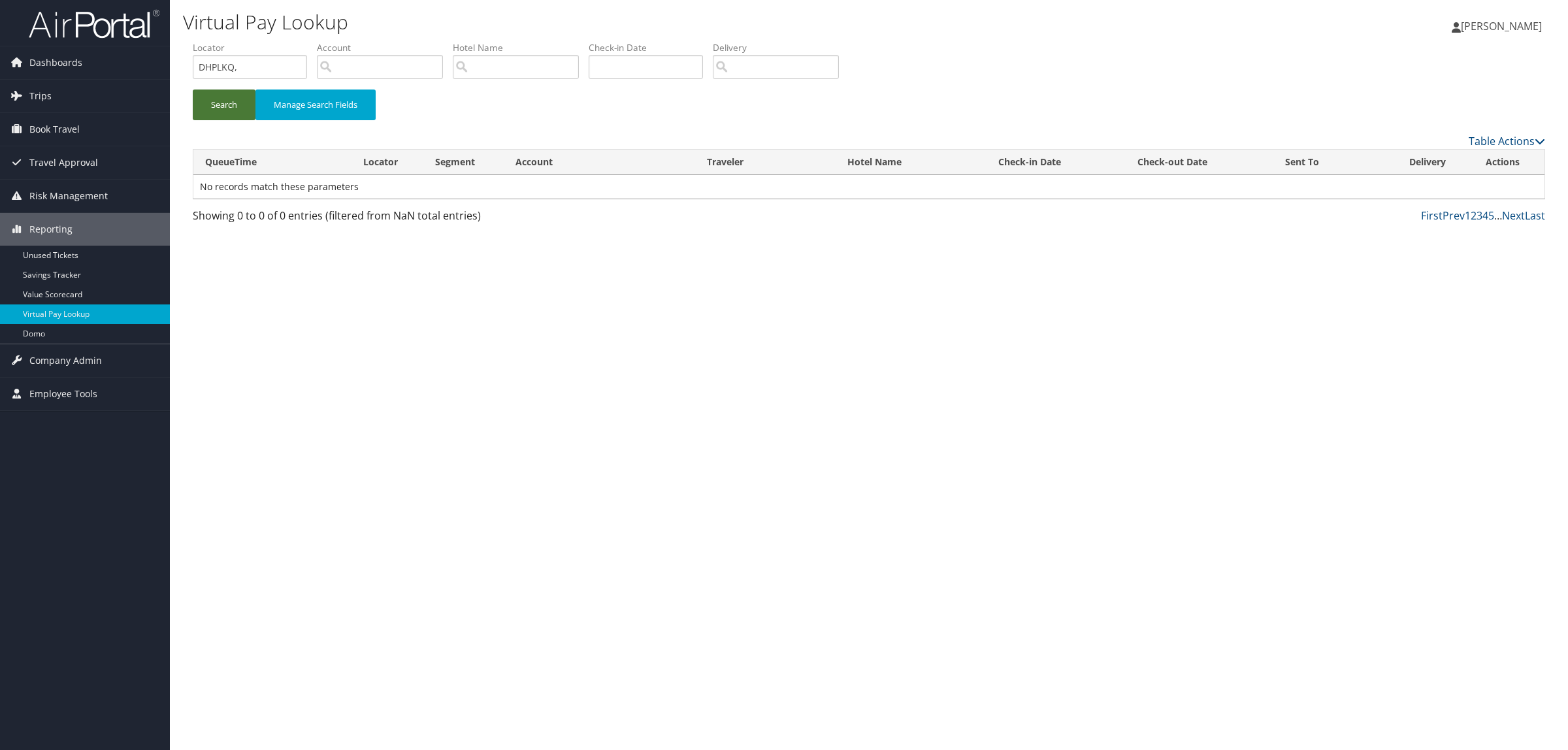
click at [224, 108] on button "Search" at bounding box center [224, 105] width 63 height 31
click at [248, 57] on input "DHPLKQ," at bounding box center [249, 67] width 115 height 24
type input "DHPLKQ"
click at [192, 90] on button "Search" at bounding box center [224, 105] width 63 height 31
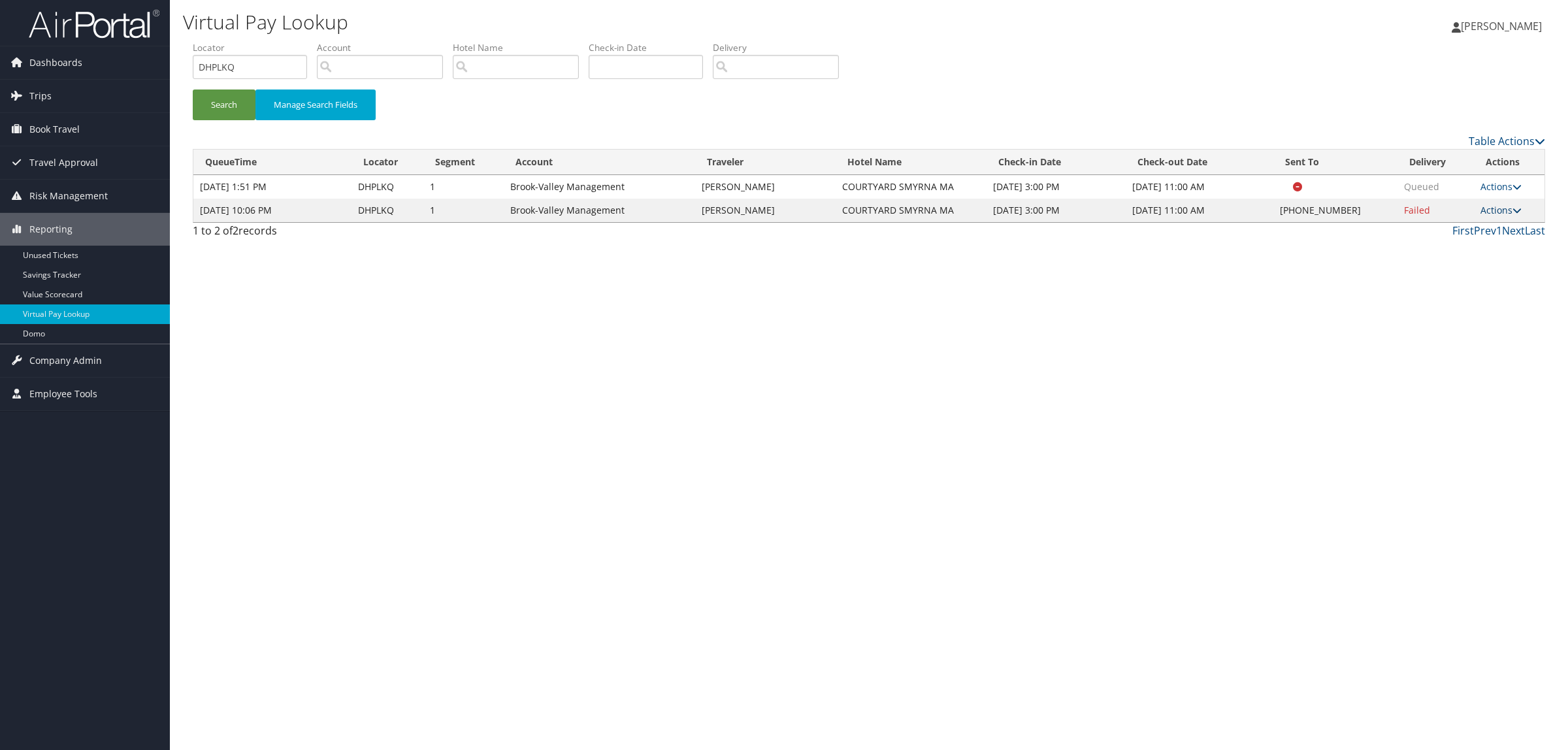
click at [1496, 203] on link "Actions" at bounding box center [1501, 210] width 41 height 12
click at [1441, 233] on link "Resend" at bounding box center [1462, 229] width 112 height 22
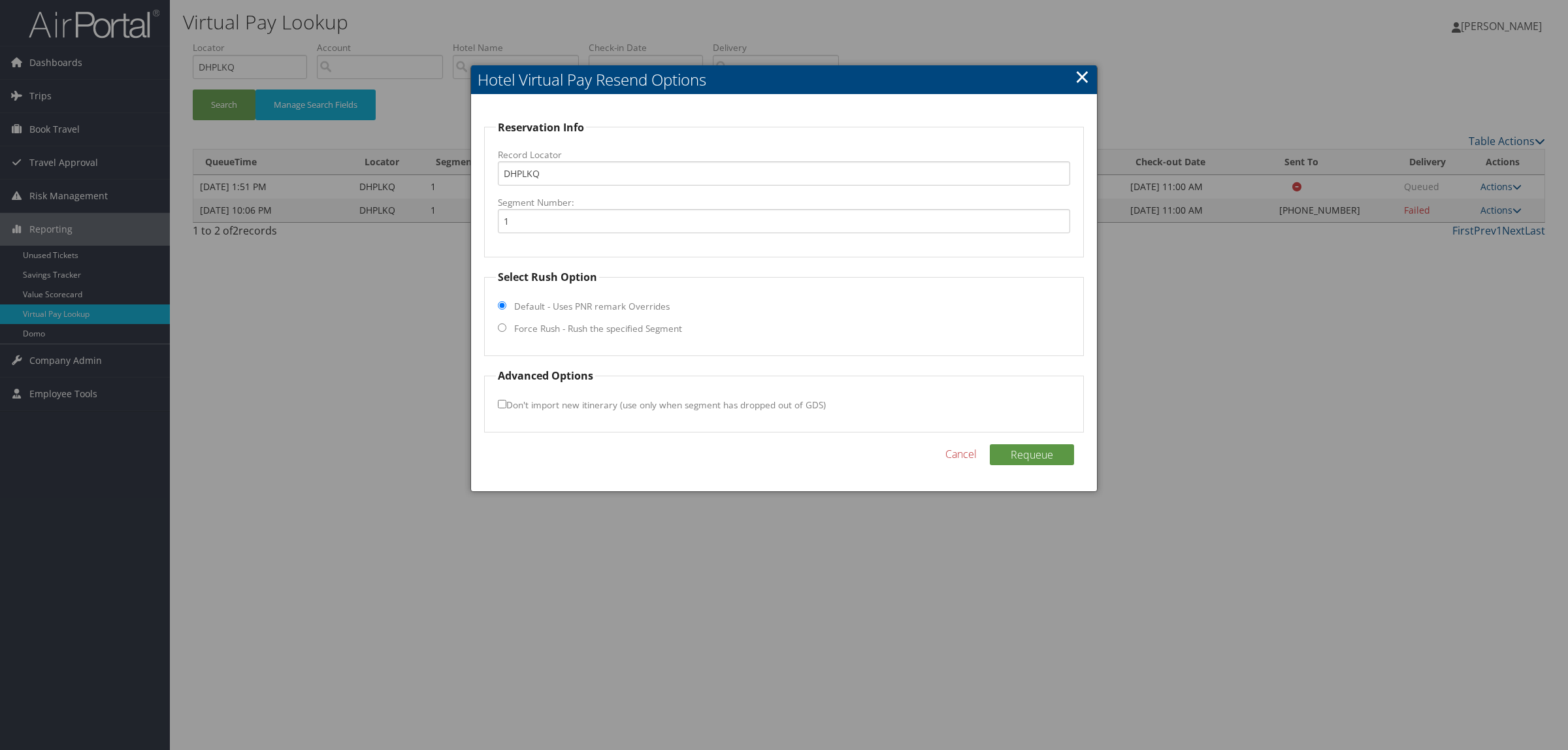
click at [593, 328] on label "Force Rush - Rush the specified Segment" at bounding box center [598, 328] width 168 height 13
click at [506, 328] on input "Force Rush - Rush the specified Segment" at bounding box center [502, 328] width 8 height 8
radio input "true"
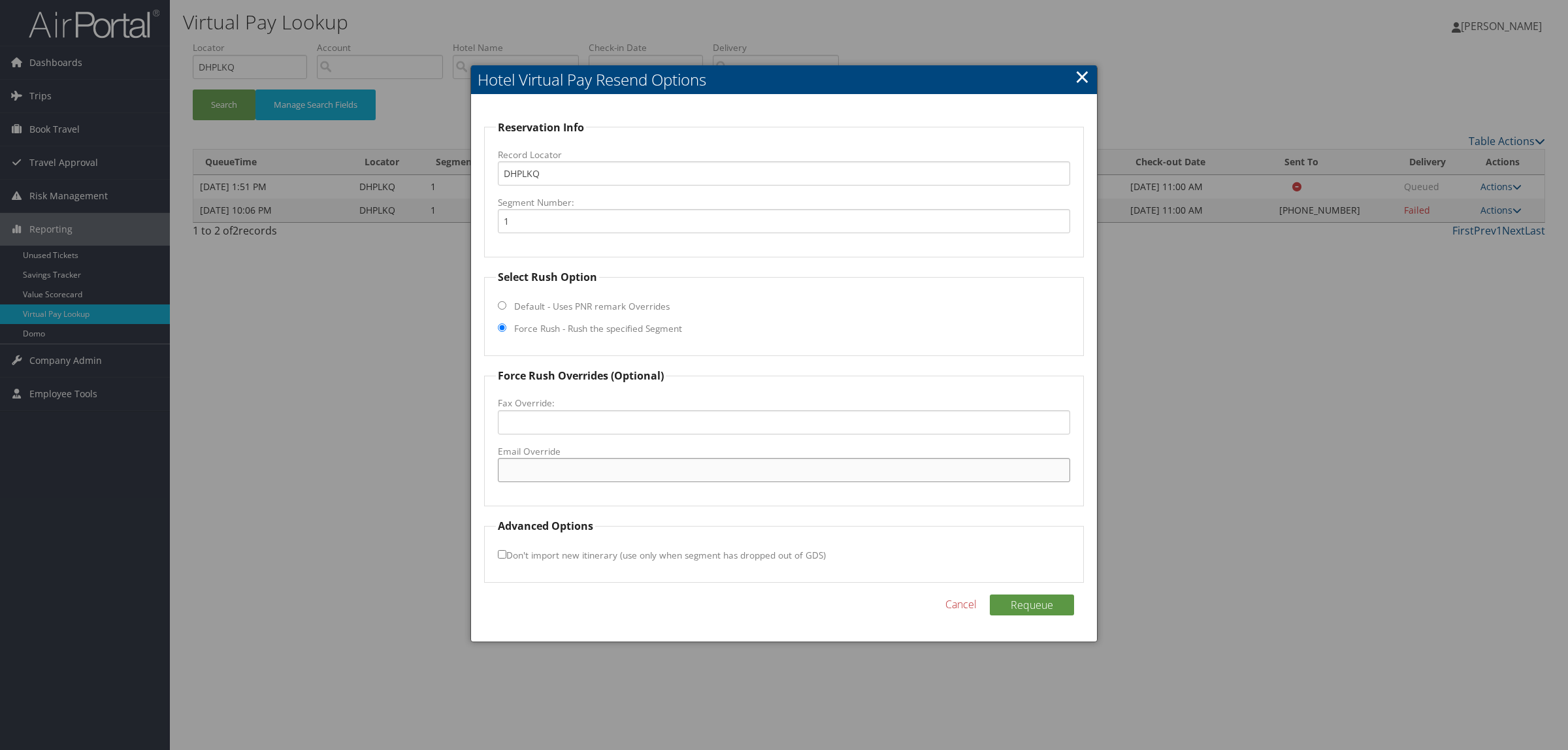
click at [583, 472] on input "Email Override" at bounding box center [784, 469] width 572 height 24
paste input "candace.allen@marriott.com"
type input "candace.allen@marriott.com"
drag, startPoint x: 1026, startPoint y: 606, endPoint x: 1201, endPoint y: 557, distance: 181.7
click at [1026, 605] on button "Requeue" at bounding box center [1032, 605] width 84 height 21
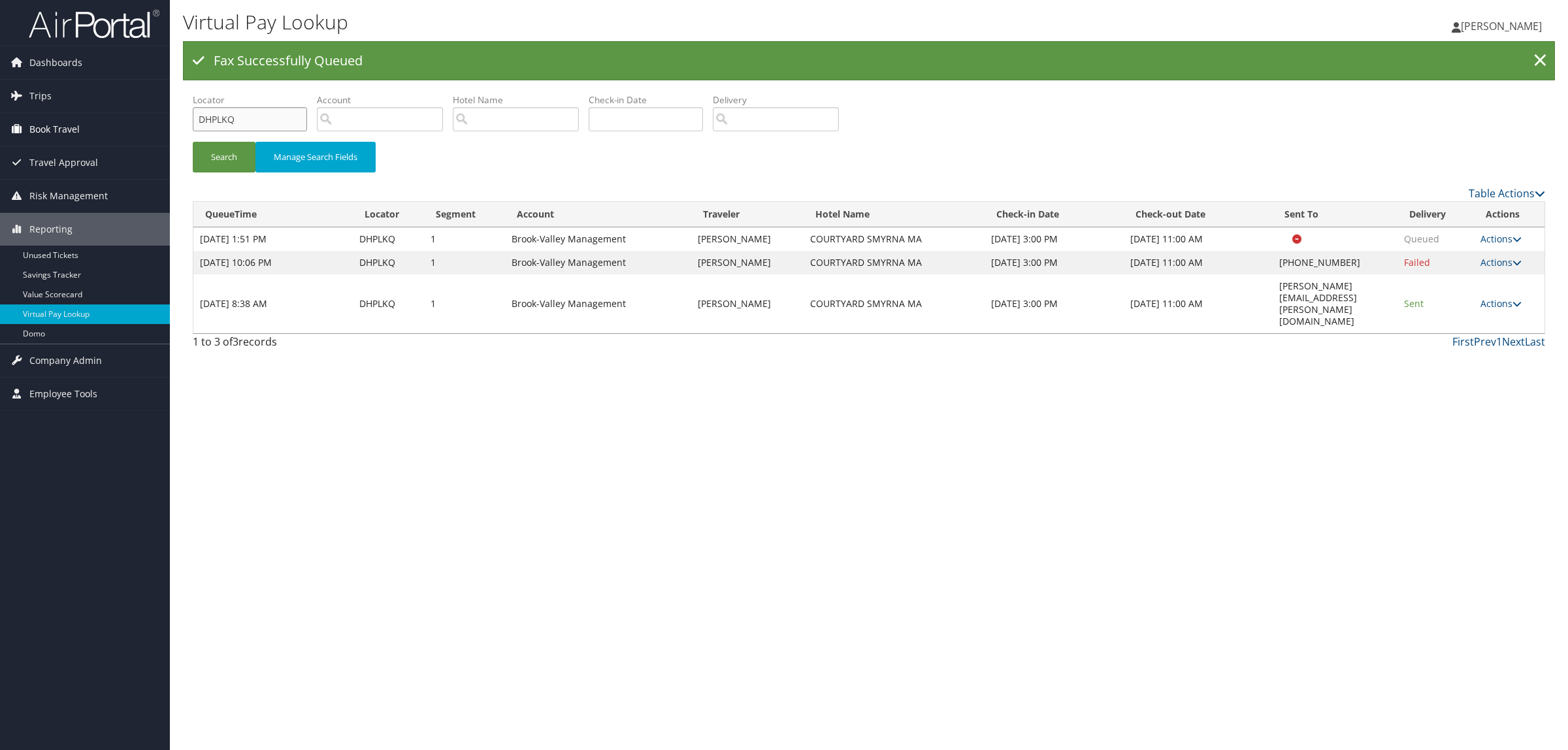
drag, startPoint x: 249, startPoint y: 126, endPoint x: 103, endPoint y: 126, distance: 146.0
click at [103, 126] on div "Dashboards AirPortal 360™ (Manager) AirPortal 360™ (Agent) My Travel Dashboard …" at bounding box center [784, 375] width 1568 height 750
paste input "MJT"
type input "DHPMJT"
drag, startPoint x: 1246, startPoint y: 286, endPoint x: 1378, endPoint y: 289, distance: 132.0
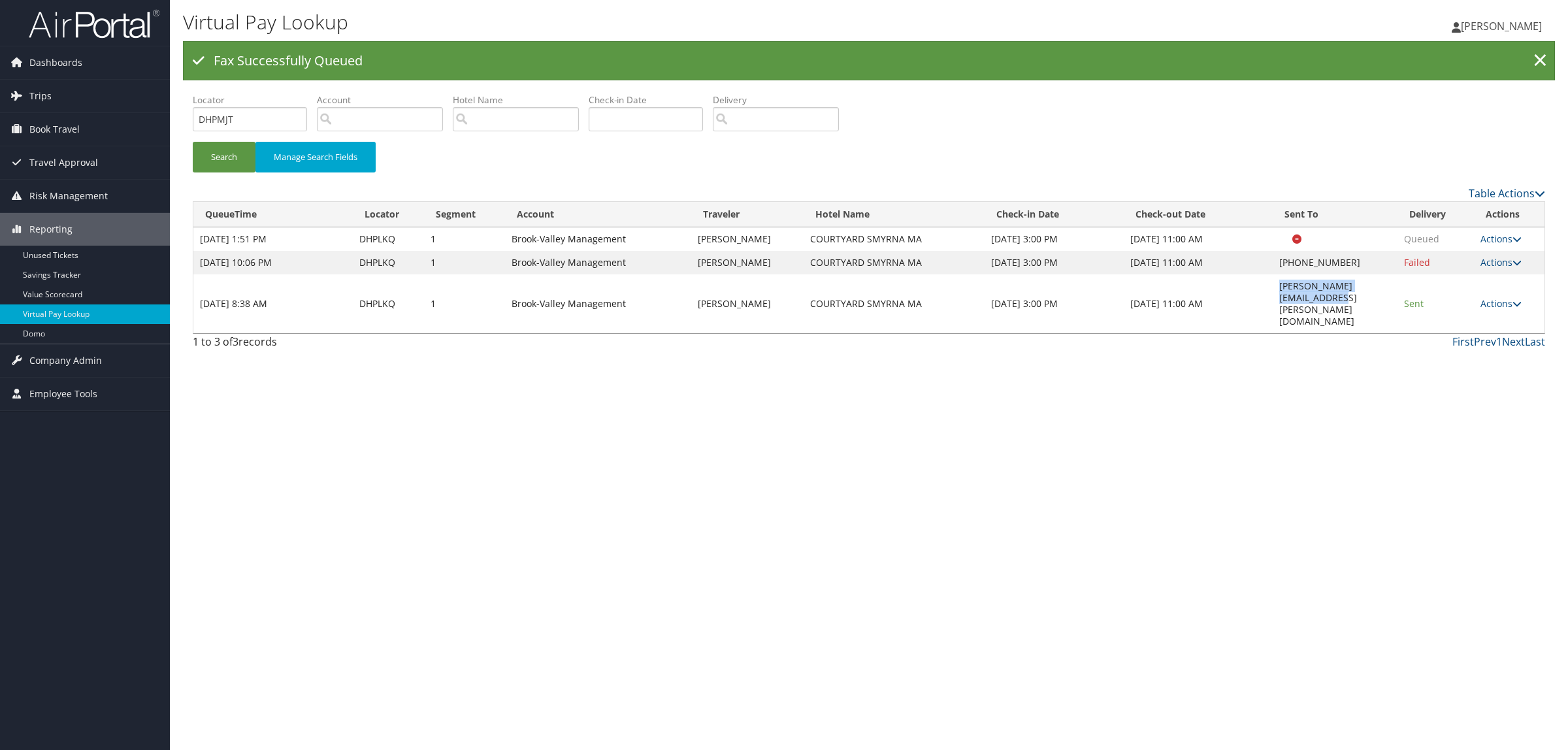
click at [1378, 289] on td "candace.allen@marriott.com" at bounding box center [1335, 303] width 125 height 59
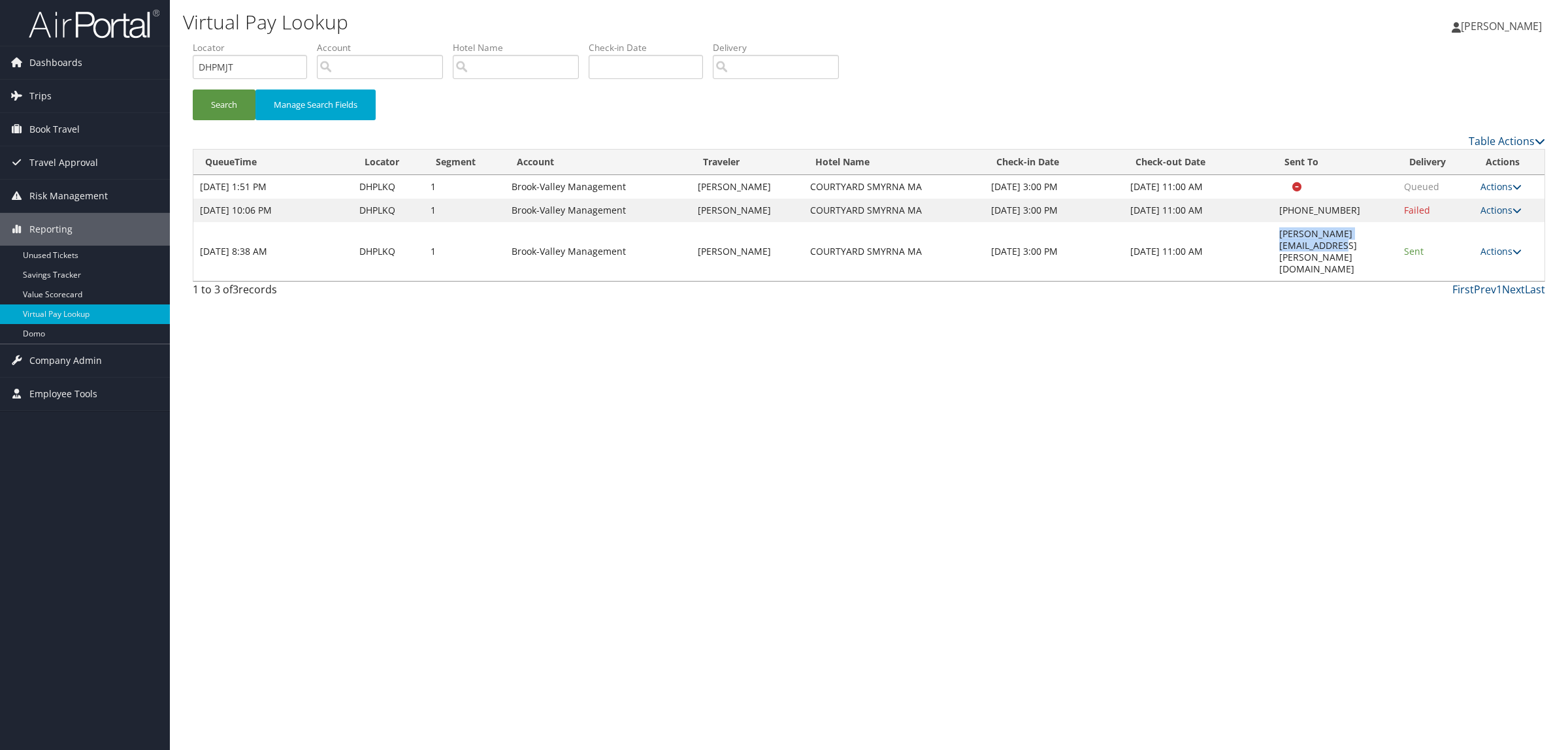
copy td "candace.allen@marriott.com"
click at [206, 104] on button "Search" at bounding box center [224, 105] width 63 height 31
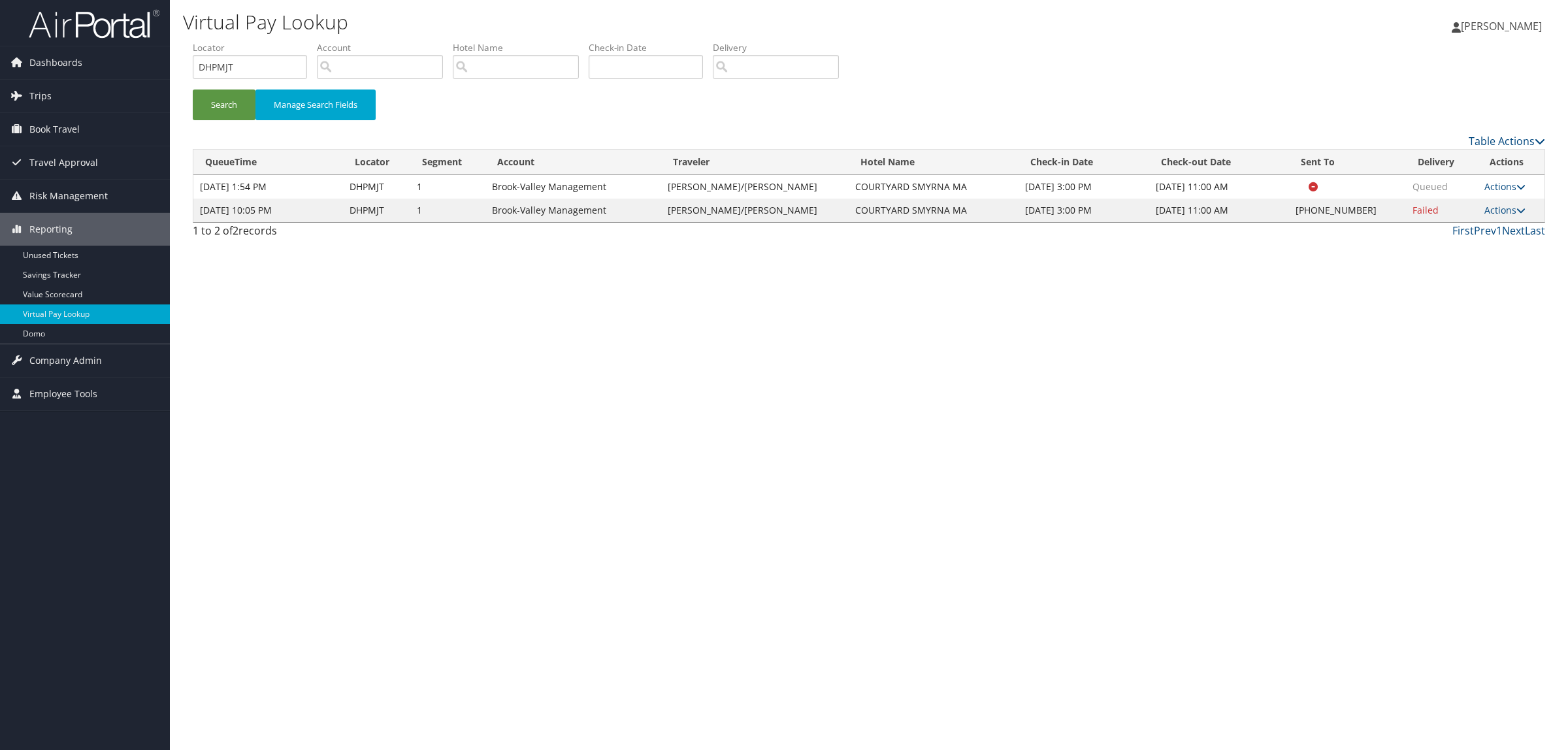
click at [1494, 216] on td "Actions Resend Logs Delivery Information View Itinerary" at bounding box center [1512, 210] width 67 height 24
click at [1494, 214] on link "Actions" at bounding box center [1505, 210] width 41 height 12
click at [1484, 237] on link "Resend" at bounding box center [1462, 229] width 112 height 22
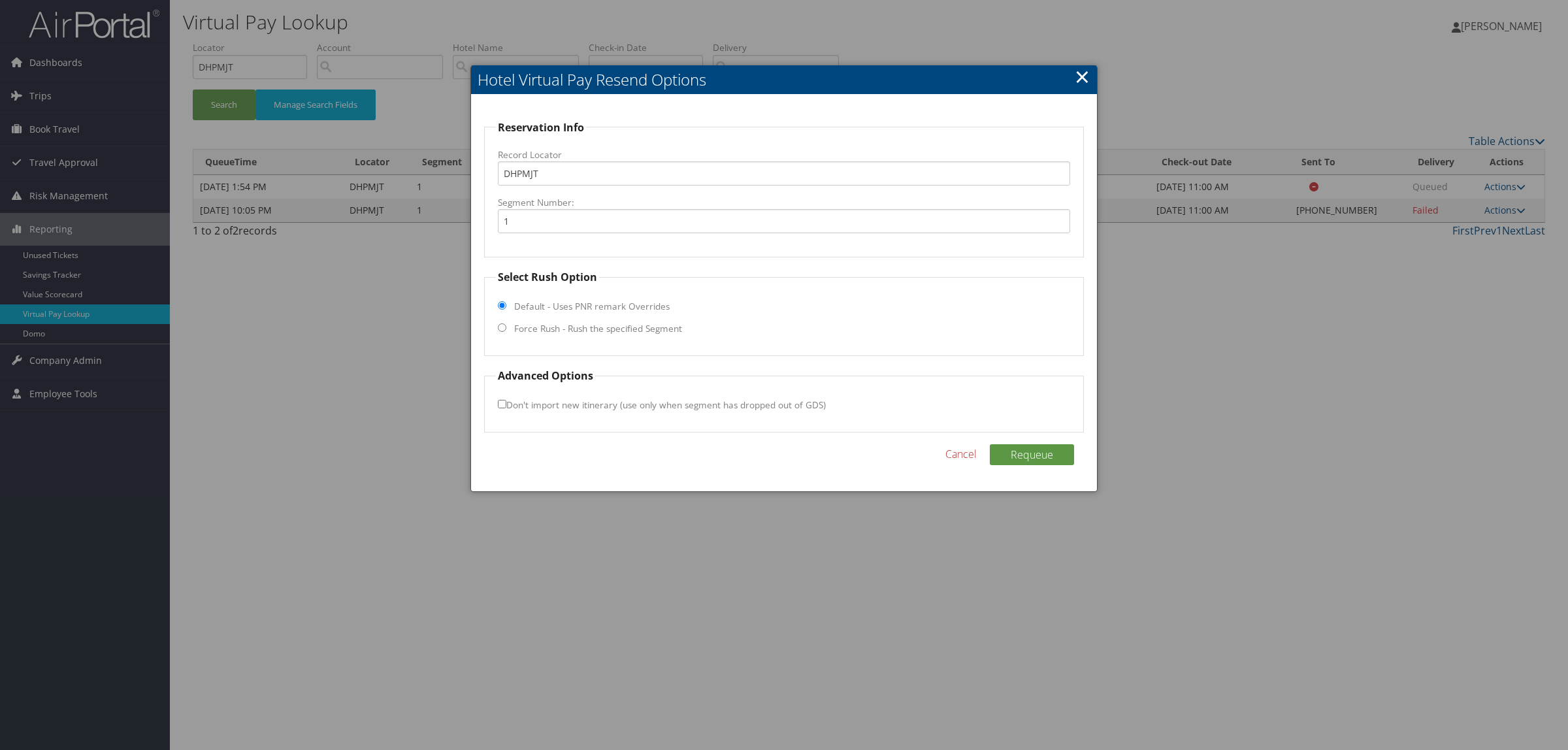
click at [616, 336] on fieldset "Select Rush Option Default - Uses PNR remark Overrides Force Rush - Rush the sp…" at bounding box center [784, 312] width 600 height 87
click at [616, 332] on label "Force Rush - Rush the specified Segment" at bounding box center [598, 328] width 168 height 13
click at [506, 332] on input "Force Rush - Rush the specified Segment" at bounding box center [502, 328] width 8 height 8
radio input "true"
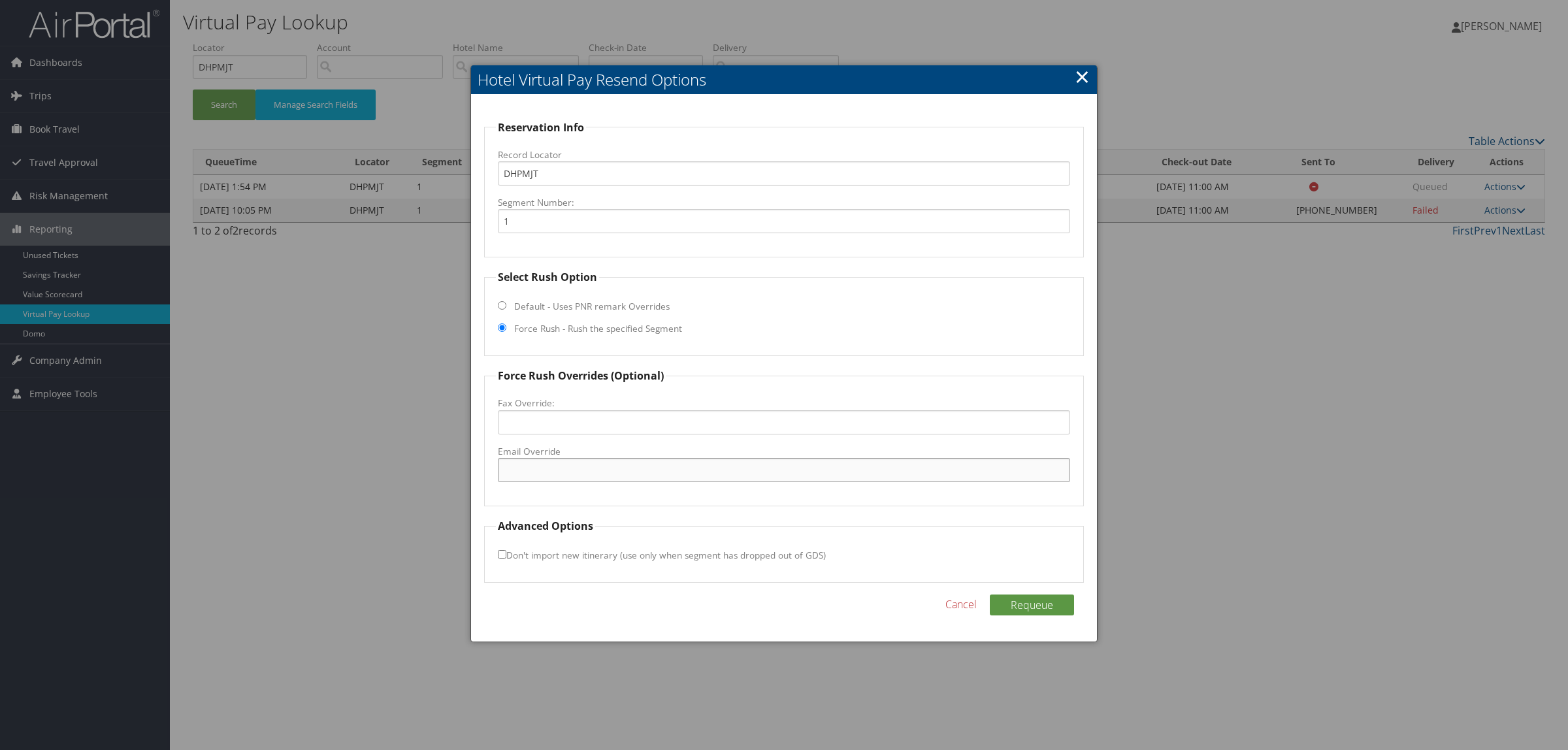
click at [611, 477] on input "Email Override" at bounding box center [784, 469] width 572 height 24
drag, startPoint x: 641, startPoint y: 478, endPoint x: 357, endPoint y: 478, distance: 284.0
click at [357, 478] on body "Menu Dashboards ► AirPortal 360™ (Manager) AirPortal 360™ (Agent) My Travel Das…" at bounding box center [784, 375] width 1568 height 750
paste input "candace.allen@marriott.com"
type input "candace.allen@marriott.com"
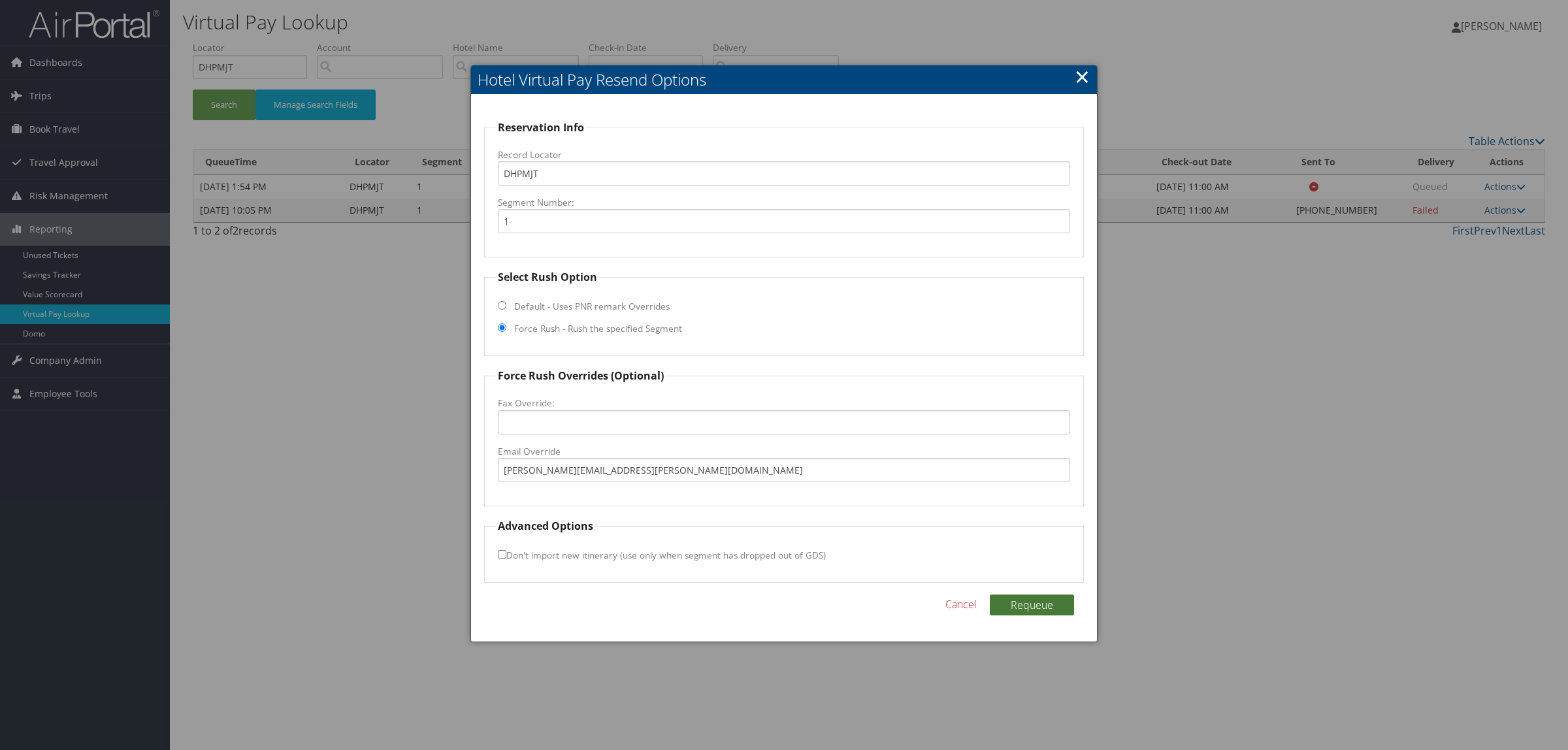
click at [1049, 605] on button "Requeue" at bounding box center [1032, 605] width 84 height 21
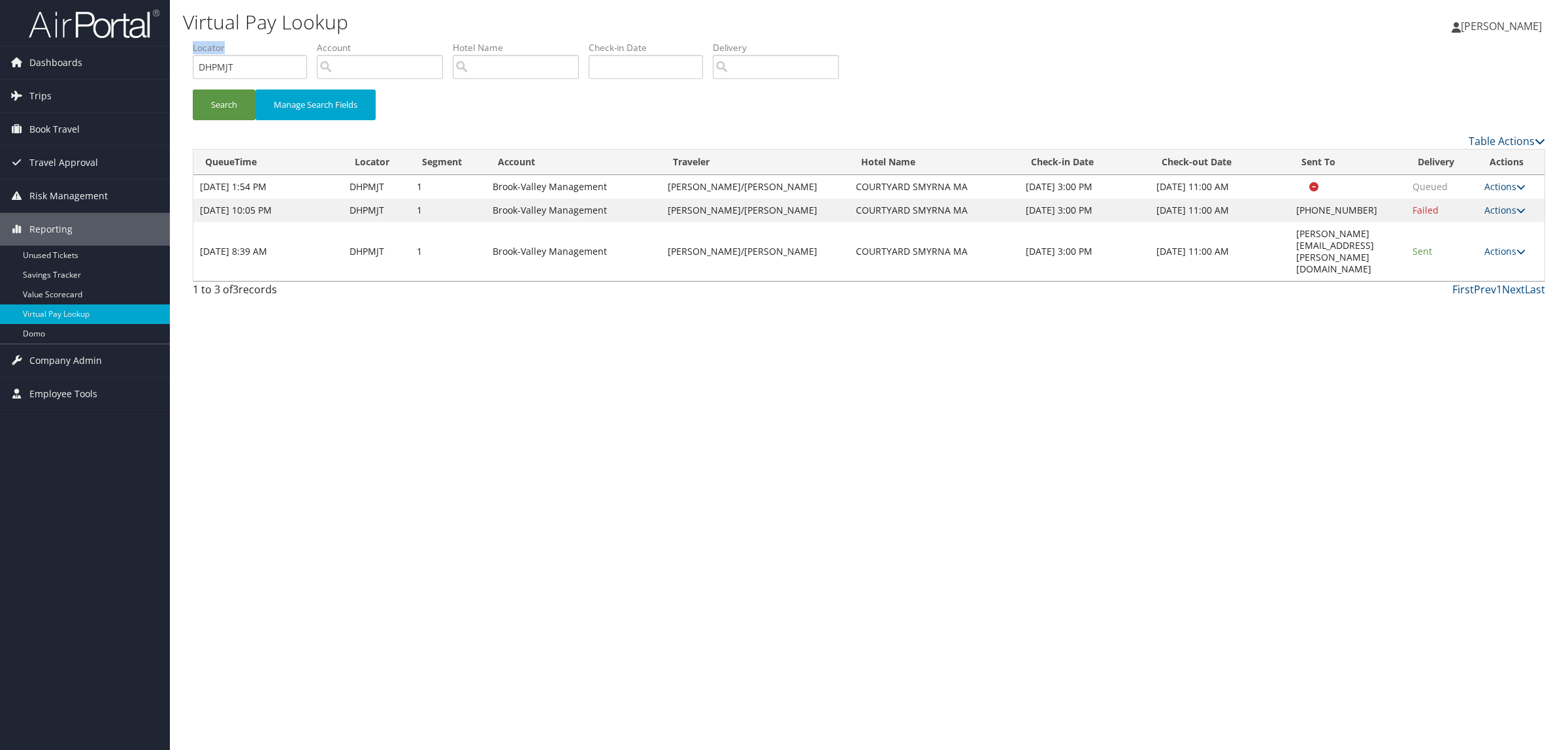
drag, startPoint x: 270, startPoint y: 50, endPoint x: 214, endPoint y: 67, distance: 58.5
click at [214, 67] on li "Locator DHPMJT" at bounding box center [254, 65] width 124 height 48
drag, startPoint x: 263, startPoint y: 70, endPoint x: 158, endPoint y: 72, distance: 105.0
click at [158, 72] on div "Dashboards AirPortal 360™ (Manager) AirPortal 360™ (Agent) My Travel Dashboard …" at bounding box center [784, 375] width 1568 height 750
paste input "dk2601"
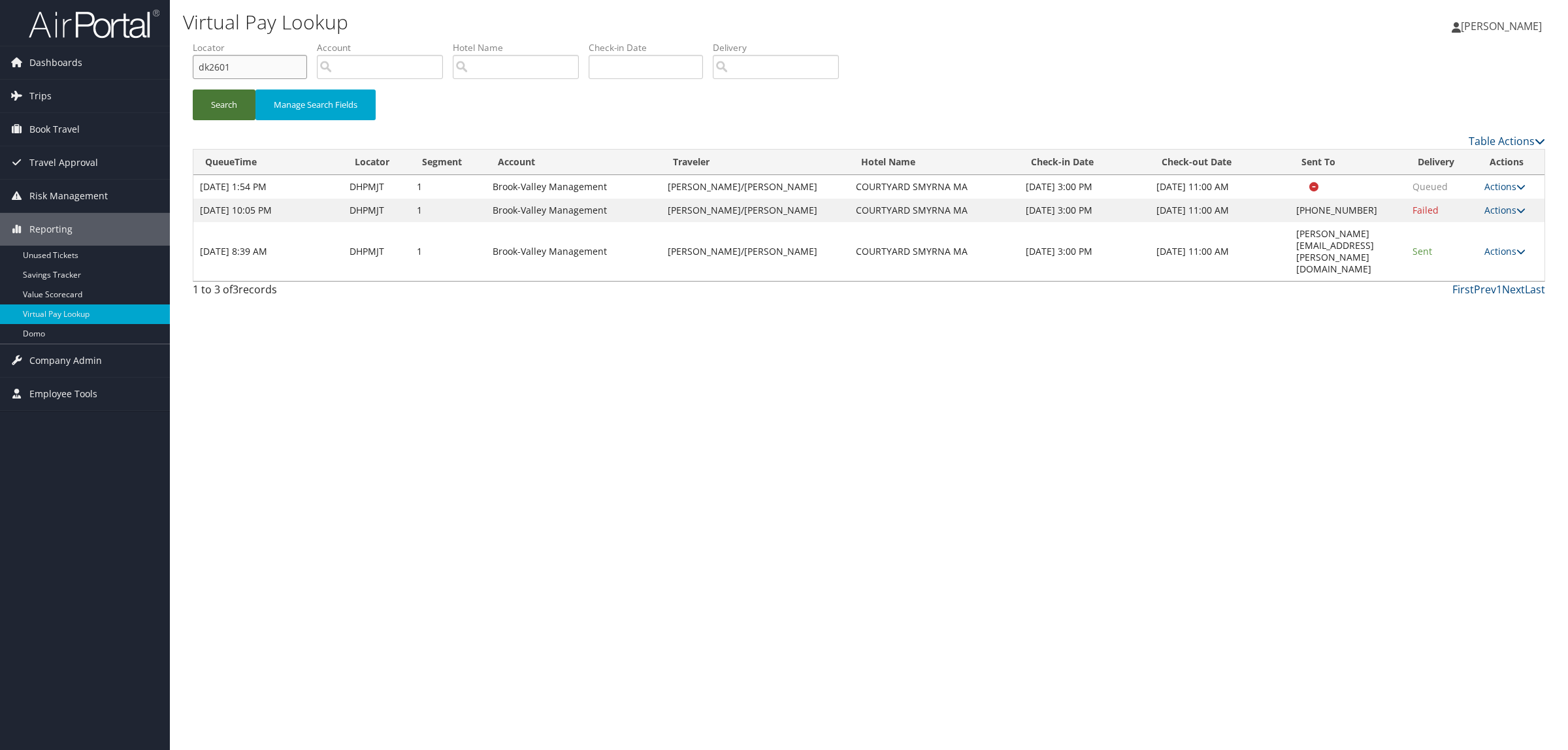
type input "dk2601"
click at [234, 104] on button "Search" at bounding box center [224, 105] width 63 height 31
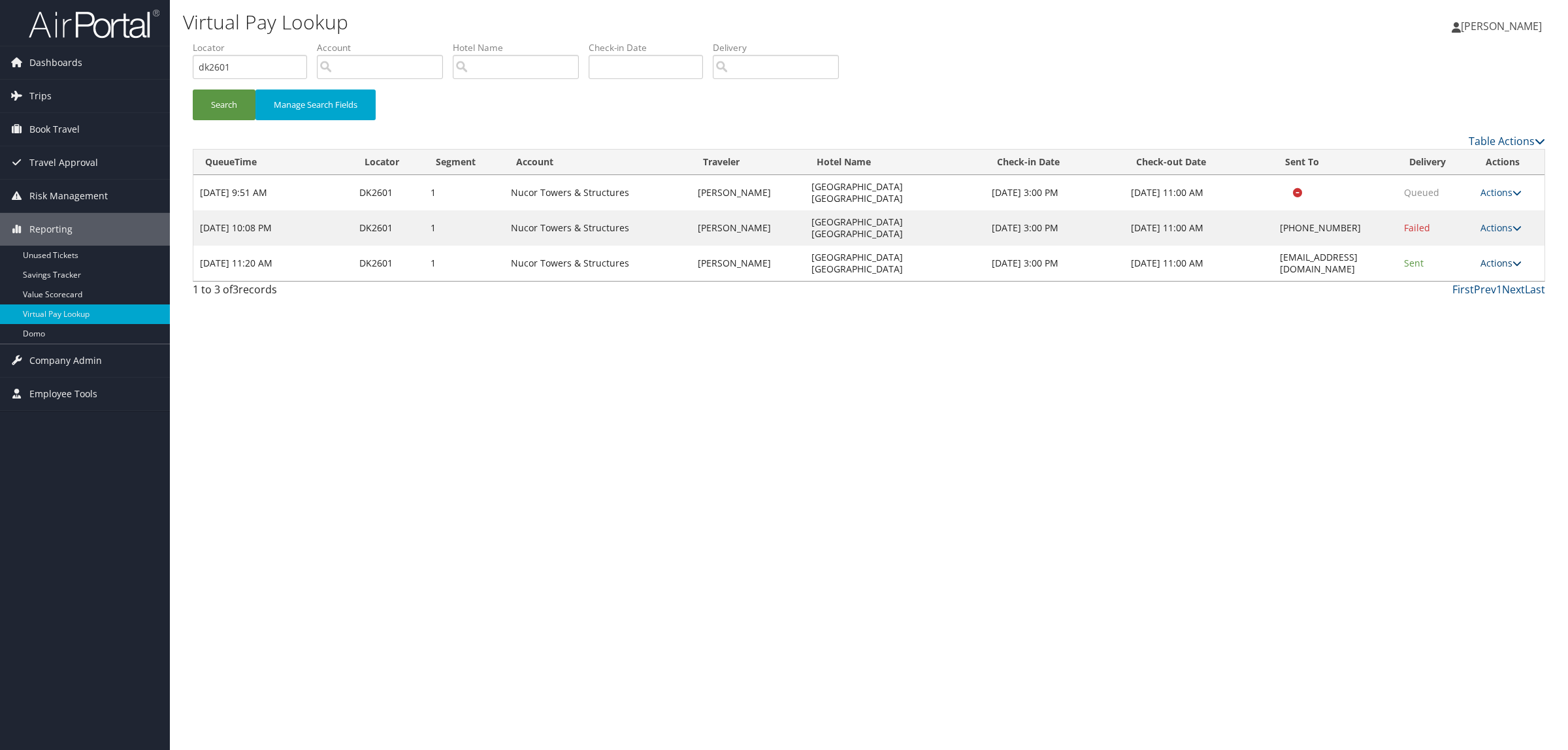
click at [1485, 257] on link "Actions" at bounding box center [1501, 263] width 41 height 12
drag, startPoint x: 1478, startPoint y: 244, endPoint x: 1102, endPoint y: 261, distance: 376.4
click at [1472, 244] on link "Resend" at bounding box center [1479, 253] width 83 height 22
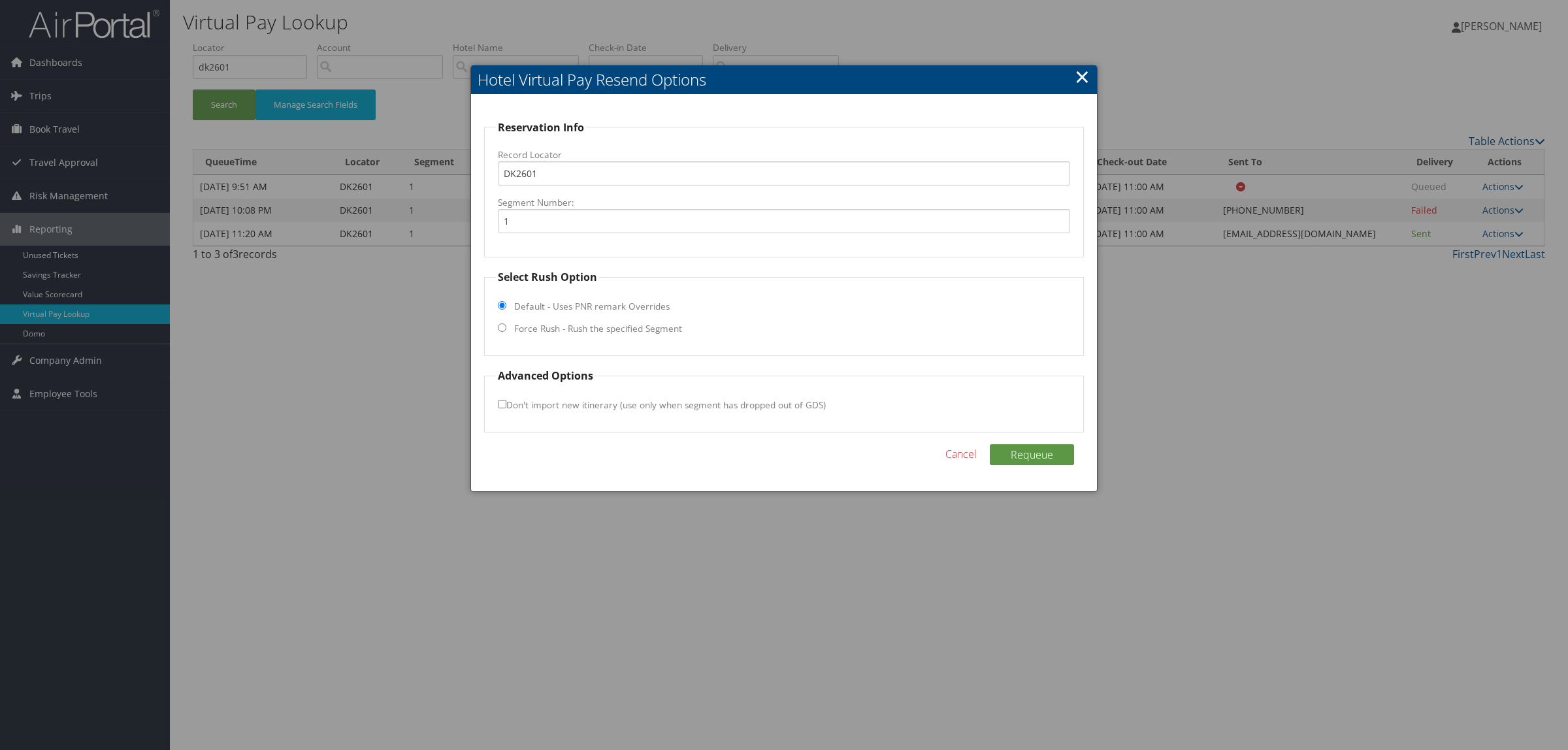
click at [547, 322] on label "Force Rush - Rush the specified Segment" at bounding box center [598, 328] width 168 height 13
click at [506, 324] on input "Force Rush - Rush the specified Segment" at bounding box center [502, 328] width 8 height 8
radio input "true"
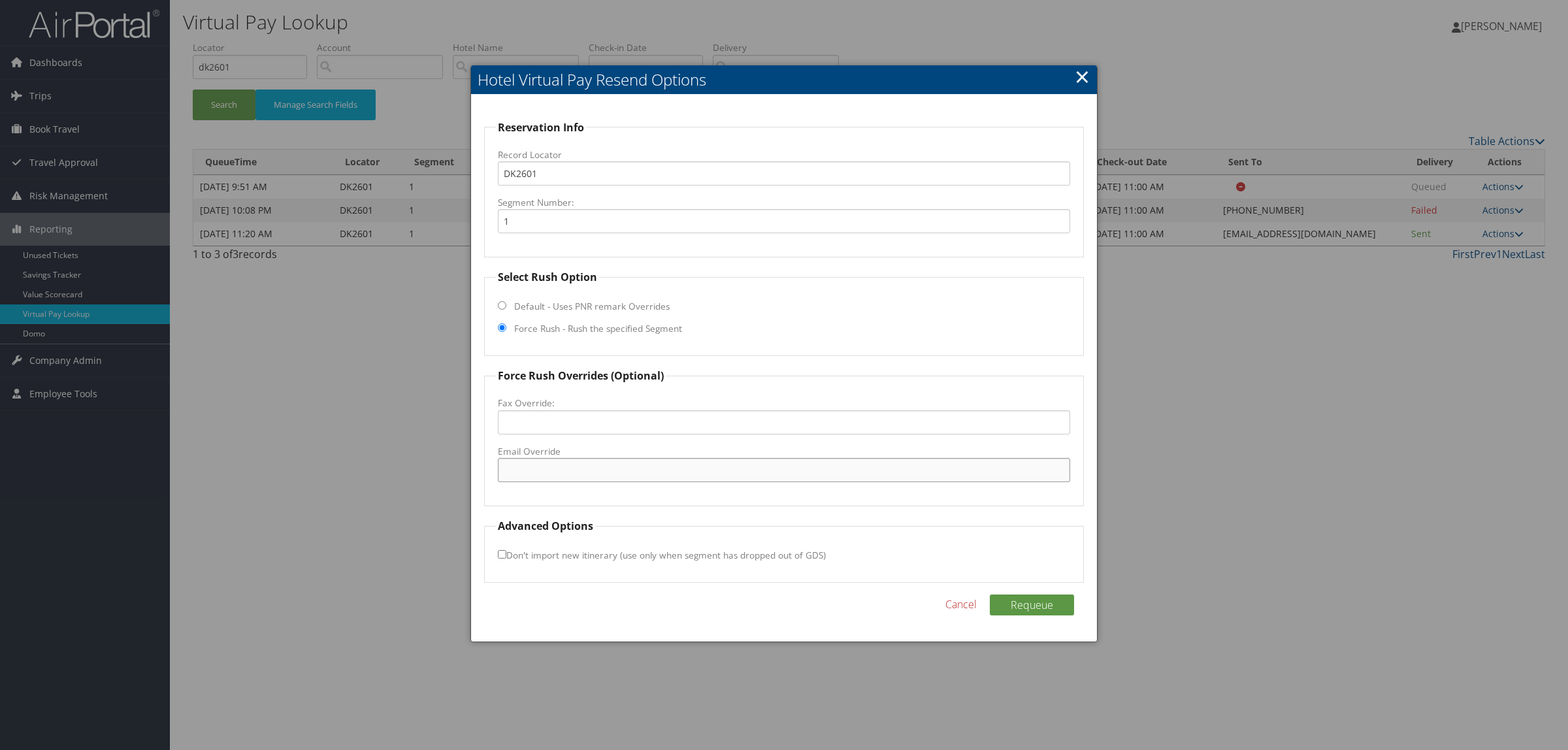
paste input "mark.hubbard2@hilton.com"
type input "mark.hubbard2@hilton.com"
click at [1046, 604] on button "Requeue" at bounding box center [1032, 605] width 84 height 21
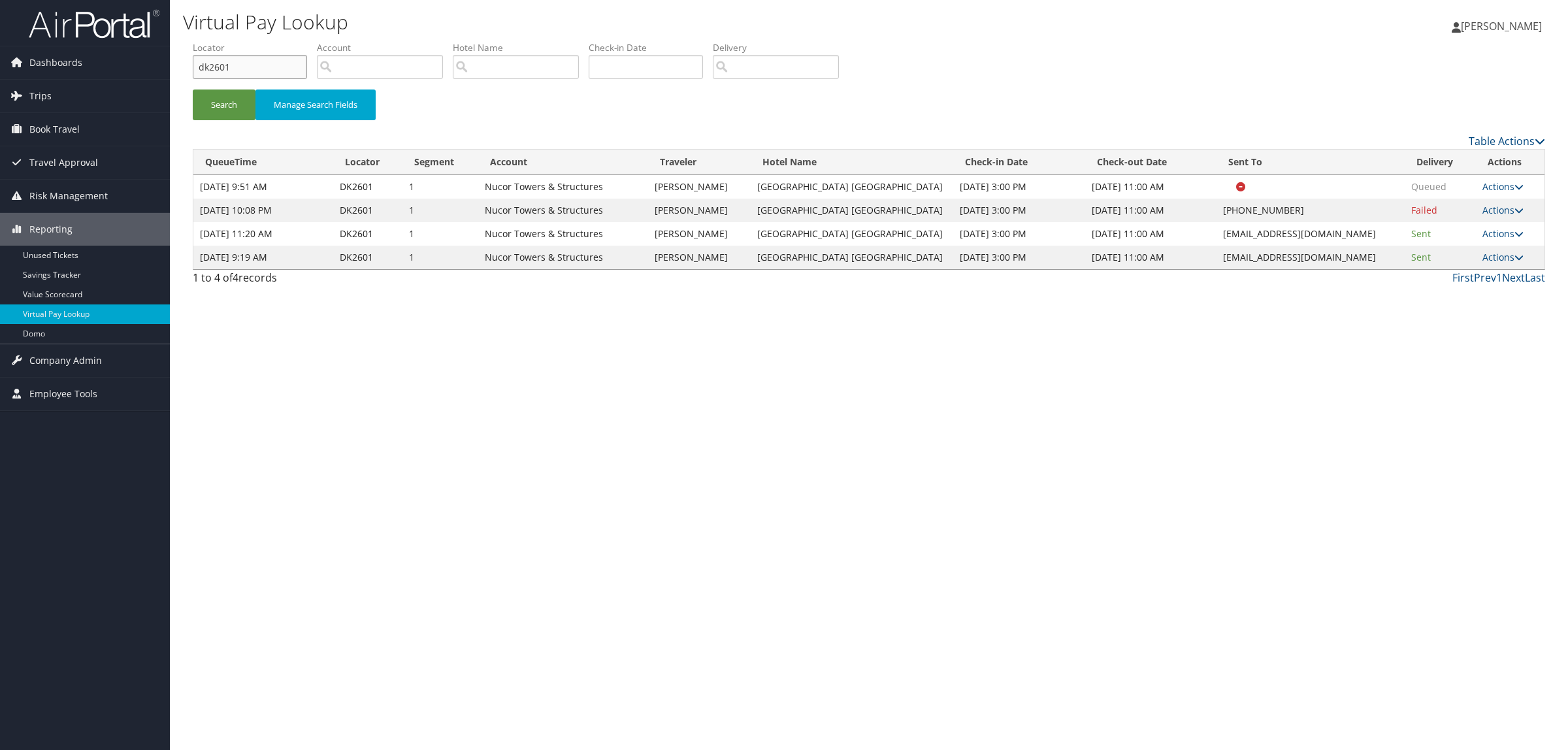
drag, startPoint x: 229, startPoint y: 64, endPoint x: 522, endPoint y: 99, distance: 295.1
click at [149, 64] on div "Dashboards AirPortal 360™ (Manager) AirPortal 360™ (Agent) My Travel Dashboard …" at bounding box center [784, 375] width 1568 height 750
paste input "DJG9TF"
type input "DJG9TF"
drag, startPoint x: 1216, startPoint y: 258, endPoint x: 1338, endPoint y: 249, distance: 122.3
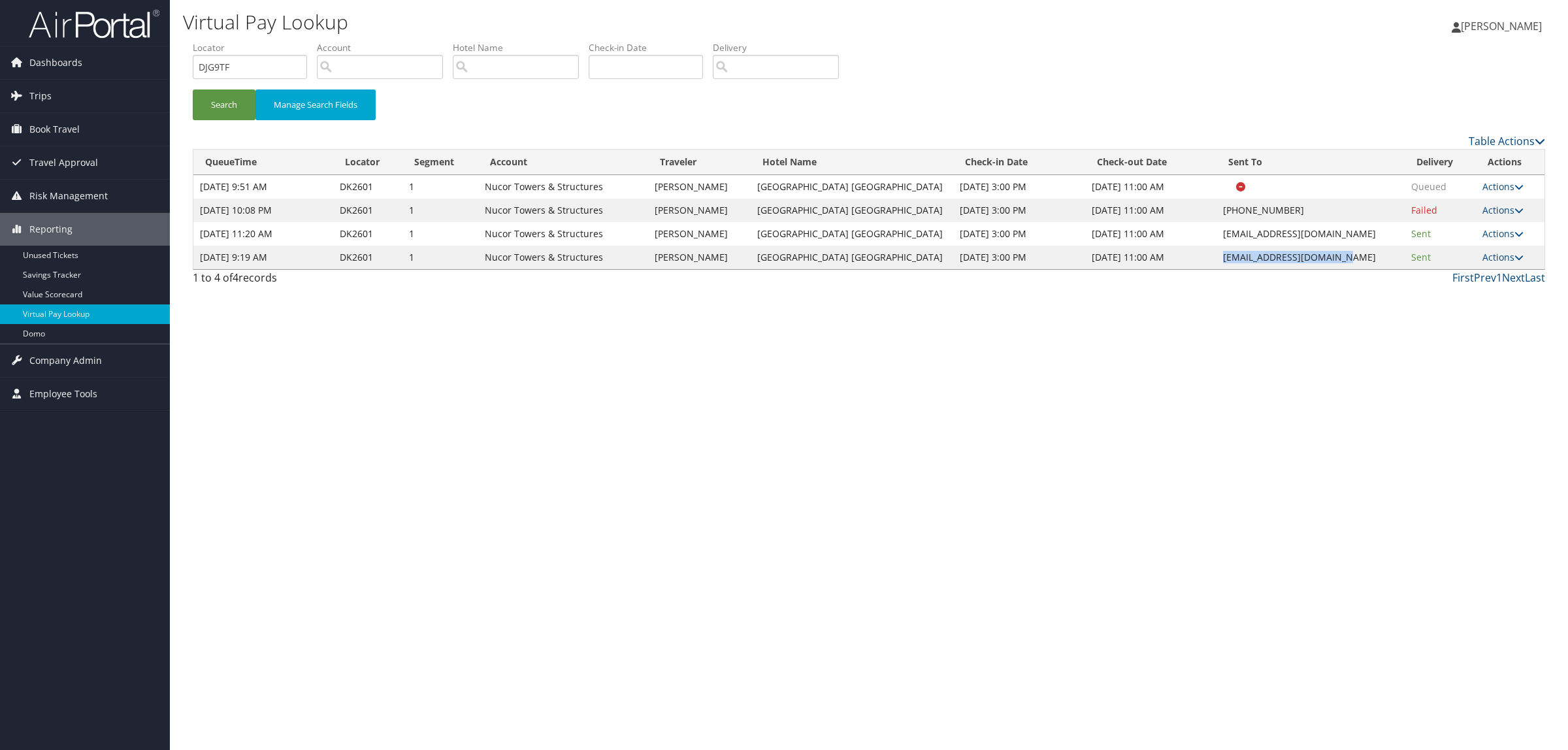
click at [1338, 249] on td "mark.hubbard2@hilton.com" at bounding box center [1310, 258] width 188 height 24
copy td "mark.hubbard2@hilton.com"
click at [217, 111] on button "Search" at bounding box center [224, 105] width 63 height 31
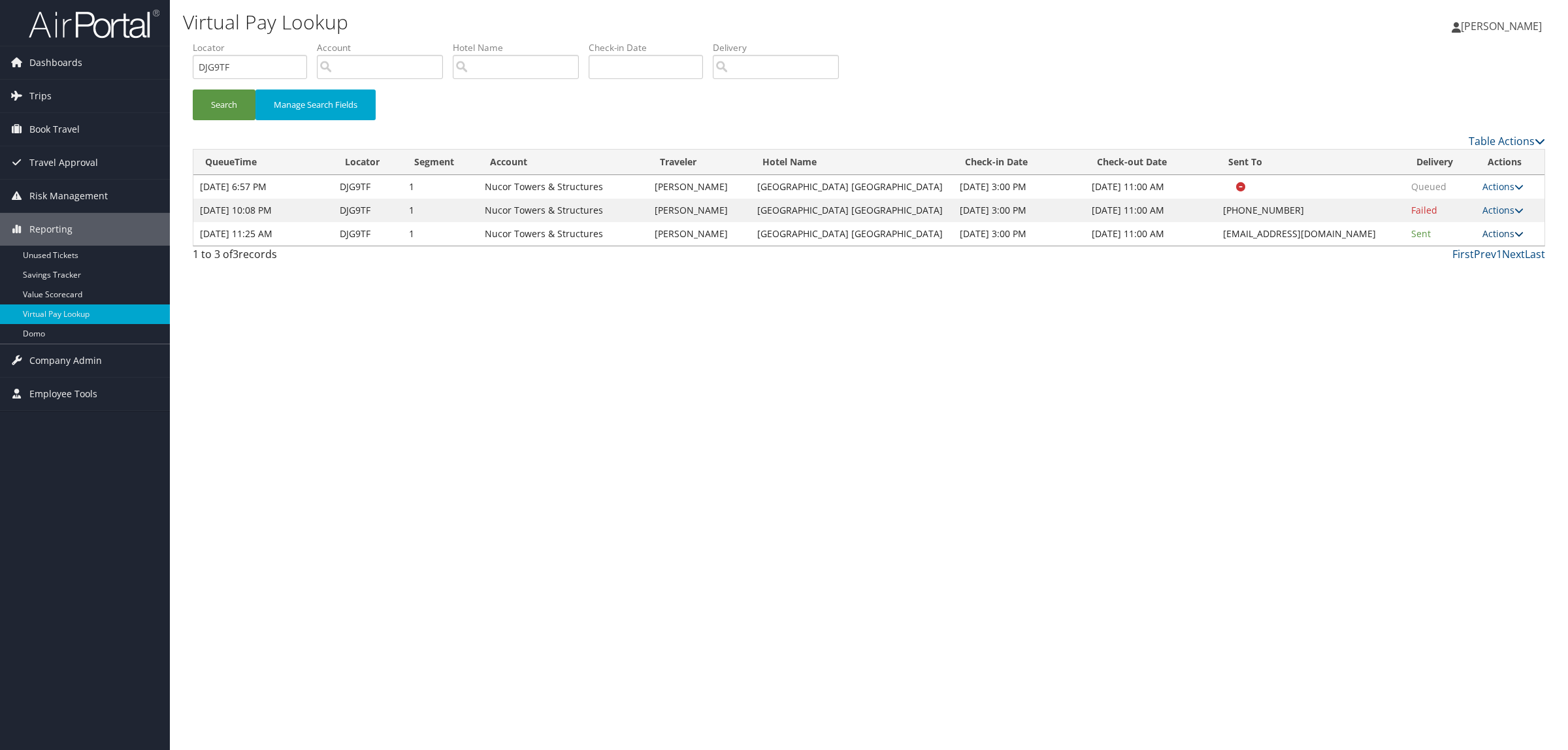
drag, startPoint x: 1492, startPoint y: 231, endPoint x: 1481, endPoint y: 253, distance: 24.6
click at [1493, 231] on link "Actions" at bounding box center [1503, 233] width 41 height 12
click at [1480, 258] on link "Resend" at bounding box center [1478, 253] width 83 height 22
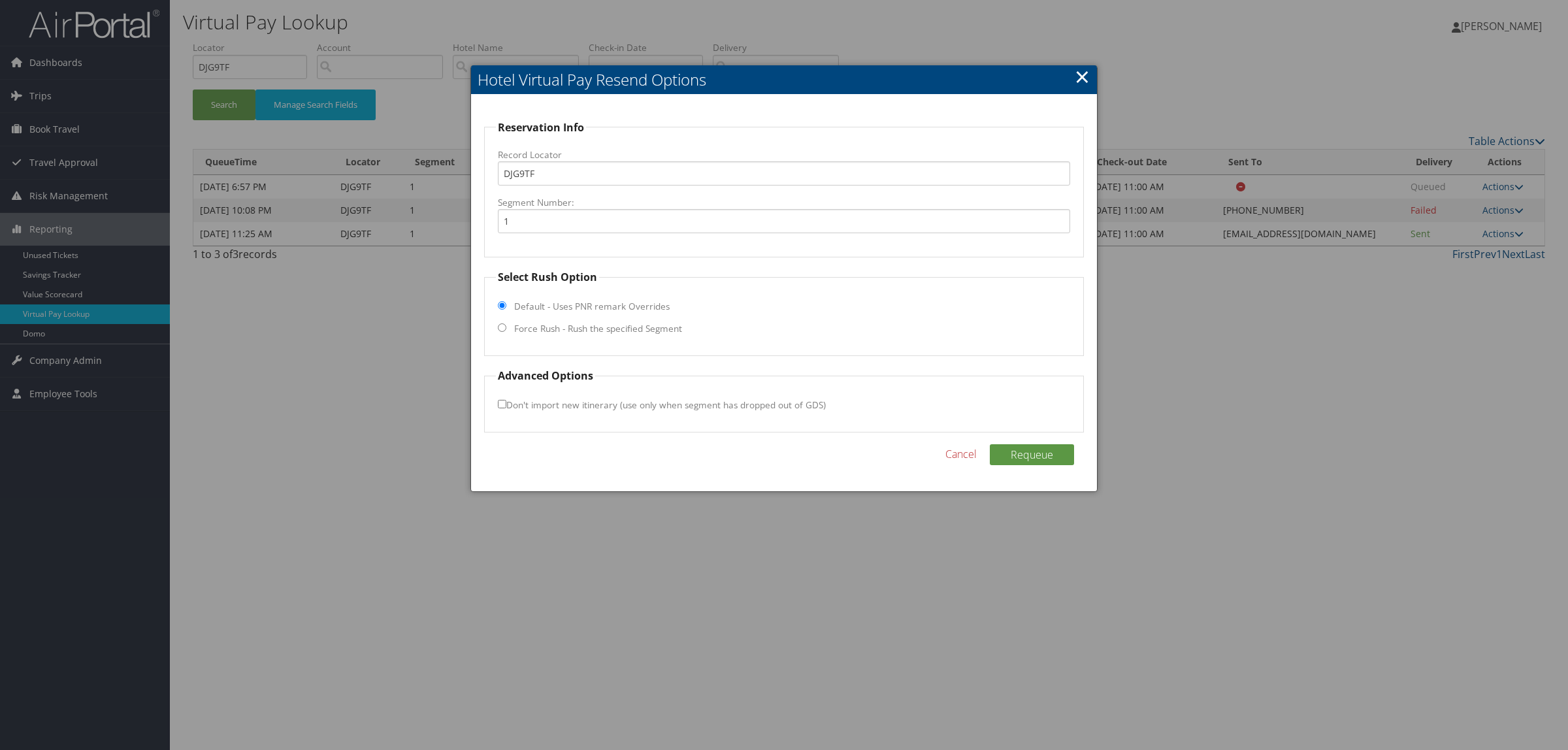
drag, startPoint x: 561, startPoint y: 336, endPoint x: 573, endPoint y: 327, distance: 15.0
click at [563, 335] on fieldset "Select Rush Option Default - Uses PNR remark Overrides Force Rush - Rush the sp…" at bounding box center [784, 312] width 600 height 87
click at [518, 328] on label "Force Rush - Rush the specified Segment" at bounding box center [598, 328] width 168 height 13
click at [506, 328] on input "Force Rush - Rush the specified Segment" at bounding box center [502, 328] width 8 height 8
radio input "true"
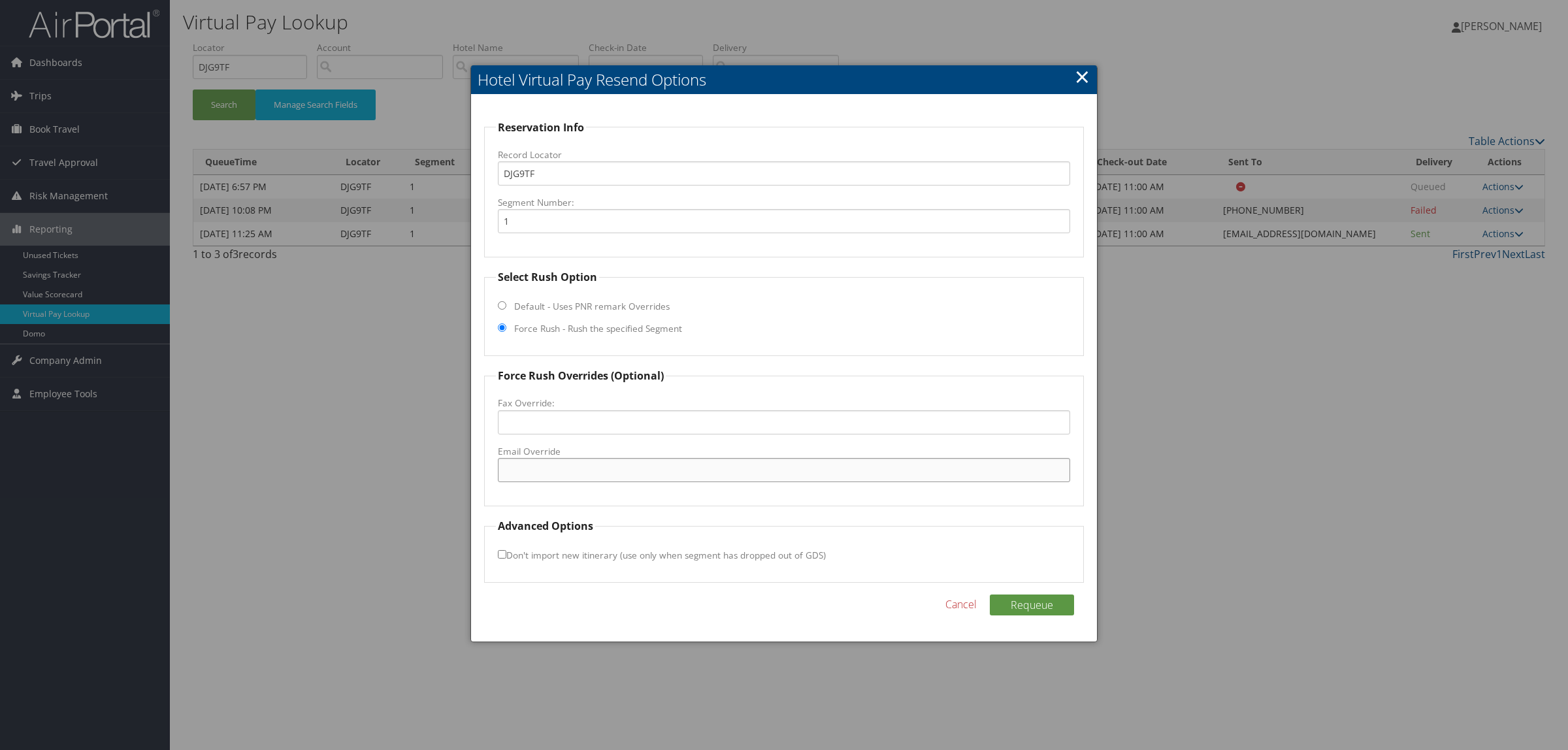
click at [556, 462] on input "Email Override" at bounding box center [784, 469] width 572 height 24
paste input "mark.hubbard2@hilton.com"
type input "mark.hubbard2@hilton.com"
click at [1020, 603] on button "Requeue" at bounding box center [1032, 605] width 84 height 21
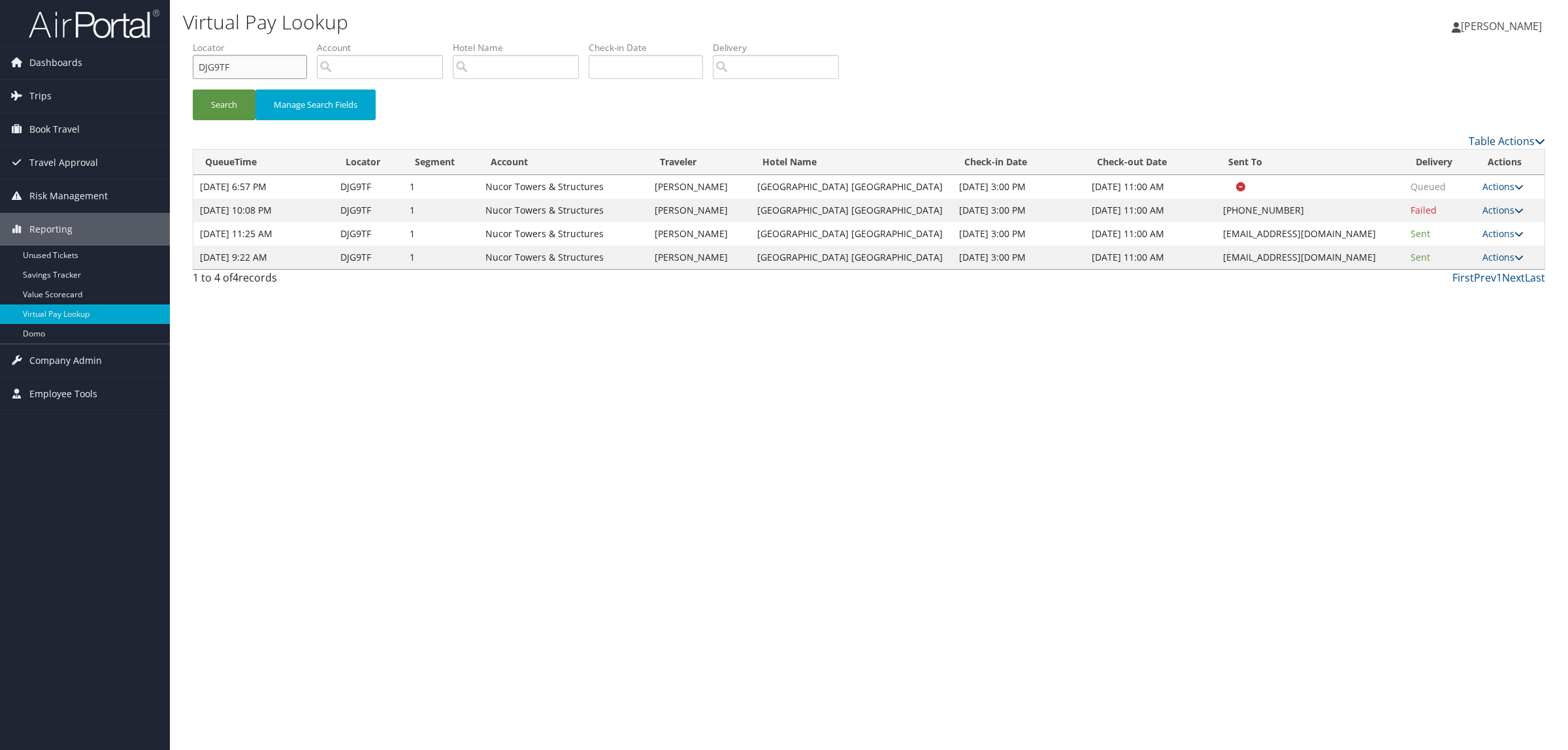
drag, startPoint x: 263, startPoint y: 72, endPoint x: 100, endPoint y: 79, distance: 163.2
click at [100, 79] on div "Dashboards AirPortal 360™ (Manager) AirPortal 360™ (Agent) My Travel Dashboard …" at bounding box center [784, 375] width 1568 height 750
click at [236, 112] on button "Search" at bounding box center [224, 105] width 63 height 31
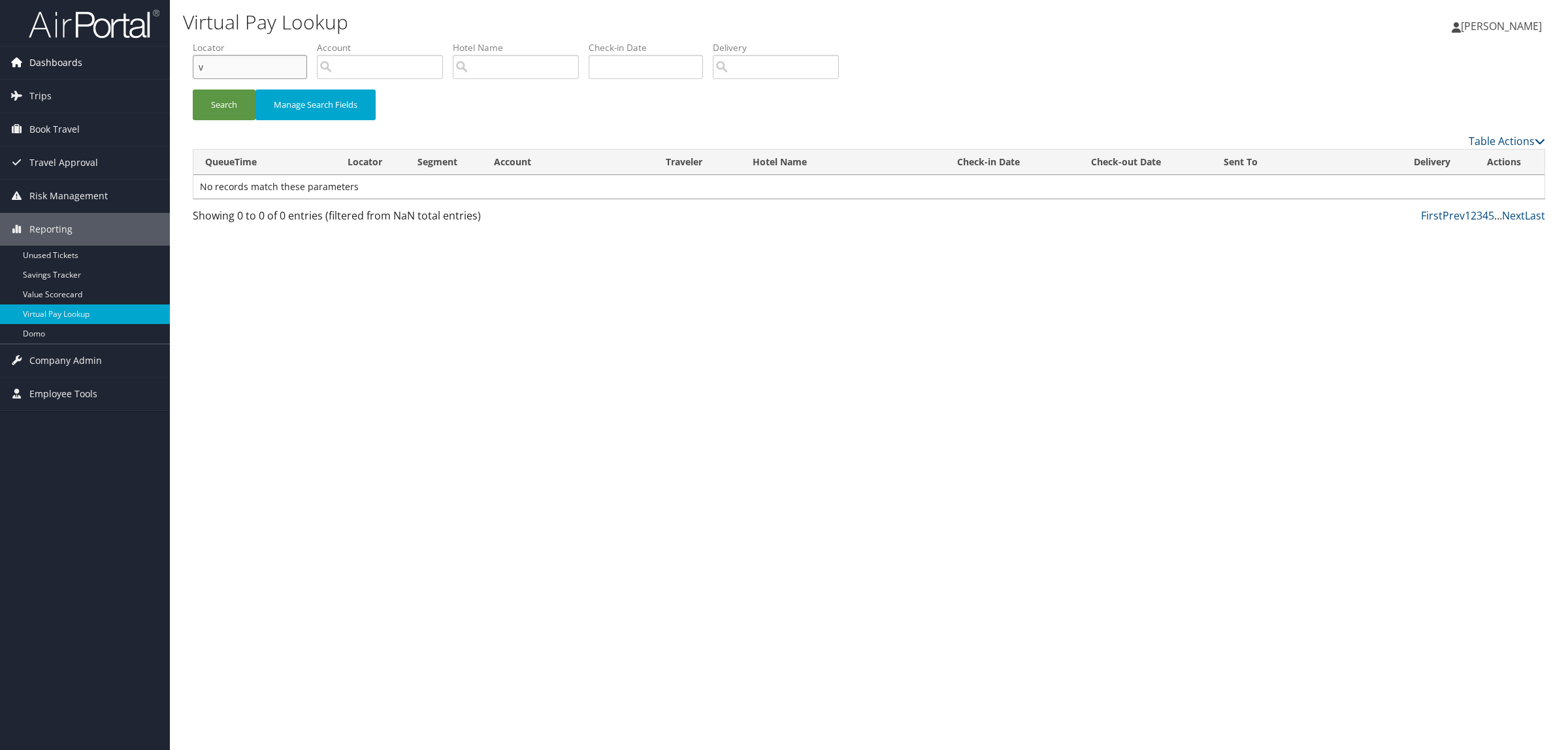
drag, startPoint x: 224, startPoint y: 75, endPoint x: 149, endPoint y: 74, distance: 75.0
click at [149, 74] on div "Dashboards AirPortal 360™ (Manager) AirPortal 360™ (Agent) My Travel Dashboard …" at bounding box center [784, 375] width 1568 height 750
drag, startPoint x: 226, startPoint y: 78, endPoint x: 156, endPoint y: 76, distance: 70.0
click at [156, 76] on div "Dashboards AirPortal 360™ (Manager) AirPortal 360™ (Agent) My Travel Dashboard …" at bounding box center [784, 375] width 1568 height 750
paste input "DKWG7S"
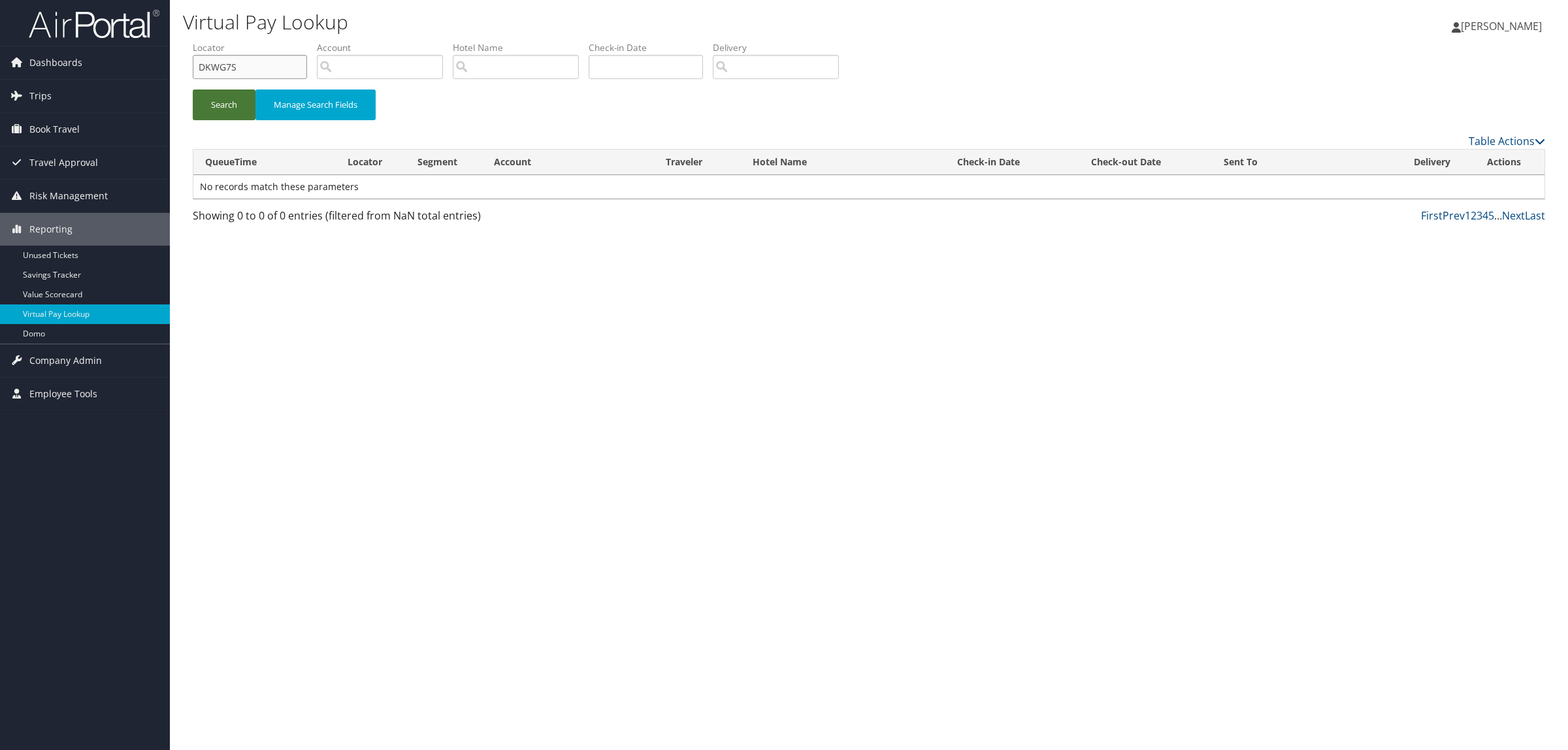
type input "DKWG7S"
click at [242, 103] on button "Search" at bounding box center [224, 105] width 63 height 31
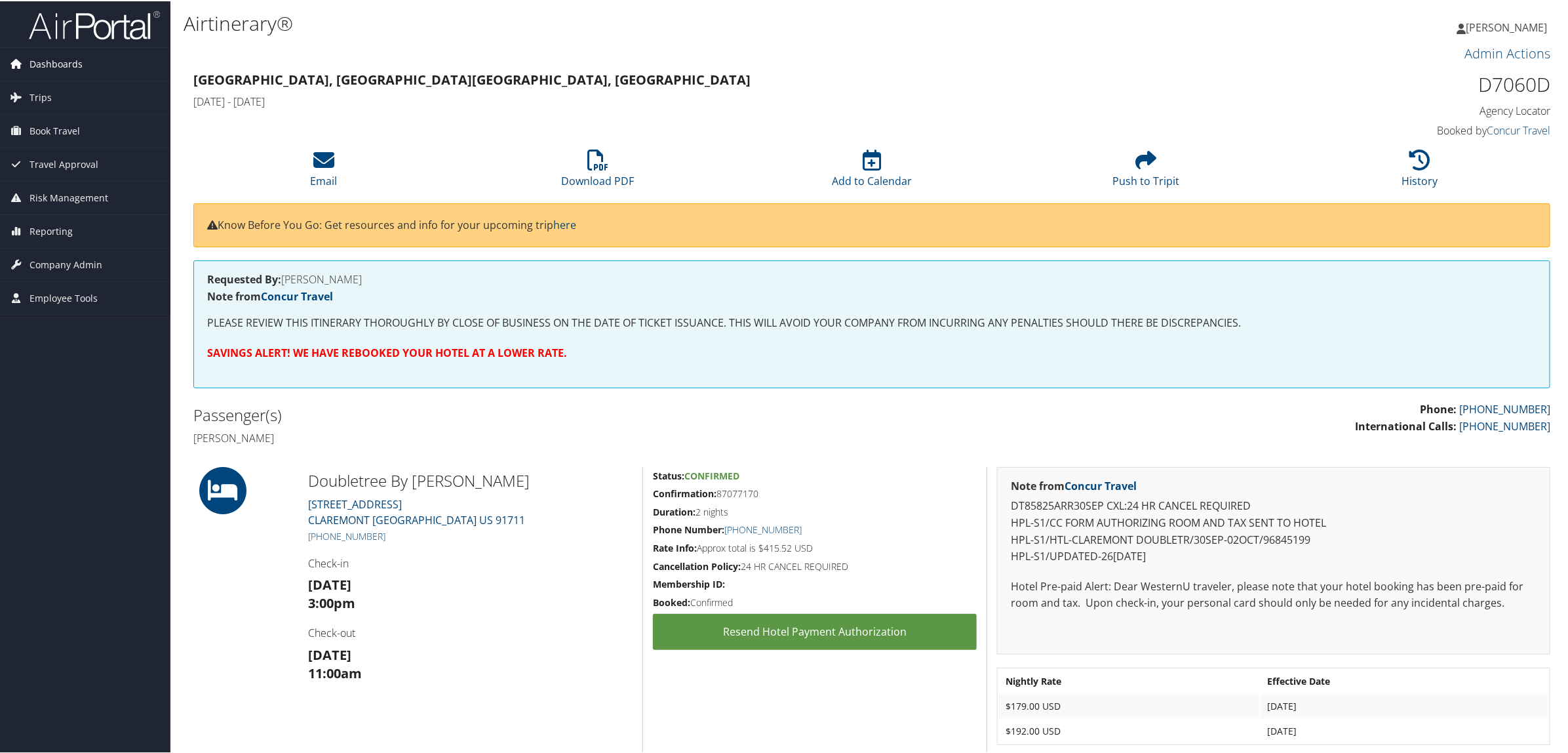
click at [56, 68] on span "Dashboards" at bounding box center [56, 63] width 53 height 33
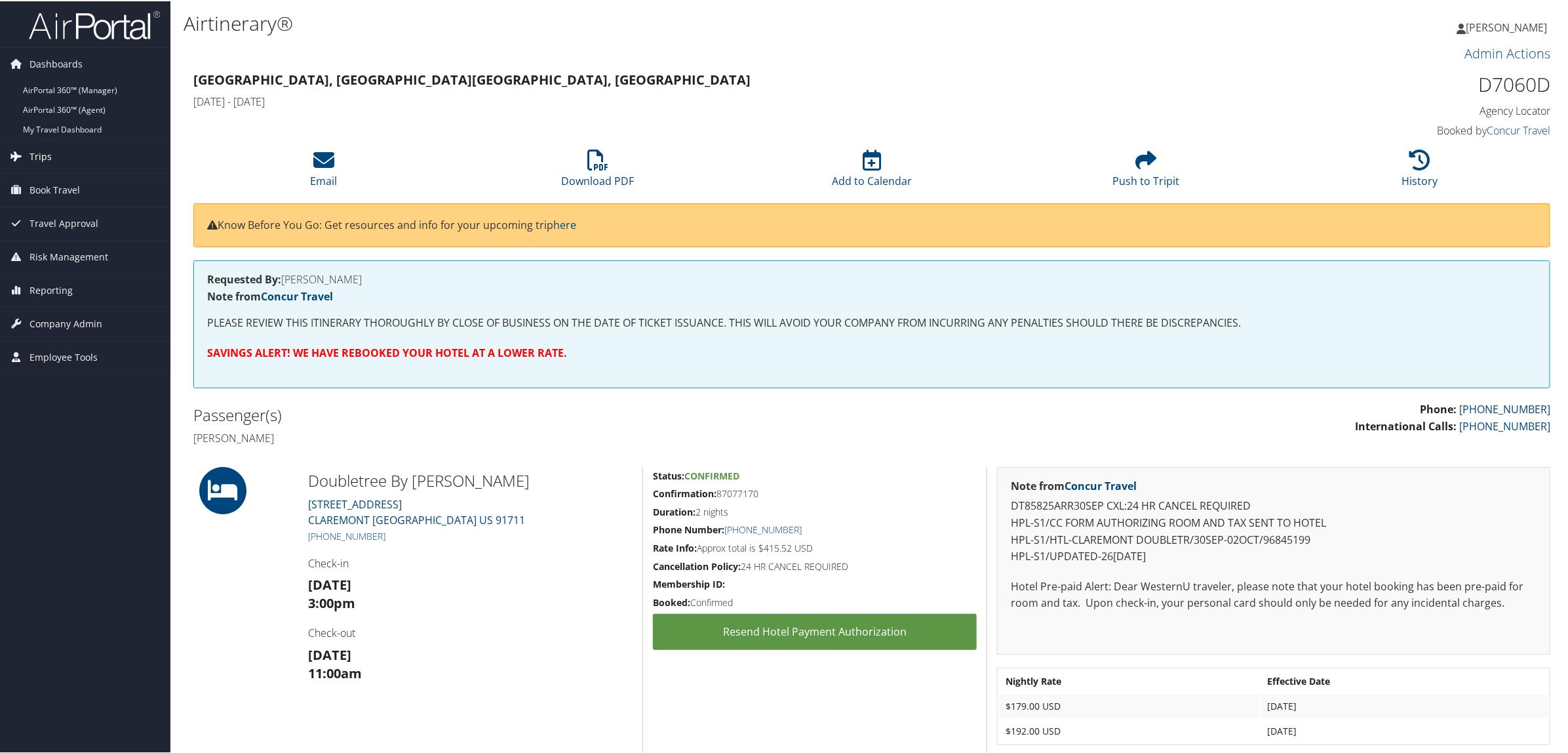
click at [64, 155] on link "Trips" at bounding box center [85, 155] width 171 height 33
click at [72, 181] on link "Airtinerary® Lookup" at bounding box center [85, 181] width 171 height 20
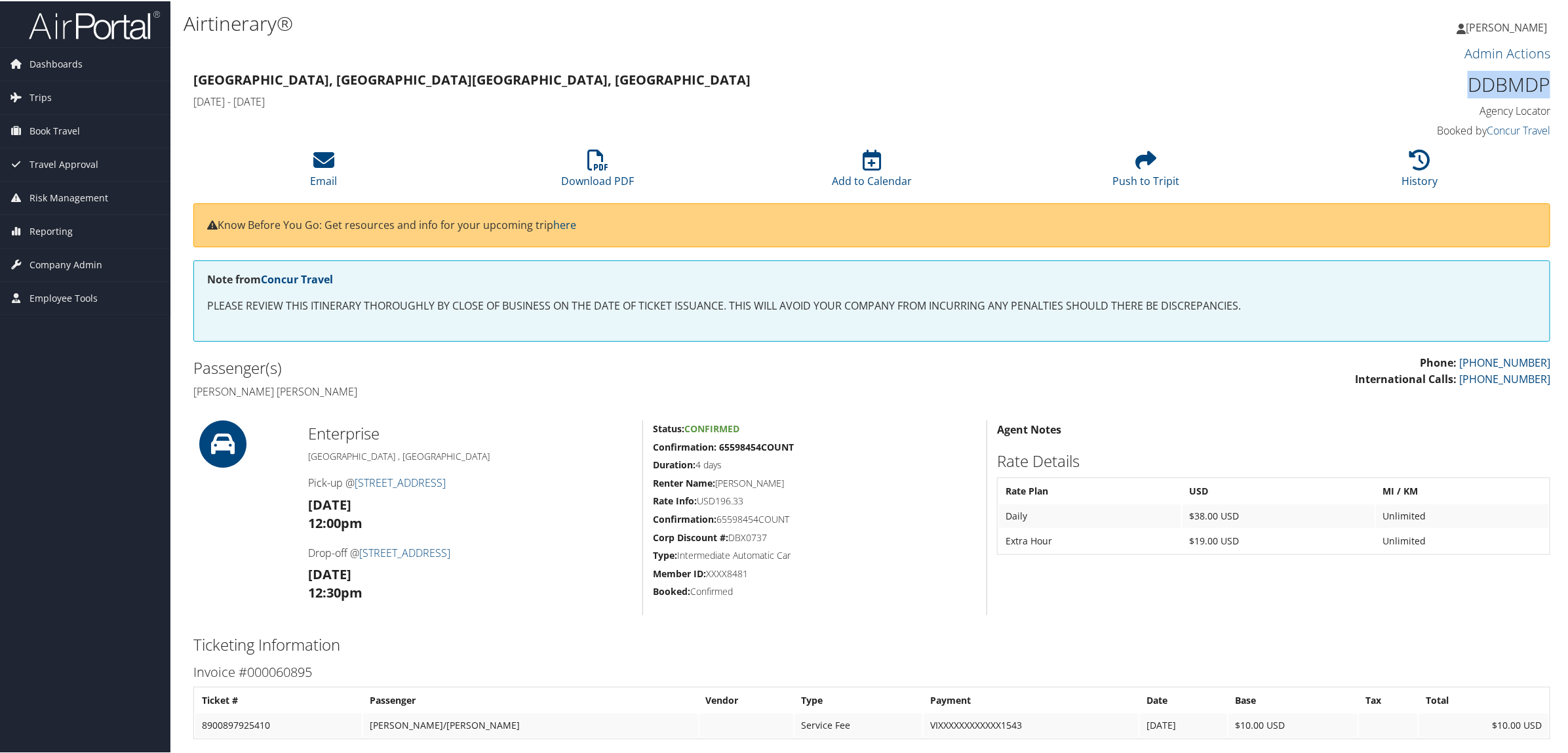
drag, startPoint x: 1449, startPoint y: 70, endPoint x: 1545, endPoint y: 87, distance: 97.5
click at [1545, 87] on div "DDBMDP Agency Locator Agency Locator DDBMDP Booked by Concur Travel Booked by C…" at bounding box center [1388, 104] width 344 height 75
copy h1 "DDBMDP"
click at [869, 95] on h4 "[DATE] - [DATE]" at bounding box center [699, 100] width 1013 height 15
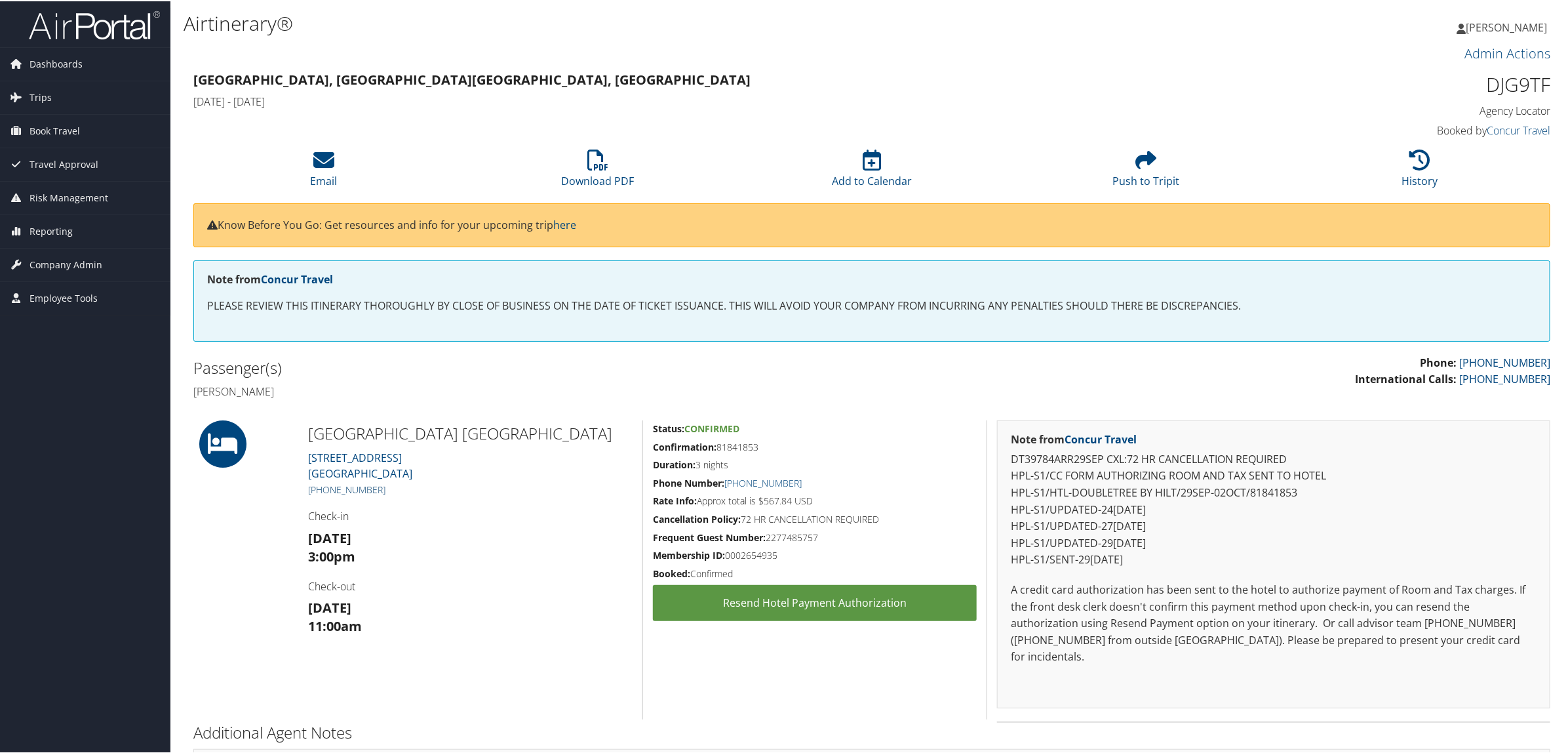
drag, startPoint x: 392, startPoint y: 486, endPoint x: 323, endPoint y: 484, distance: 69.0
click at [323, 484] on h5 "+1 (843) 315-7100" at bounding box center [470, 488] width 325 height 13
copy link "843) 315-7100"
click at [70, 60] on span "Dashboards" at bounding box center [56, 63] width 53 height 33
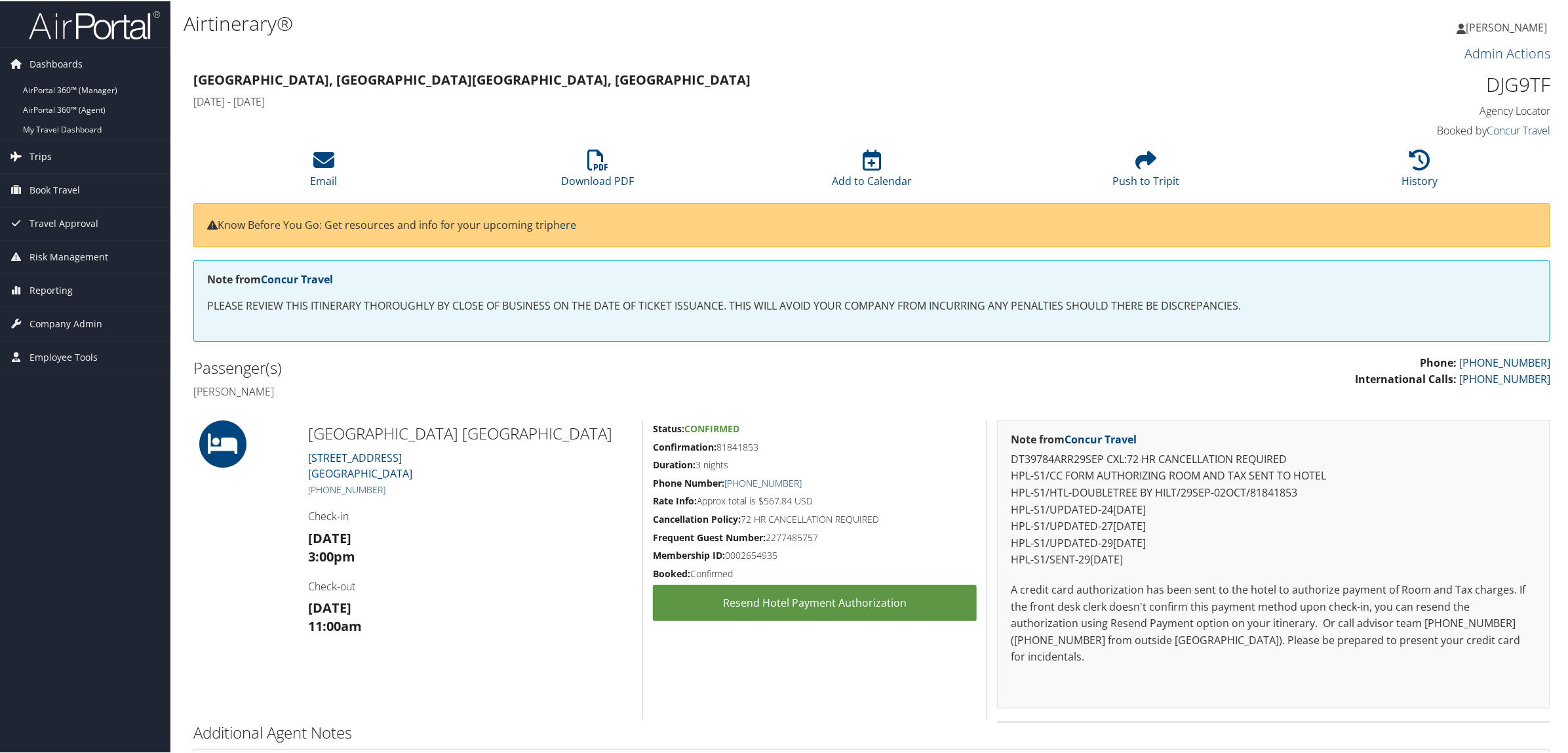
click at [44, 139] on span "Trips" at bounding box center [40, 155] width 22 height 33
click at [73, 183] on link "Airtinerary® Lookup" at bounding box center [85, 181] width 171 height 20
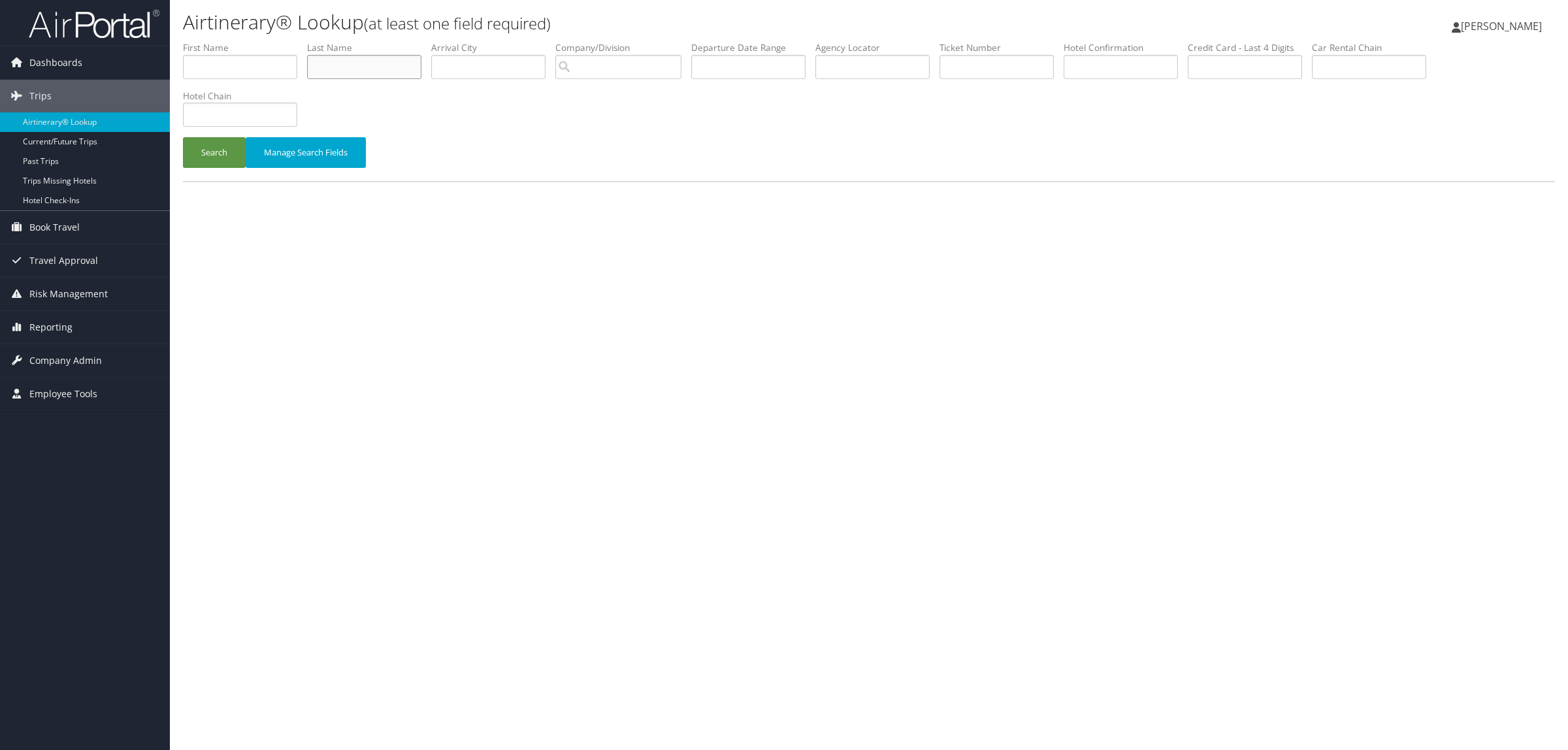
click at [341, 69] on input "text" at bounding box center [364, 67] width 115 height 24
type input "wengross"
click at [732, 62] on input "text" at bounding box center [748, 67] width 115 height 24
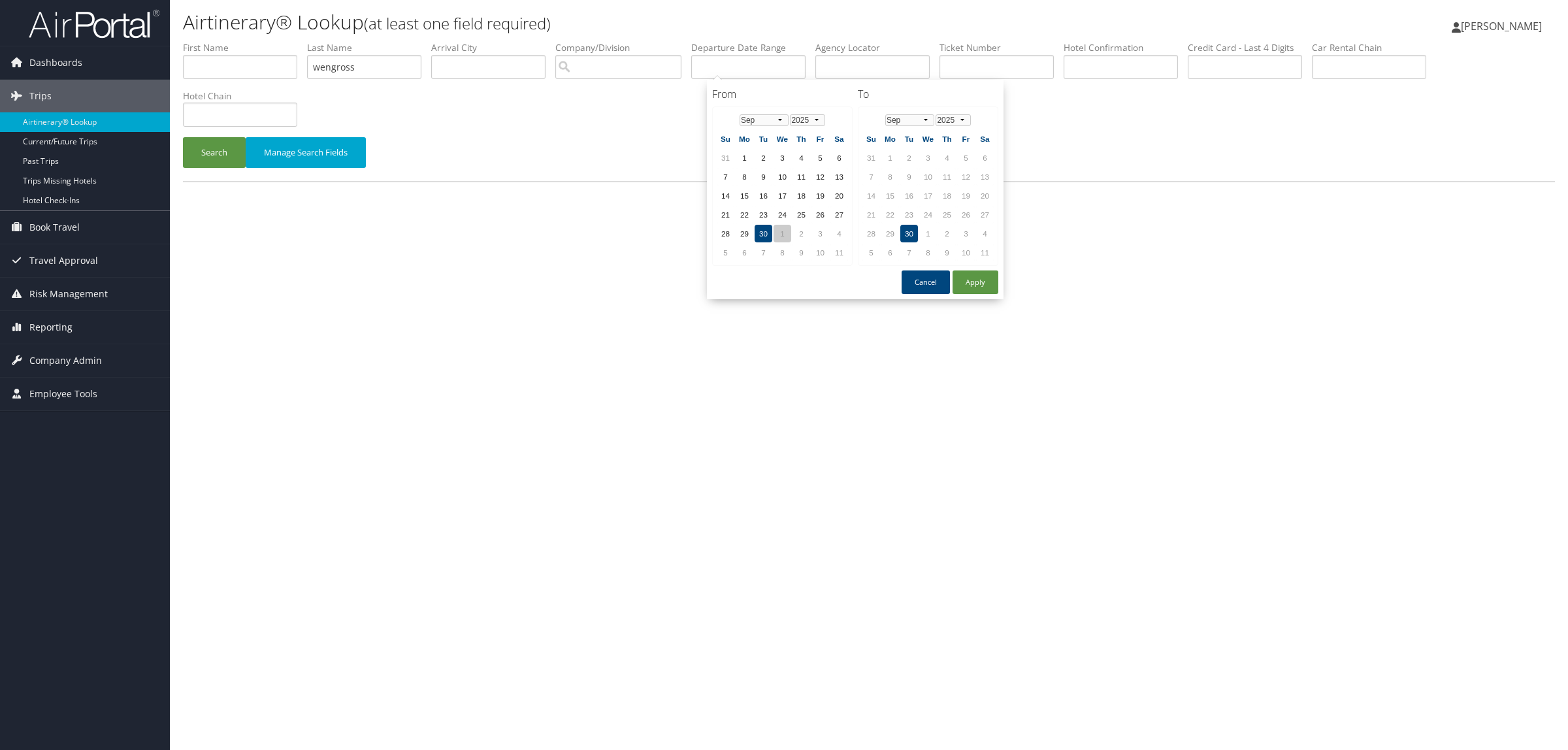
click at [781, 233] on td "1" at bounding box center [782, 233] width 17 height 17
click at [987, 281] on button "Apply" at bounding box center [975, 282] width 46 height 24
type input "[DATE]"
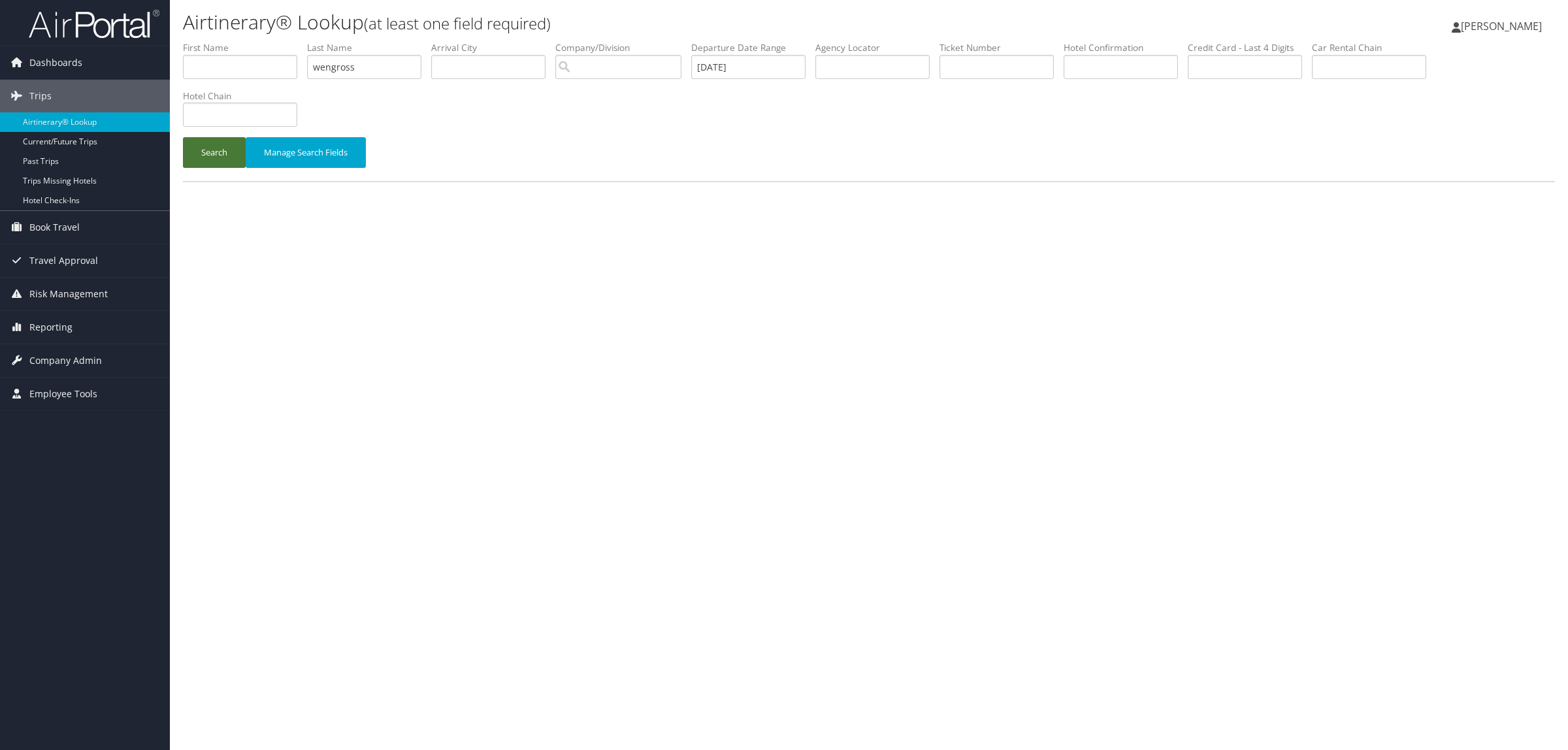
drag, startPoint x: 204, startPoint y: 152, endPoint x: 226, endPoint y: 8, distance: 145.7
click at [204, 148] on button "Search" at bounding box center [214, 153] width 63 height 31
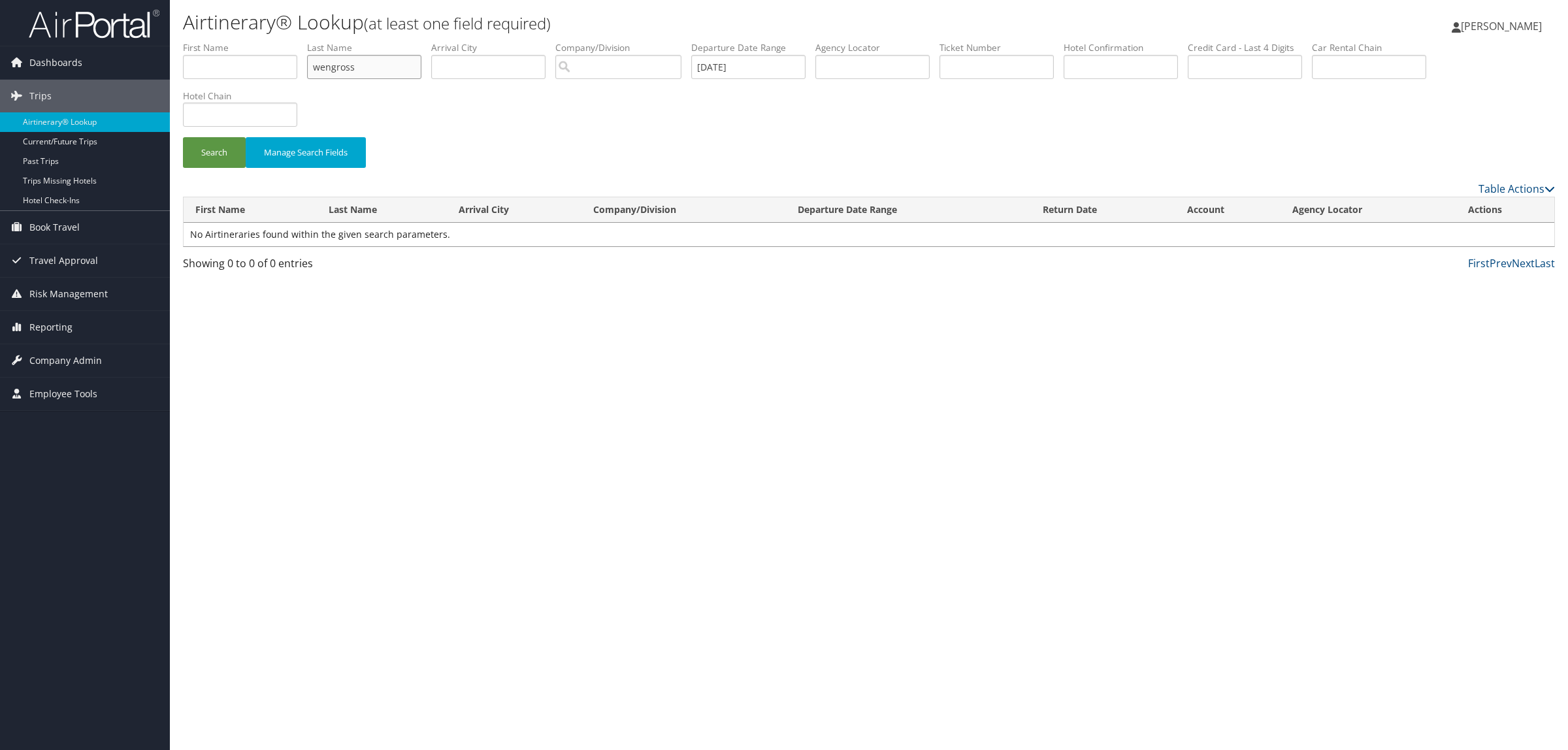
click at [338, 69] on input "wengross" at bounding box center [364, 67] width 115 height 24
type input "wenjross"
click at [183, 138] on button "Search" at bounding box center [214, 153] width 63 height 31
drag, startPoint x: 372, startPoint y: 72, endPoint x: 211, endPoint y: 75, distance: 161.0
click at [211, 41] on ul "First Name Last Name wenjross Departure City Arrival City Company/Division Airp…" at bounding box center [868, 41] width 1372 height 0
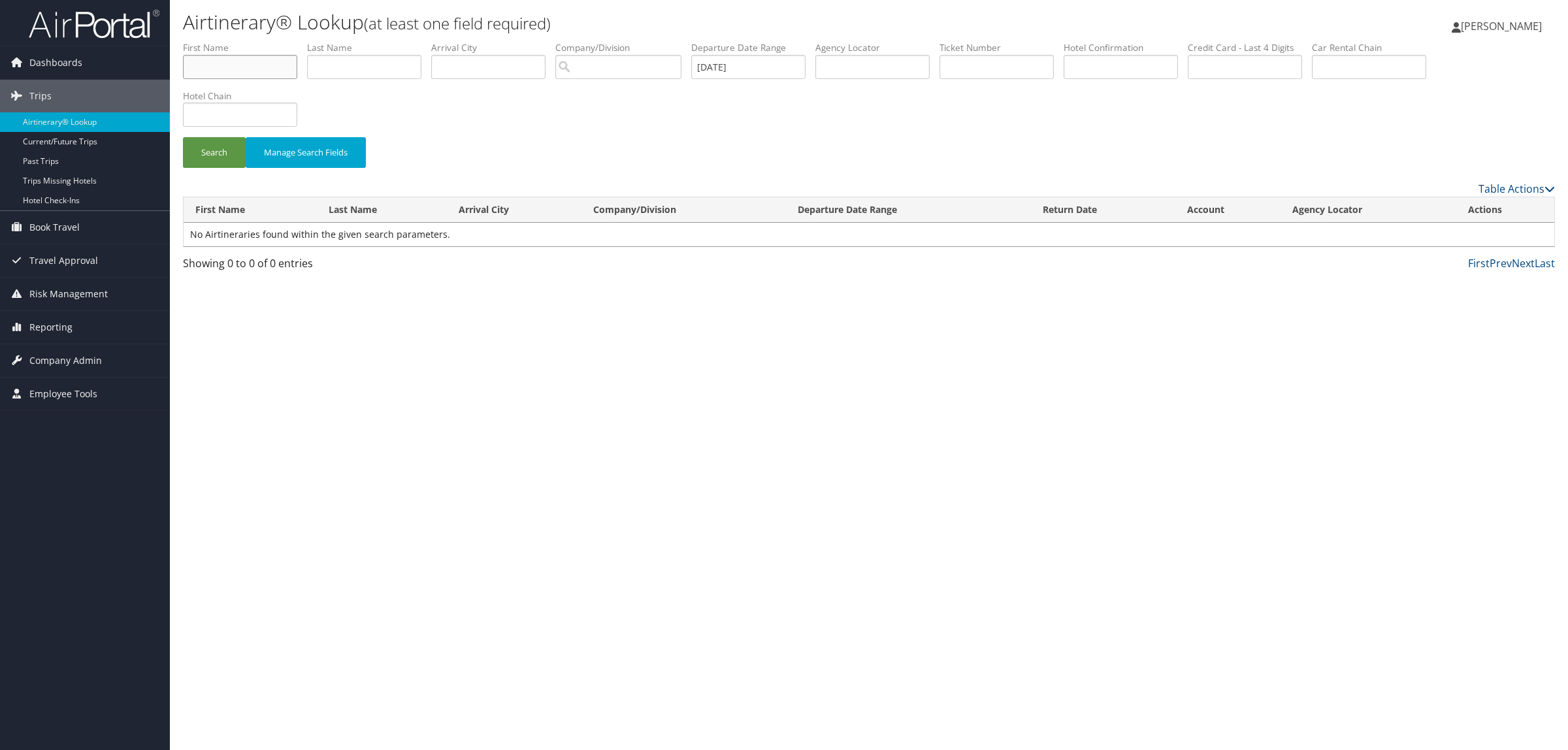
click at [220, 70] on input "text" at bounding box center [240, 67] width 115 height 24
paste input "wenjross"
click at [210, 67] on input "wenjross" at bounding box center [240, 67] width 115 height 24
type input "wengross"
click at [183, 138] on button "Search" at bounding box center [214, 153] width 63 height 31
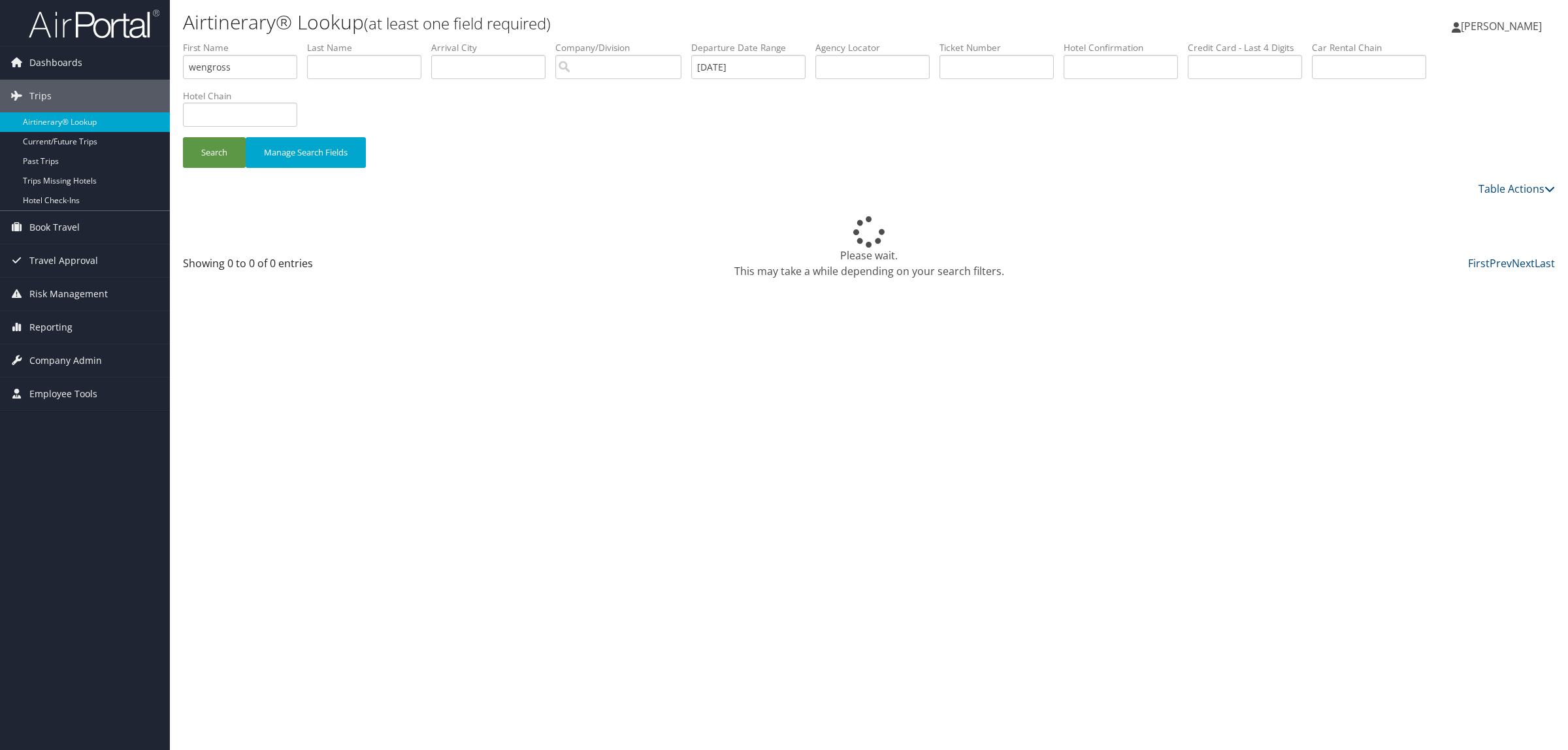
click at [1187, 52] on label "Hotel Confirmation" at bounding box center [1125, 47] width 124 height 13
click at [1178, 60] on input "text" at bounding box center [1121, 67] width 115 height 24
click at [1123, 67] on input "text" at bounding box center [1121, 67] width 115 height 24
drag, startPoint x: 1166, startPoint y: 69, endPoint x: 1077, endPoint y: 60, distance: 89.5
click at [1073, 41] on ul "First Name wengross Last Name Departure City Arrival City Company/Division Airp…" at bounding box center [868, 41] width 1372 height 0
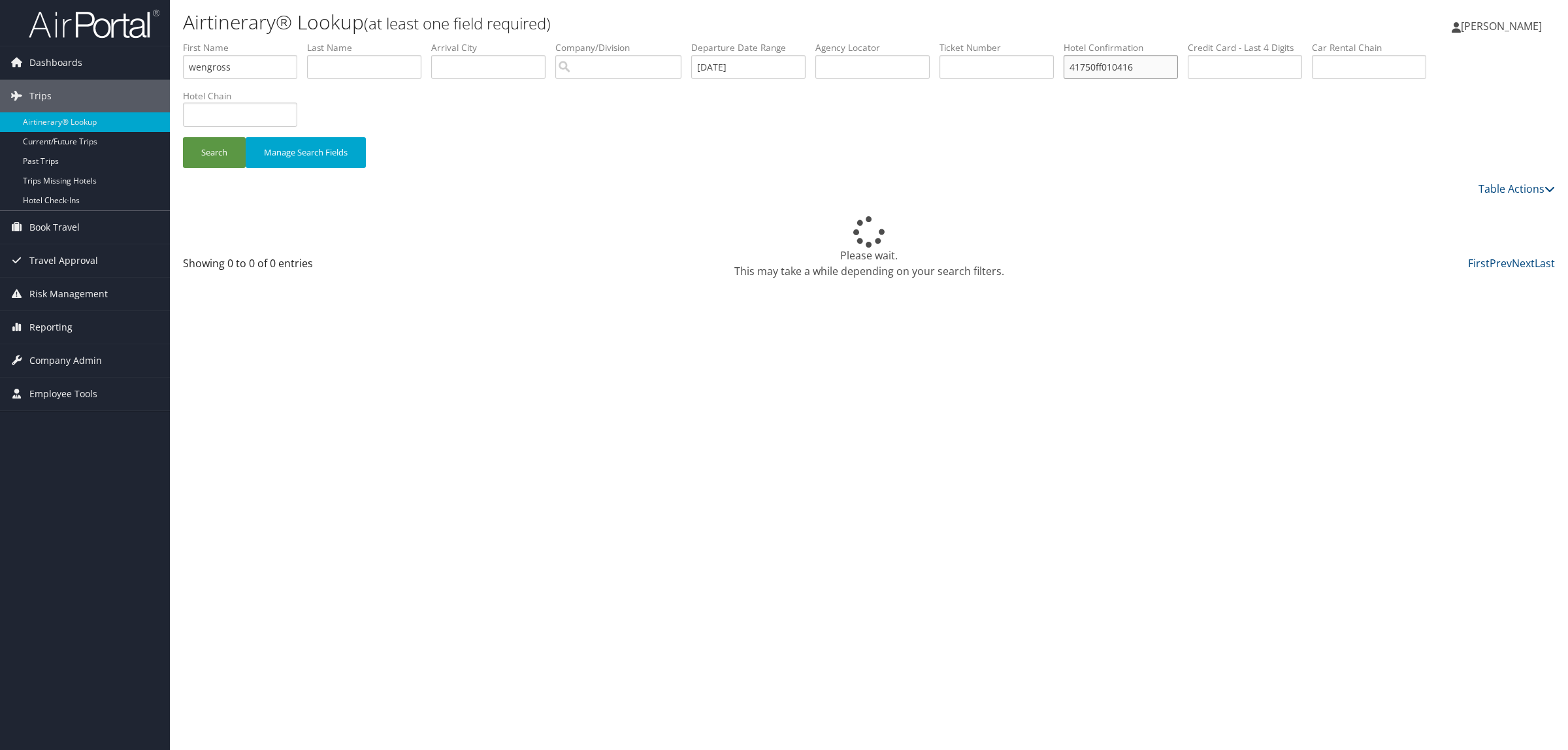
type input "41750ff010416"
drag, startPoint x: 245, startPoint y: 75, endPoint x: 0, endPoint y: 75, distance: 245.0
click at [0, 75] on div "Dashboards AirPortal 360™ (Manager) AirPortal 360™ (Agent) My Travel Dashboard …" at bounding box center [784, 375] width 1568 height 750
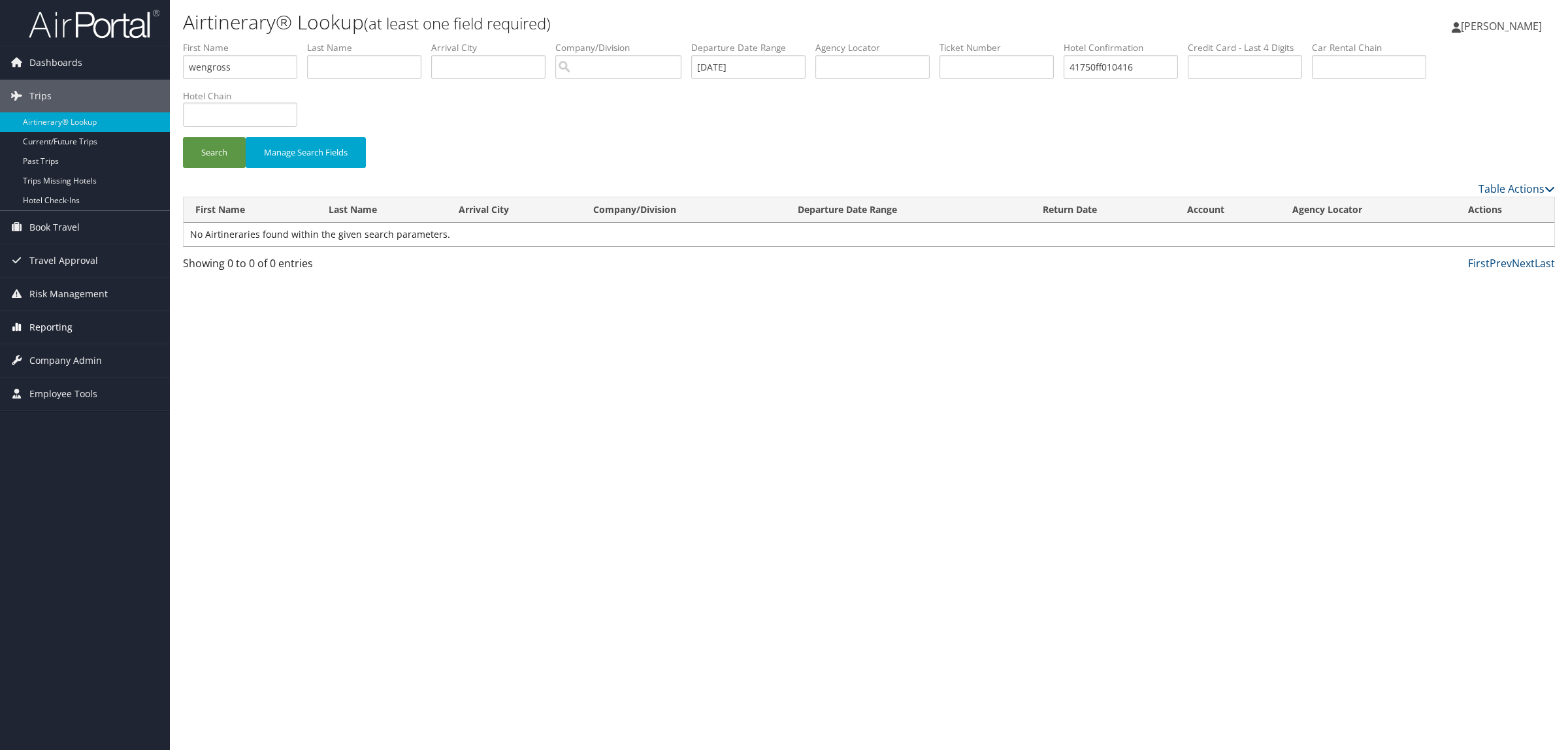
click at [44, 331] on span "Reporting" at bounding box center [51, 327] width 43 height 33
click at [90, 412] on link "Virtual Pay Lookup" at bounding box center [85, 412] width 170 height 19
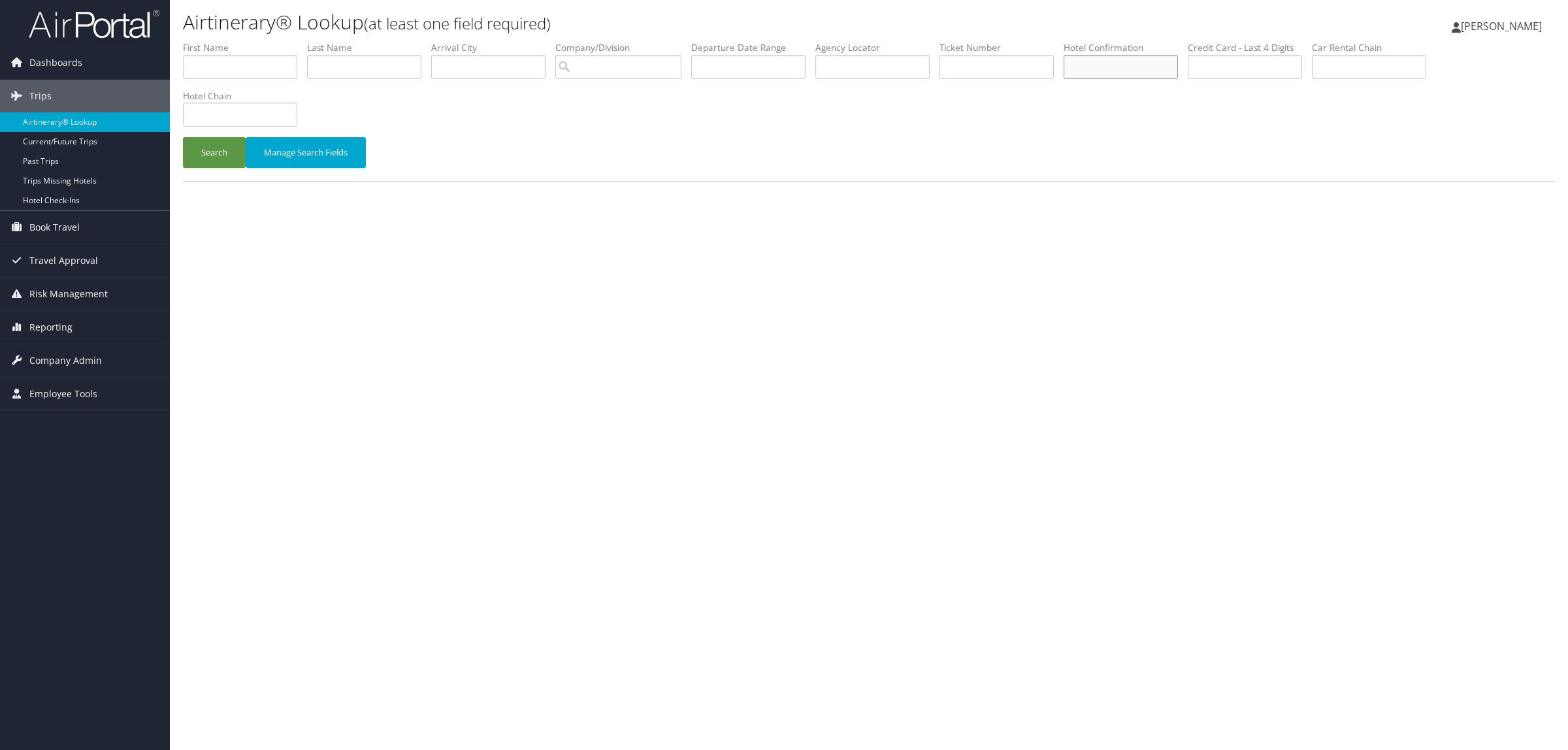
paste input "41750ff010416"
type input "41750ff010416"
click at [220, 154] on button "Search" at bounding box center [214, 153] width 63 height 31
drag, startPoint x: 1128, startPoint y: 66, endPoint x: 1134, endPoint y: 65, distance: 6.1
click at [1134, 65] on input "41750ff010416" at bounding box center [1121, 67] width 115 height 24
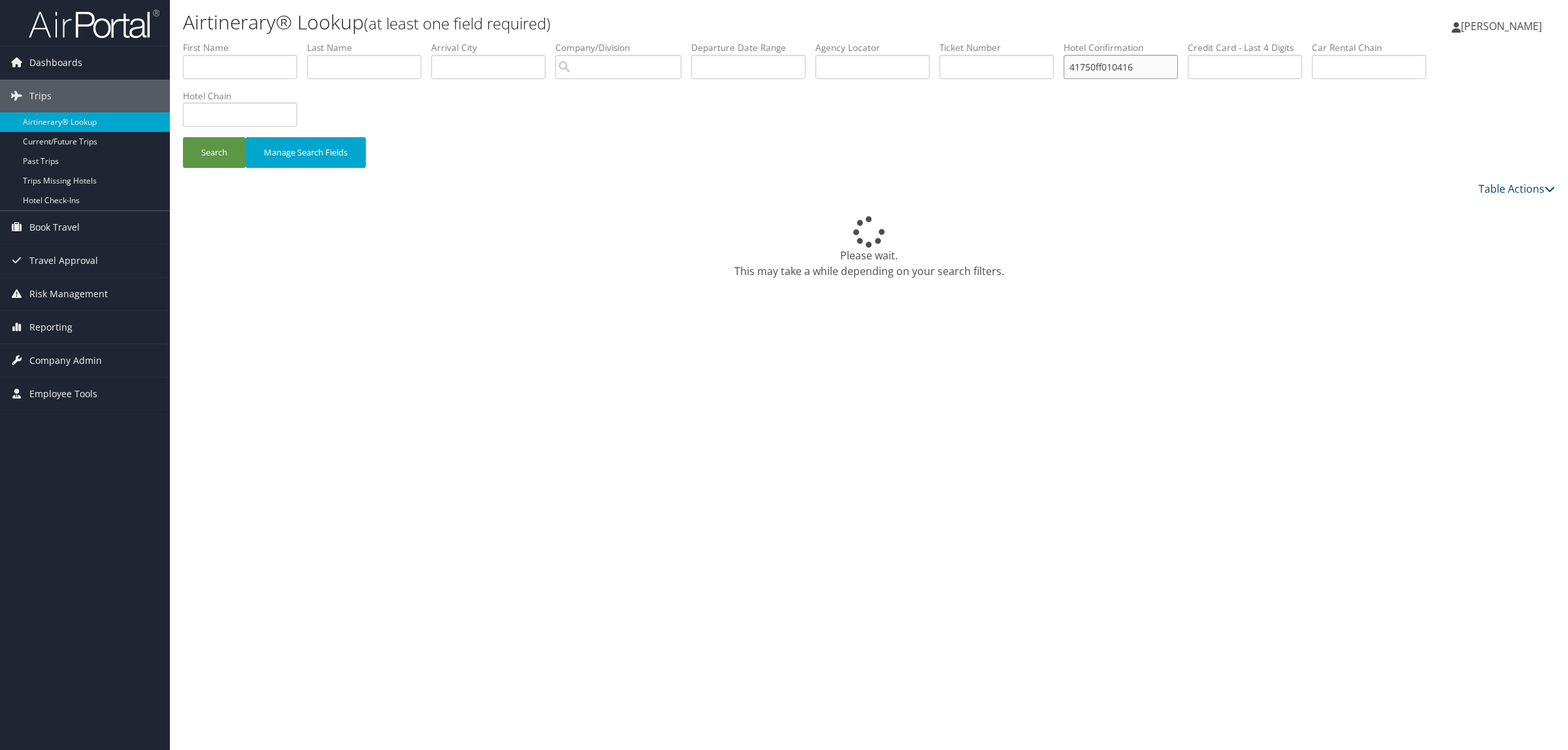
click at [1144, 66] on input "41750ff010416" at bounding box center [1121, 67] width 115 height 24
click at [1157, 66] on input "41750ff010416" at bounding box center [1121, 67] width 115 height 24
click at [1220, 142] on div "Search Manage Search Fields" at bounding box center [868, 159] width 1392 height 44
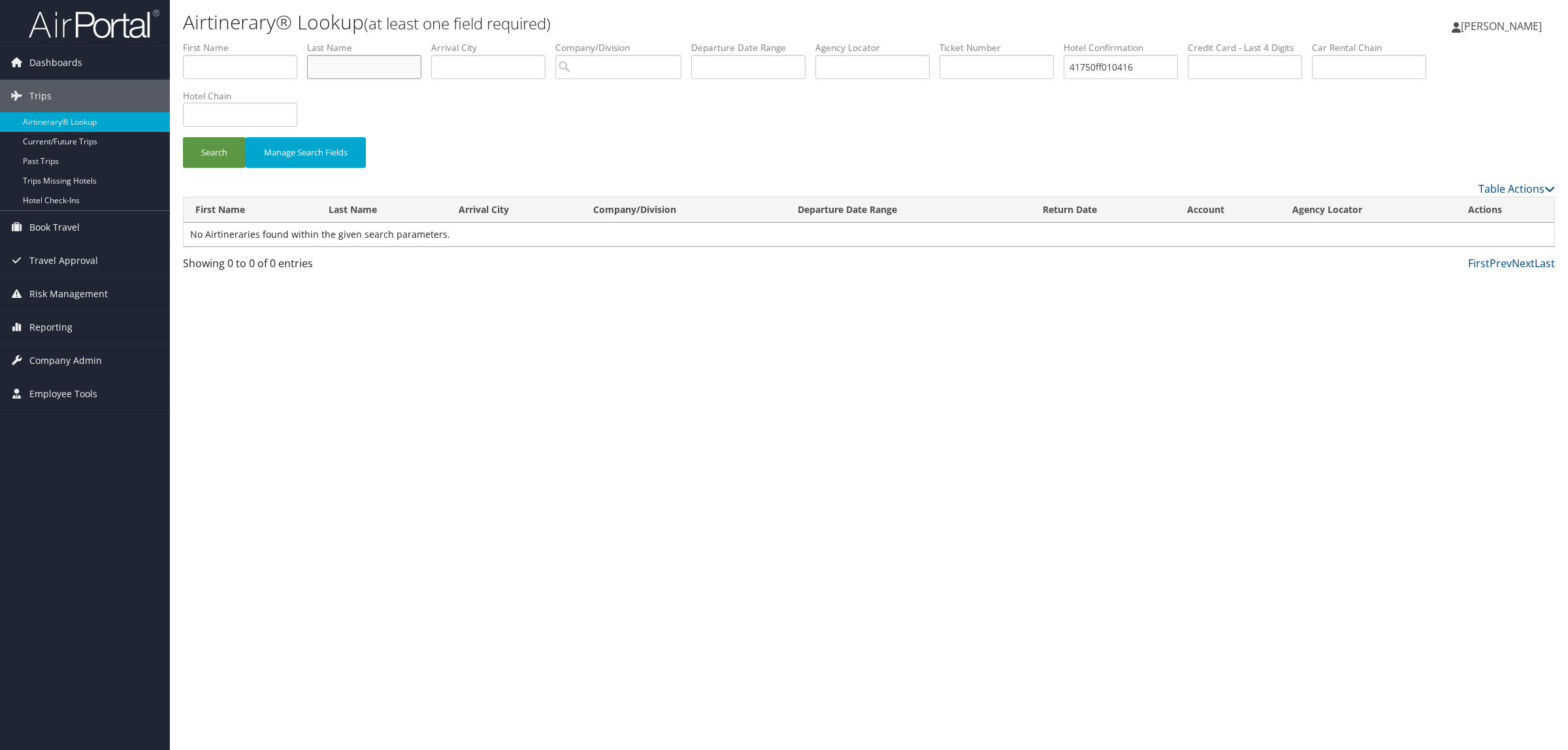
click at [399, 64] on input "text" at bounding box center [364, 67] width 115 height 24
paste input "wengroff"
type input "wengroff"
drag, startPoint x: 1165, startPoint y: 70, endPoint x: 486, endPoint y: 138, distance: 682.4
click at [494, 138] on form "First Name Last Name [PERSON_NAME] Departure City Arrival City Company/Division…" at bounding box center [868, 110] width 1372 height 140
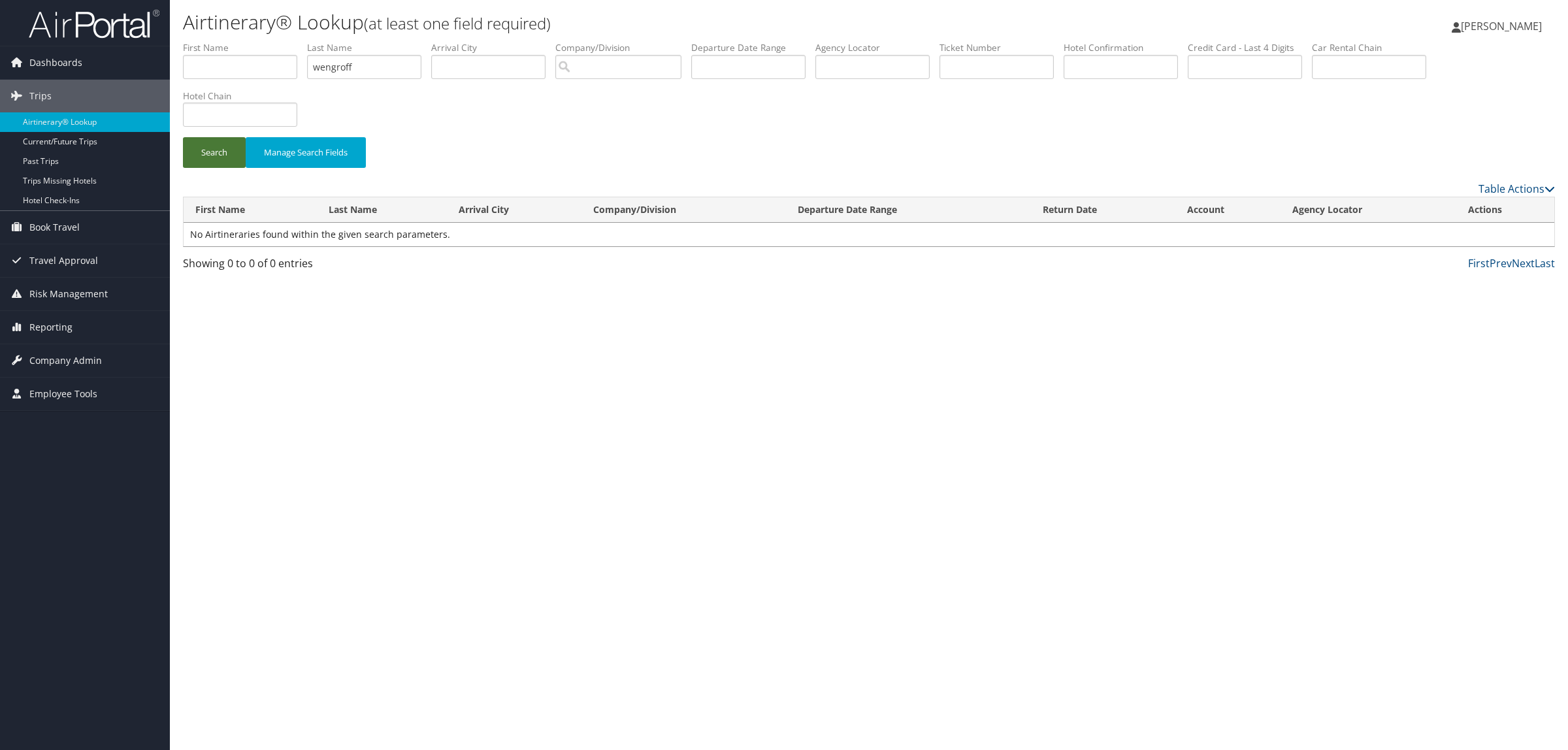
click at [210, 158] on button "Search" at bounding box center [214, 153] width 63 height 31
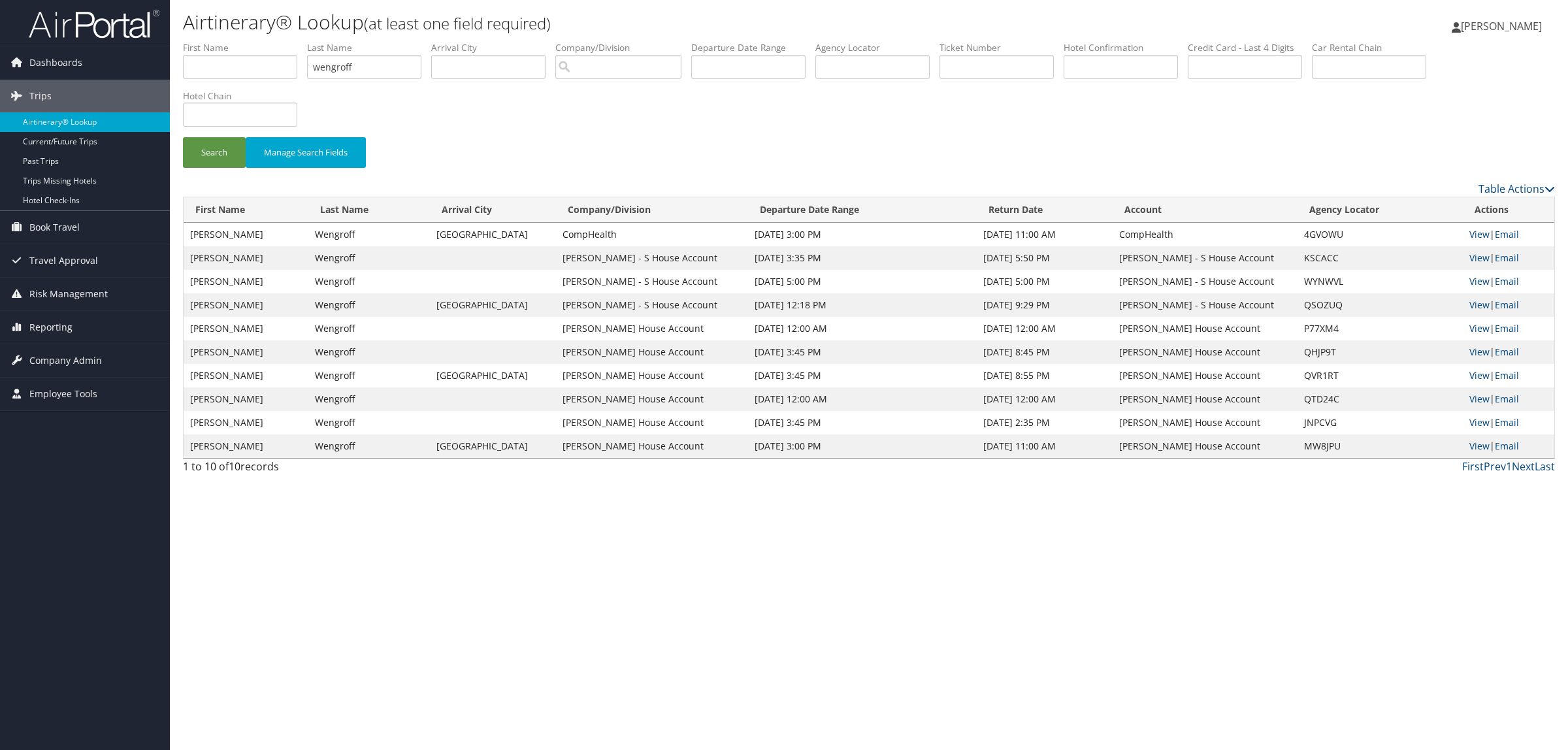
click at [779, 53] on label "Departure Date Range" at bounding box center [753, 47] width 124 height 13
click at [779, 73] on input "text" at bounding box center [748, 67] width 115 height 24
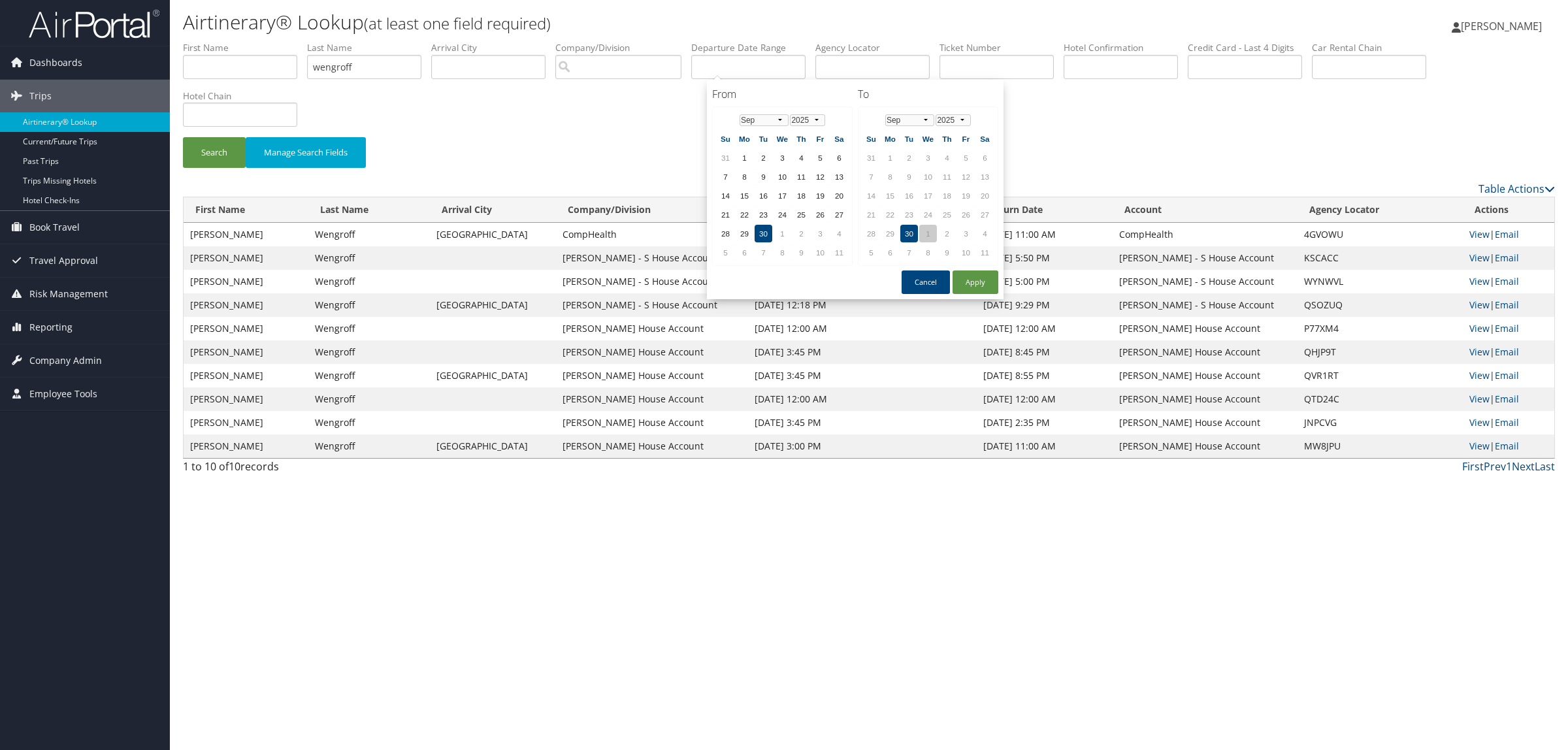
click at [923, 228] on td "1" at bounding box center [927, 233] width 17 height 17
click at [786, 229] on td "1" at bounding box center [782, 233] width 17 height 17
click at [969, 281] on button "Apply" at bounding box center [975, 282] width 46 height 24
drag, startPoint x: 761, startPoint y: 62, endPoint x: 912, endPoint y: 73, distance: 151.4
click at [912, 41] on ul "First Name Last Name wengroff Departure City Arrival City Company/Division Airp…" at bounding box center [868, 41] width 1372 height 0
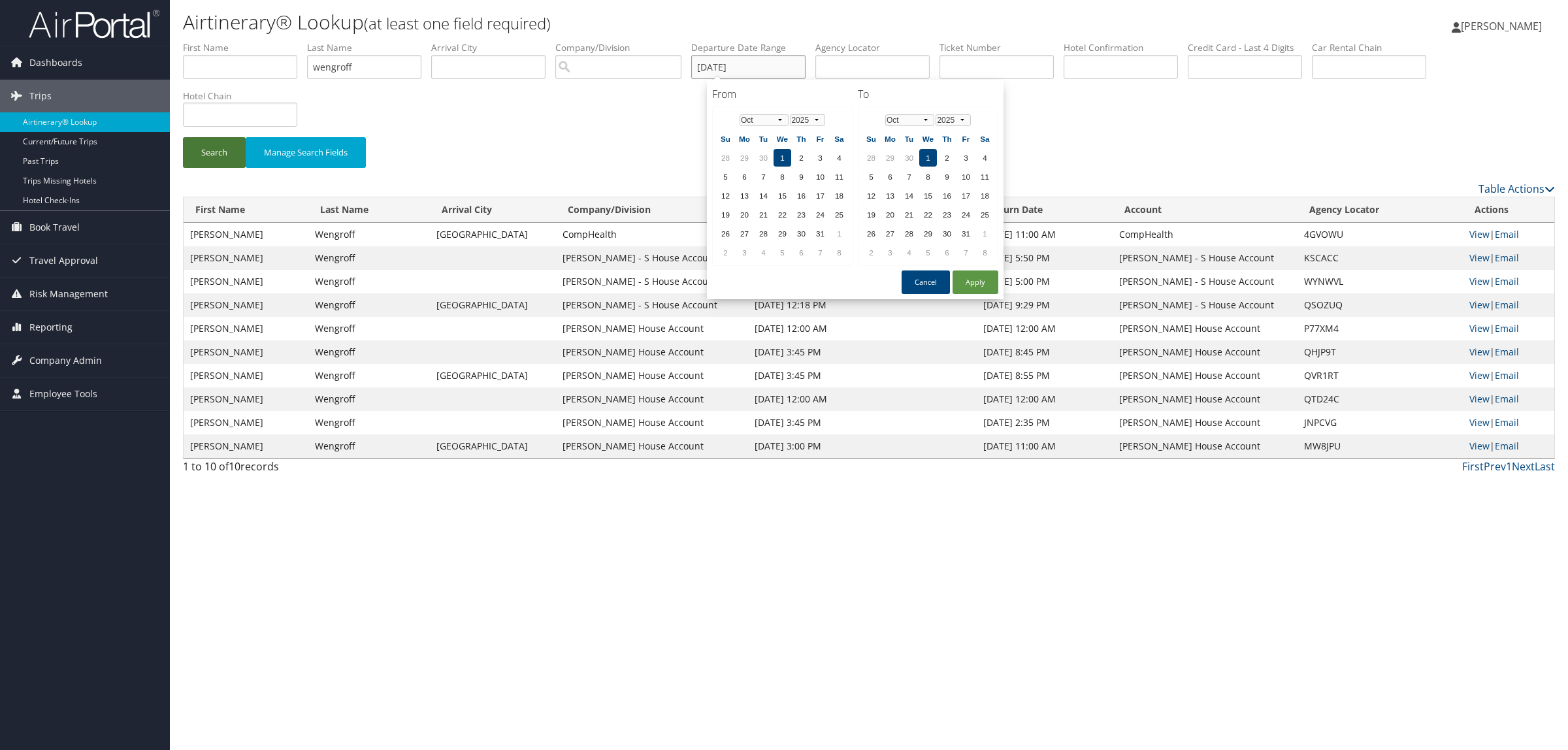
type input "[DATE]"
click at [219, 152] on button "Search" at bounding box center [214, 153] width 63 height 31
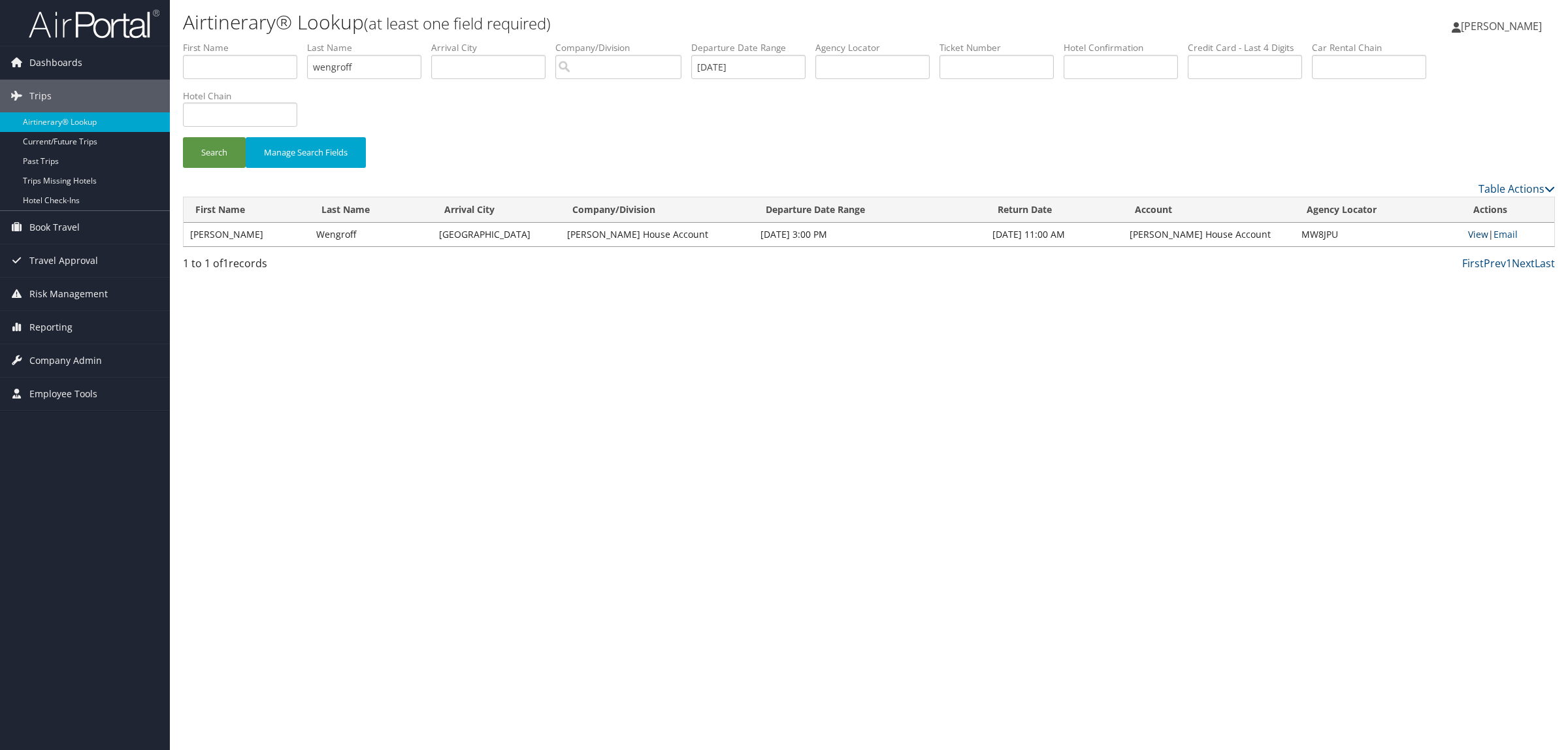
click at [1480, 236] on link "View" at bounding box center [1478, 234] width 20 height 12
drag, startPoint x: 572, startPoint y: 237, endPoint x: 697, endPoint y: 237, distance: 125.0
click at [697, 237] on td "[PERSON_NAME] House Account" at bounding box center [657, 235] width 194 height 24
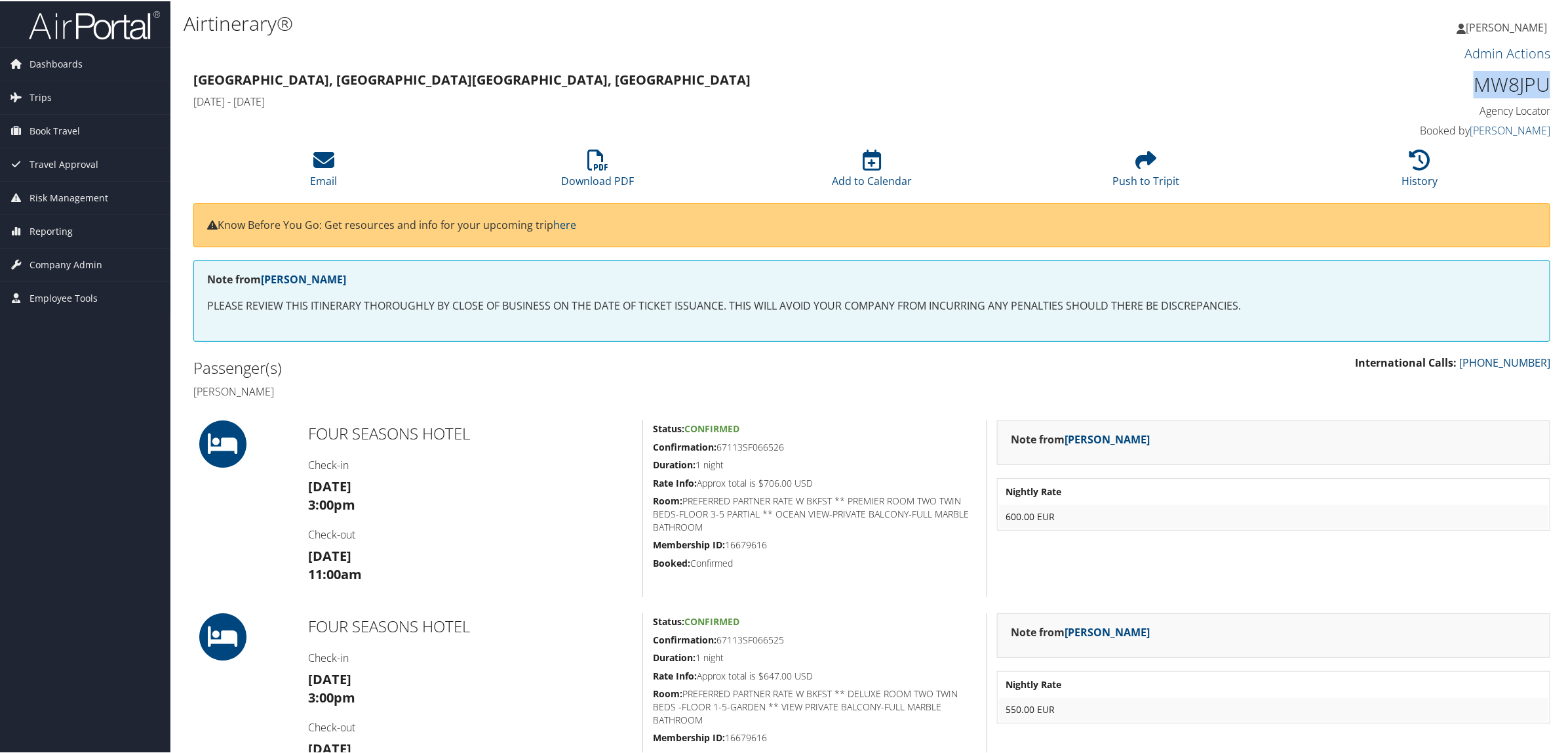
drag, startPoint x: 1452, startPoint y: 79, endPoint x: 1549, endPoint y: 79, distance: 97.0
click at [1549, 79] on div "MW8JPU Agency Locator Agency Locator MW8JPU Booked by [PERSON_NAME] Booked by […" at bounding box center [1388, 104] width 344 height 75
copy h1 "MW8JPU"
click at [1159, 96] on h4 "[DATE] - [DATE]" at bounding box center [699, 100] width 1013 height 15
click at [1505, 126] on link "[PERSON_NAME]" at bounding box center [1510, 129] width 81 height 15
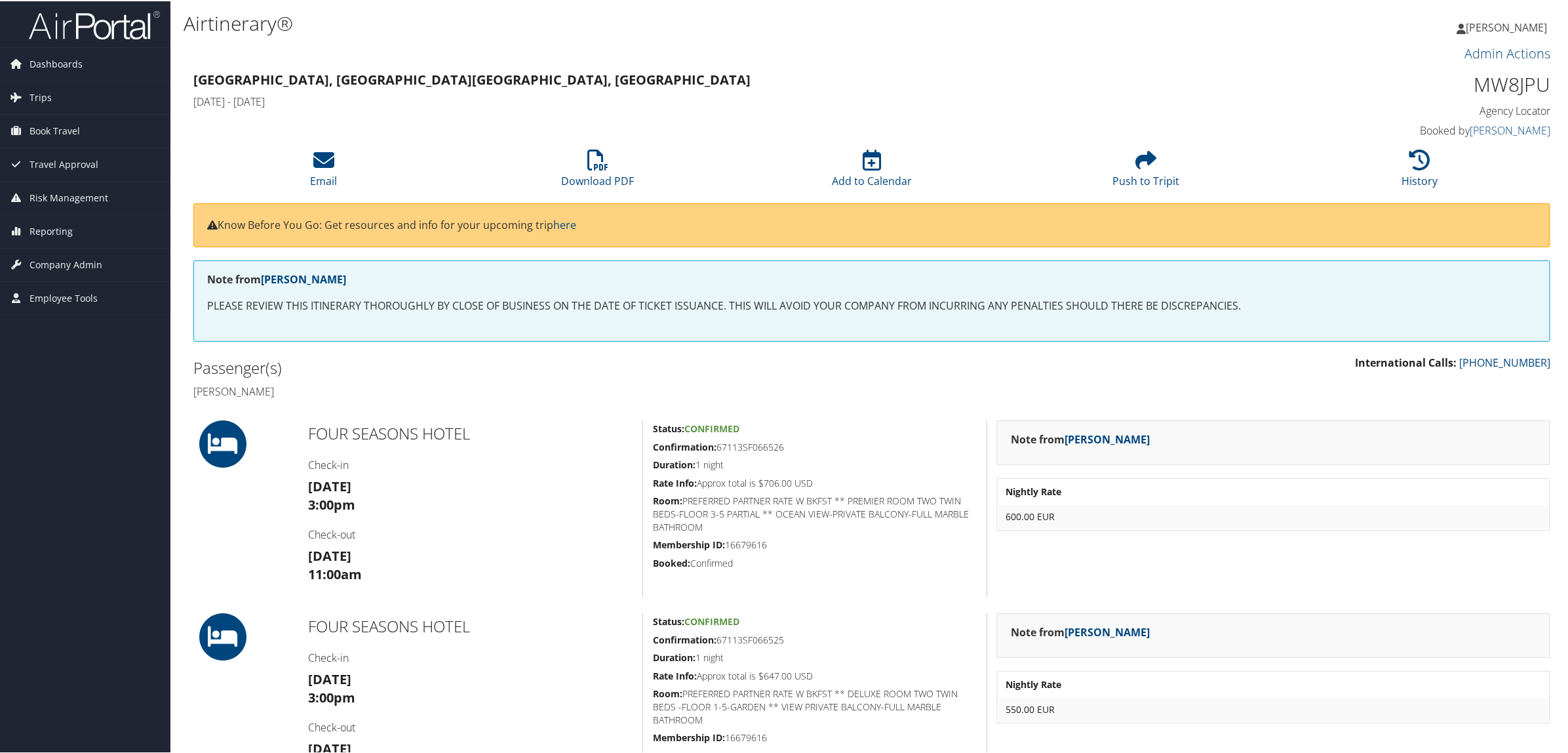
click at [993, 79] on h3 "[GEOGRAPHIC_DATA], [GEOGRAPHIC_DATA] [GEOGRAPHIC_DATA], [GEOGRAPHIC_DATA]" at bounding box center [699, 79] width 1013 height 18
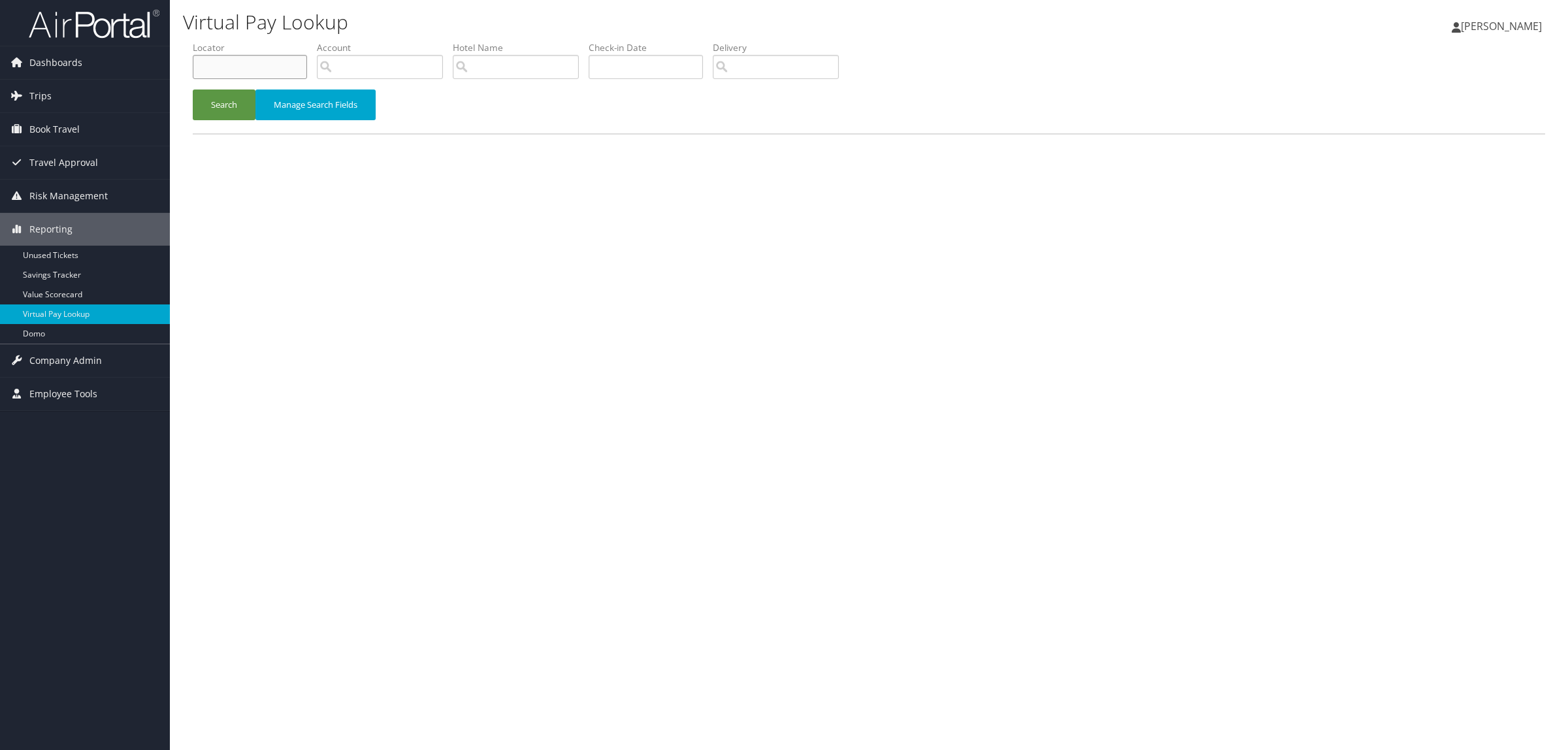
paste input "DDZD4W"
click at [224, 97] on button "Search" at bounding box center [224, 105] width 63 height 31
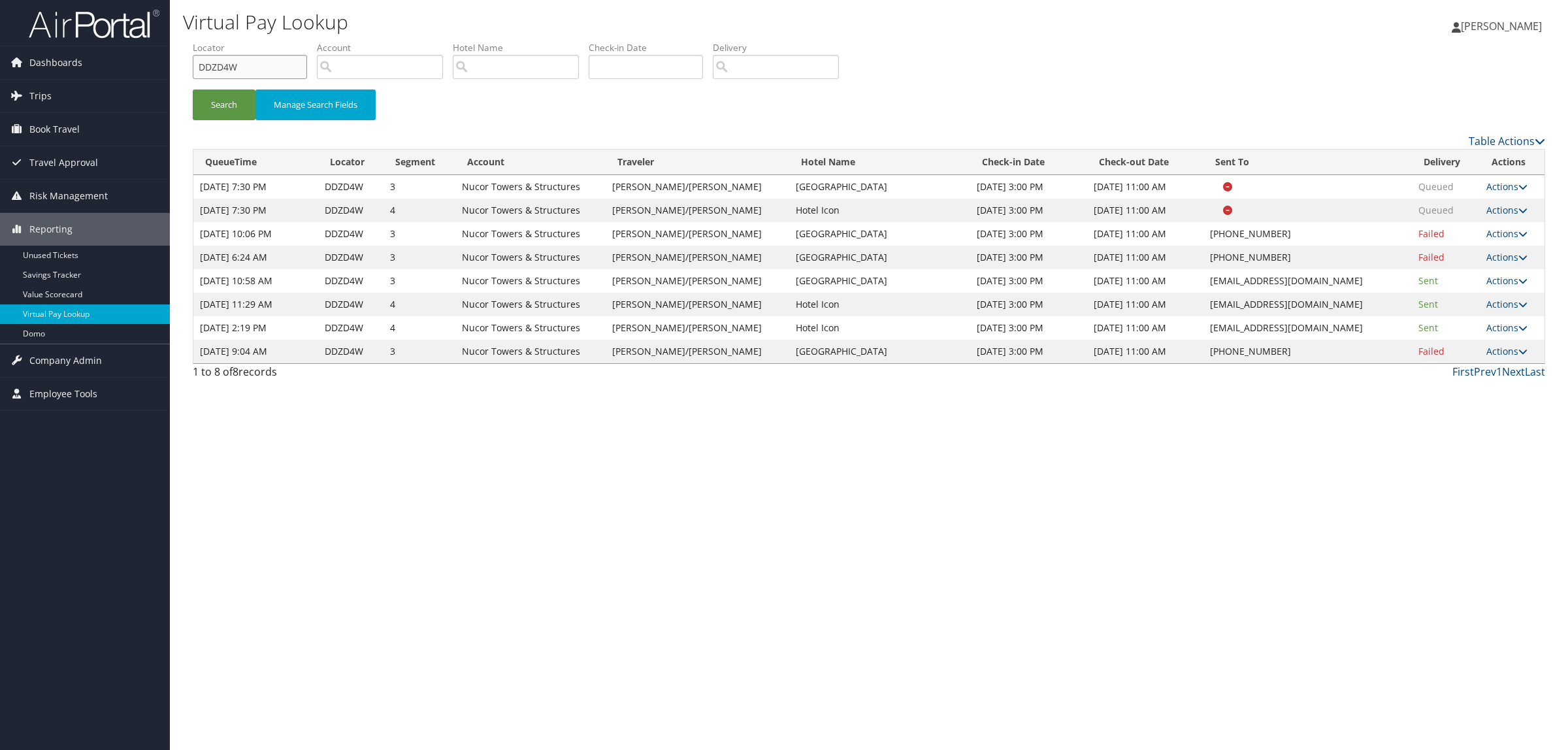
drag, startPoint x: 256, startPoint y: 60, endPoint x: 198, endPoint y: 67, distance: 58.4
click at [198, 67] on input "DDZD4W" at bounding box center [249, 67] width 115 height 24
paste input "JFF6Y"
click at [226, 106] on button "Search" at bounding box center [224, 105] width 63 height 31
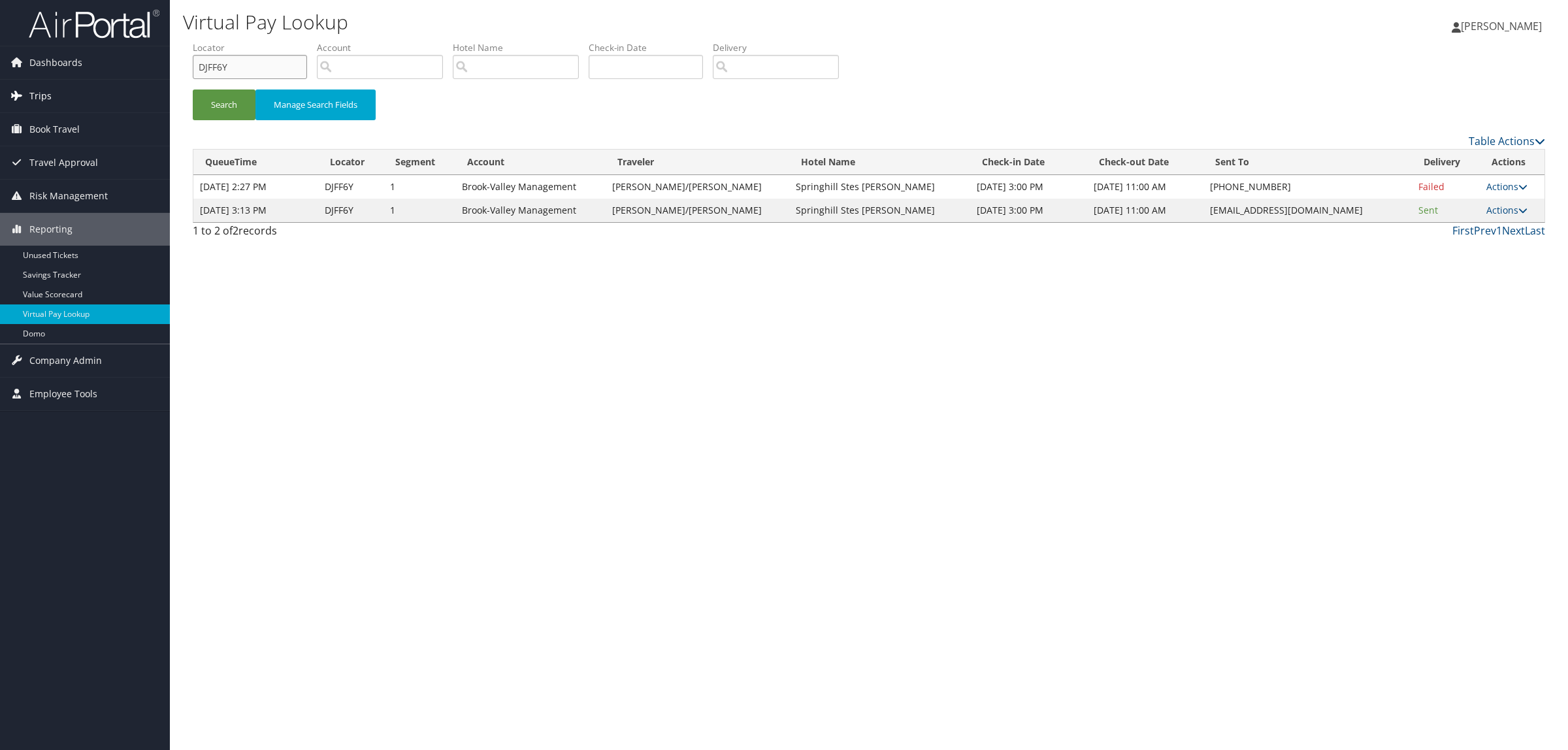
drag, startPoint x: 242, startPoint y: 76, endPoint x: 154, endPoint y: 82, distance: 88.2
click at [154, 82] on div "Dashboards AirPortal 360™ (Manager) AirPortal 360™ (Agent) My Travel Dashboard …" at bounding box center [784, 375] width 1568 height 750
paste input "1N0B"
click at [236, 94] on button "Search" at bounding box center [224, 105] width 63 height 31
drag, startPoint x: 242, startPoint y: 67, endPoint x: 163, endPoint y: 69, distance: 79.0
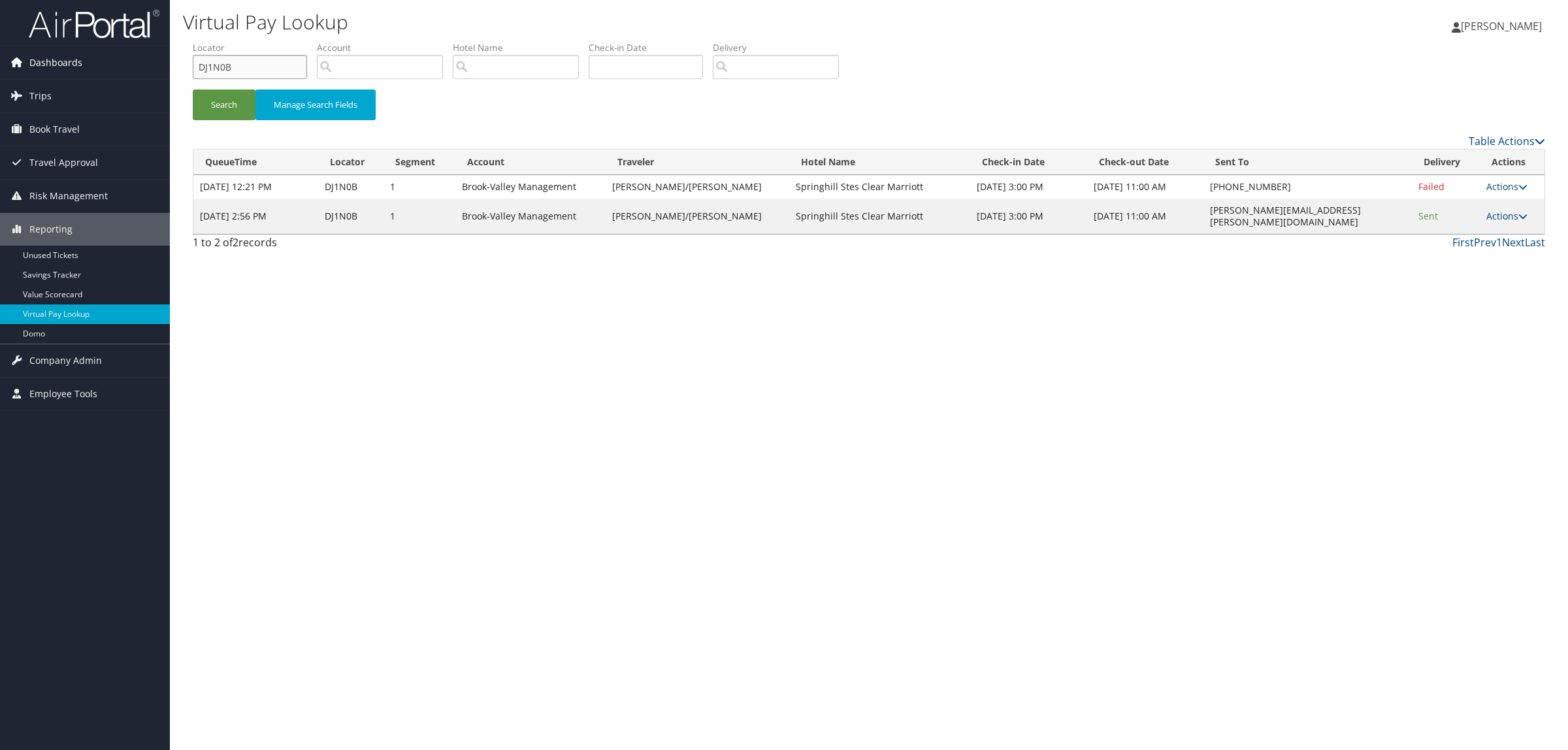
click at [154, 60] on div "Dashboards AirPortal 360™ (Manager) AirPortal 360™ (Agent) My Travel Dashboard …" at bounding box center [784, 375] width 1568 height 750
paste input "KVFRL"
type input "DKVFRL"
click at [231, 104] on button "Search" at bounding box center [224, 105] width 63 height 31
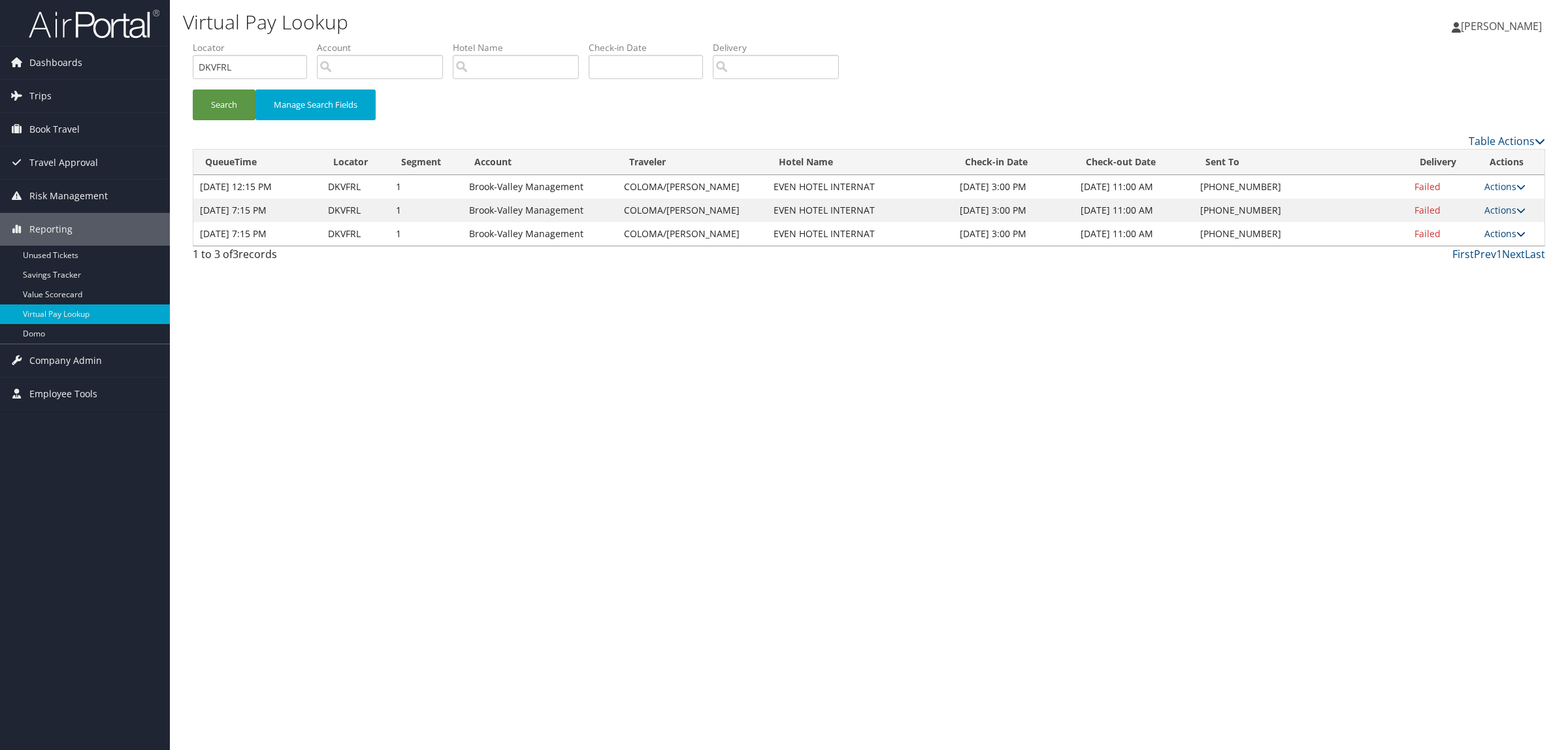
click at [1507, 233] on link "Actions" at bounding box center [1505, 233] width 41 height 12
click at [1482, 278] on link "Logs" at bounding box center [1464, 275] width 112 height 22
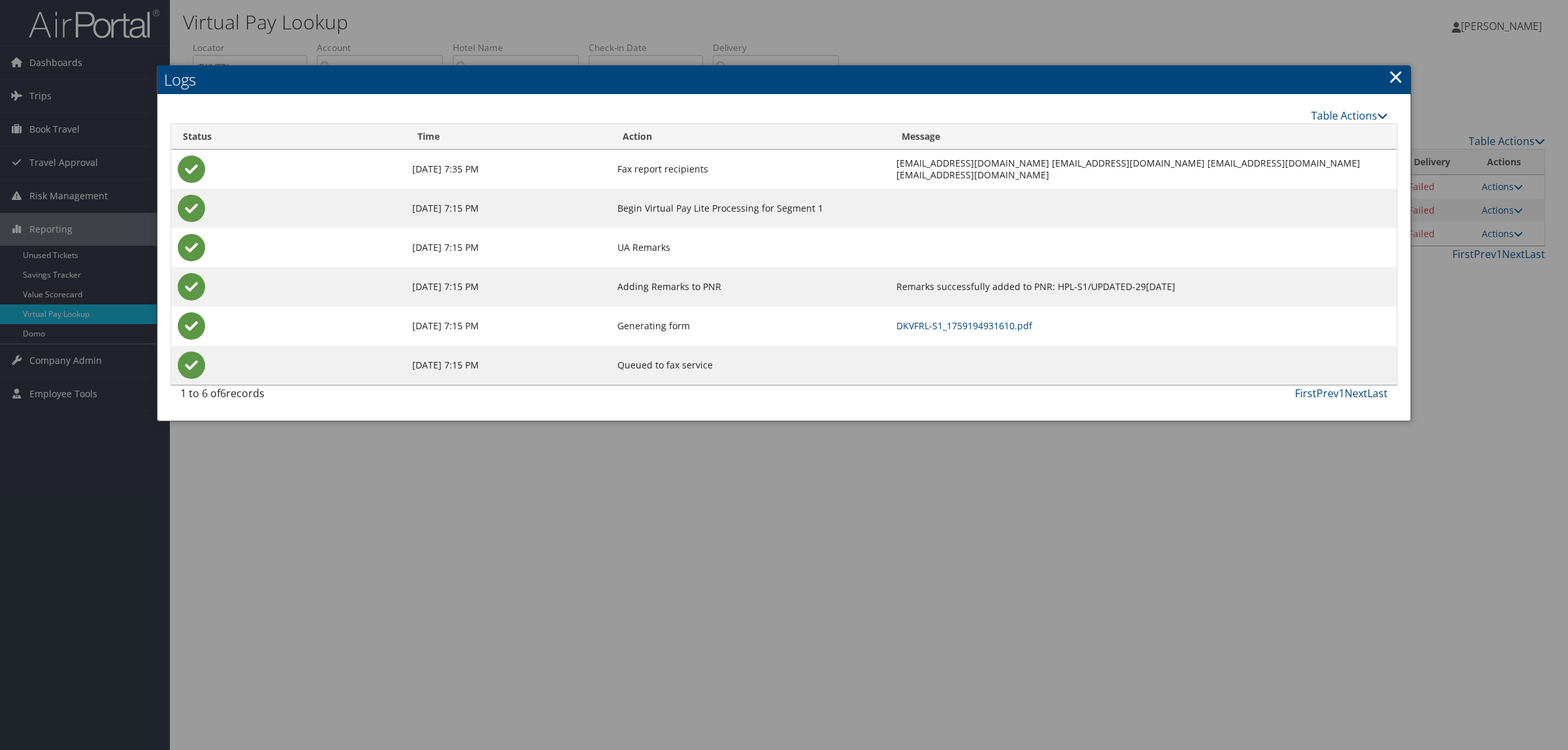
click at [1130, 507] on div at bounding box center [784, 375] width 1568 height 750
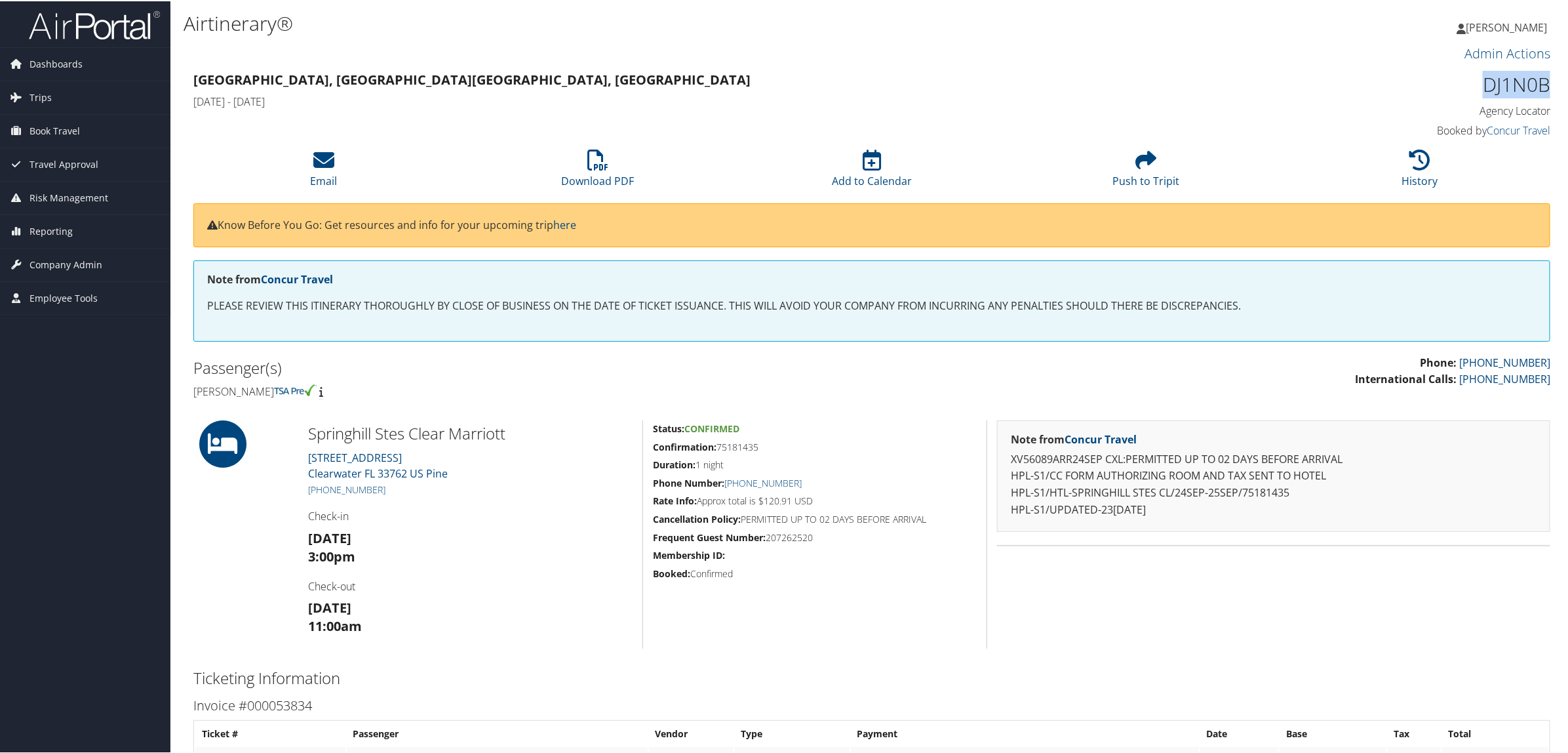
drag, startPoint x: 1478, startPoint y: 82, endPoint x: 1539, endPoint y: 86, distance: 61.1
click at [1539, 86] on h1 "DJ1N0B" at bounding box center [1388, 84] width 325 height 28
copy h1 "DJ1N0B"
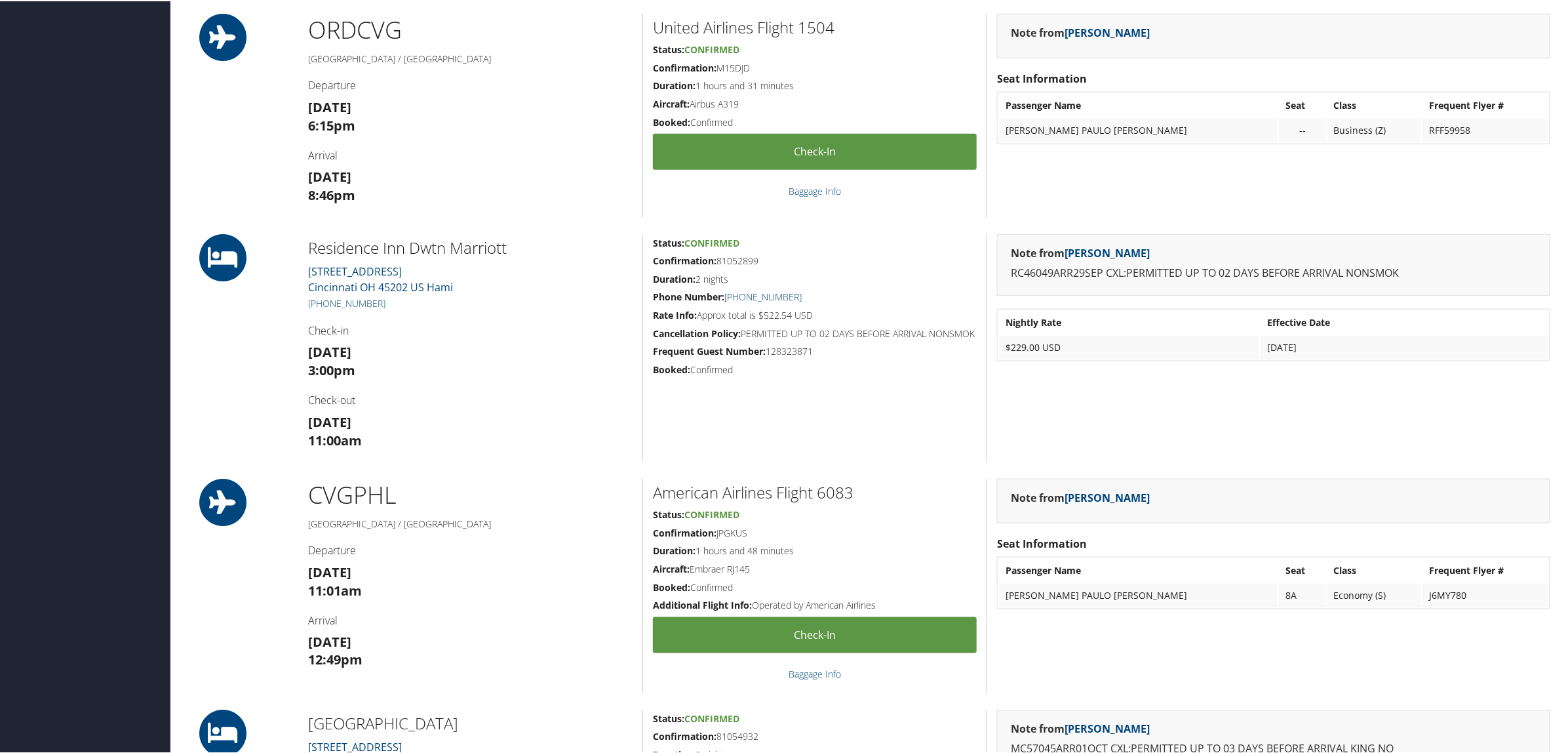
scroll to position [1065, 0]
